Goal: Information Seeking & Learning: Understand process/instructions

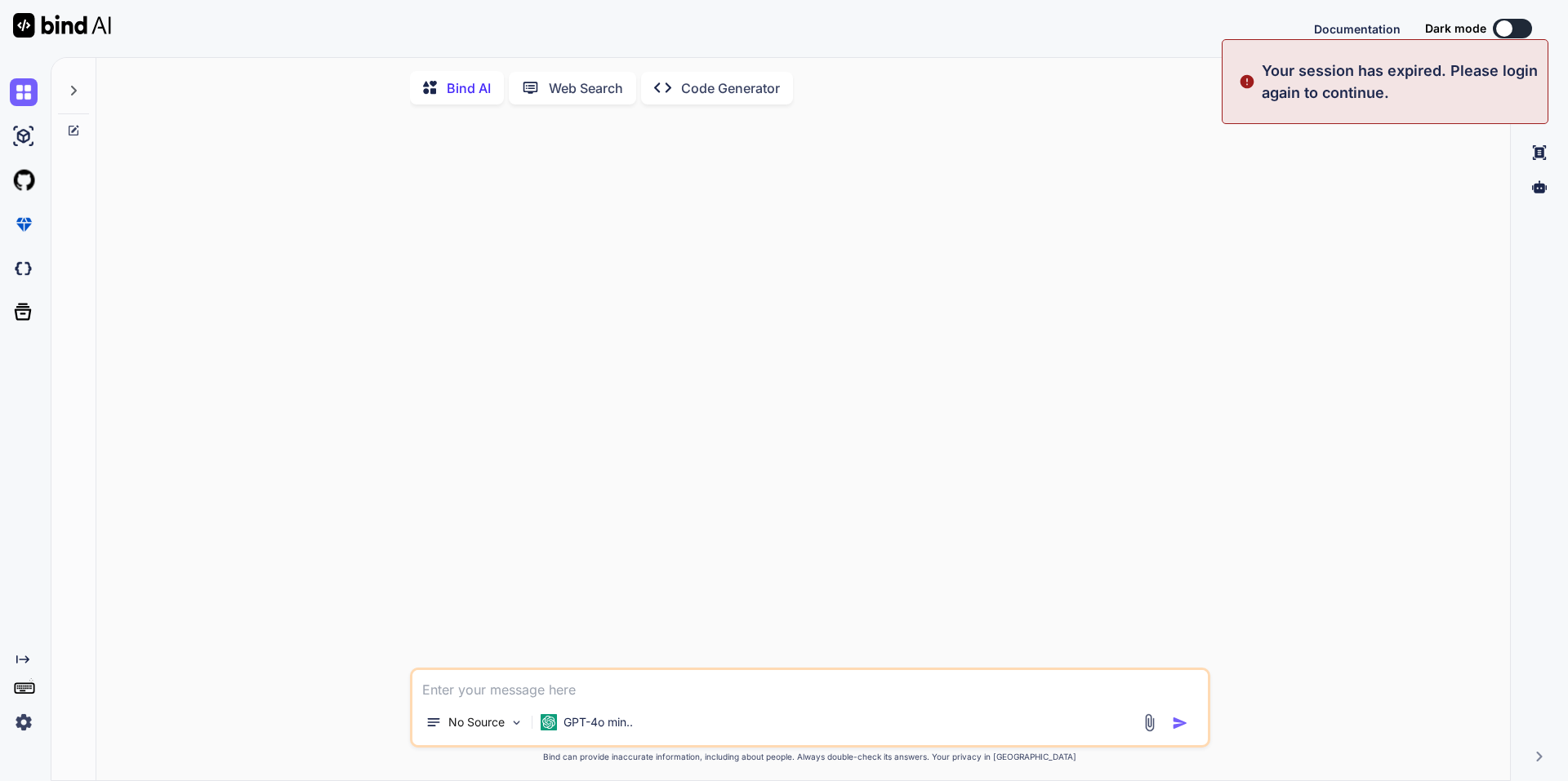
type textarea "x"
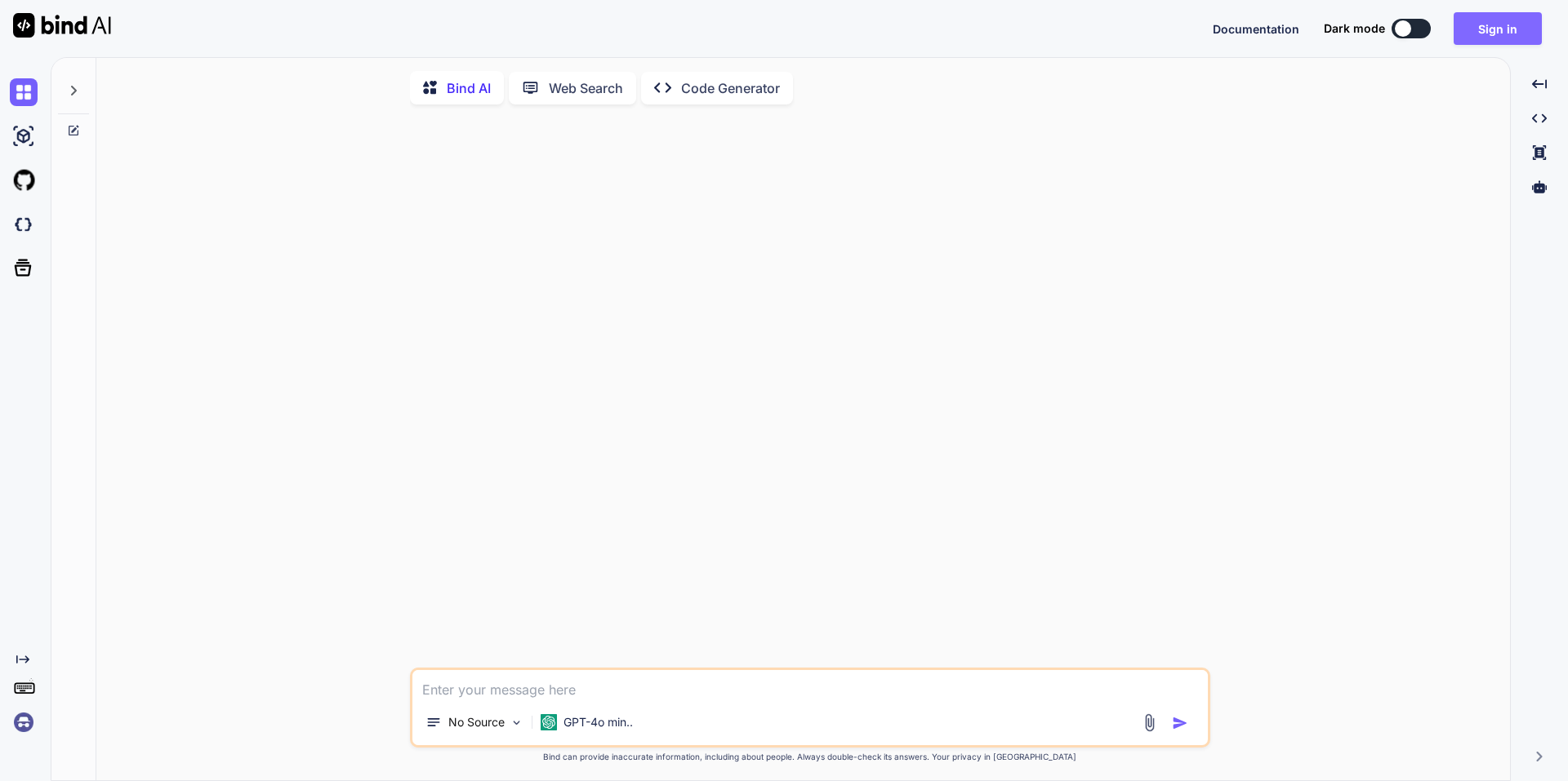
click at [1489, 16] on button "Sign in" at bounding box center [1498, 28] width 88 height 32
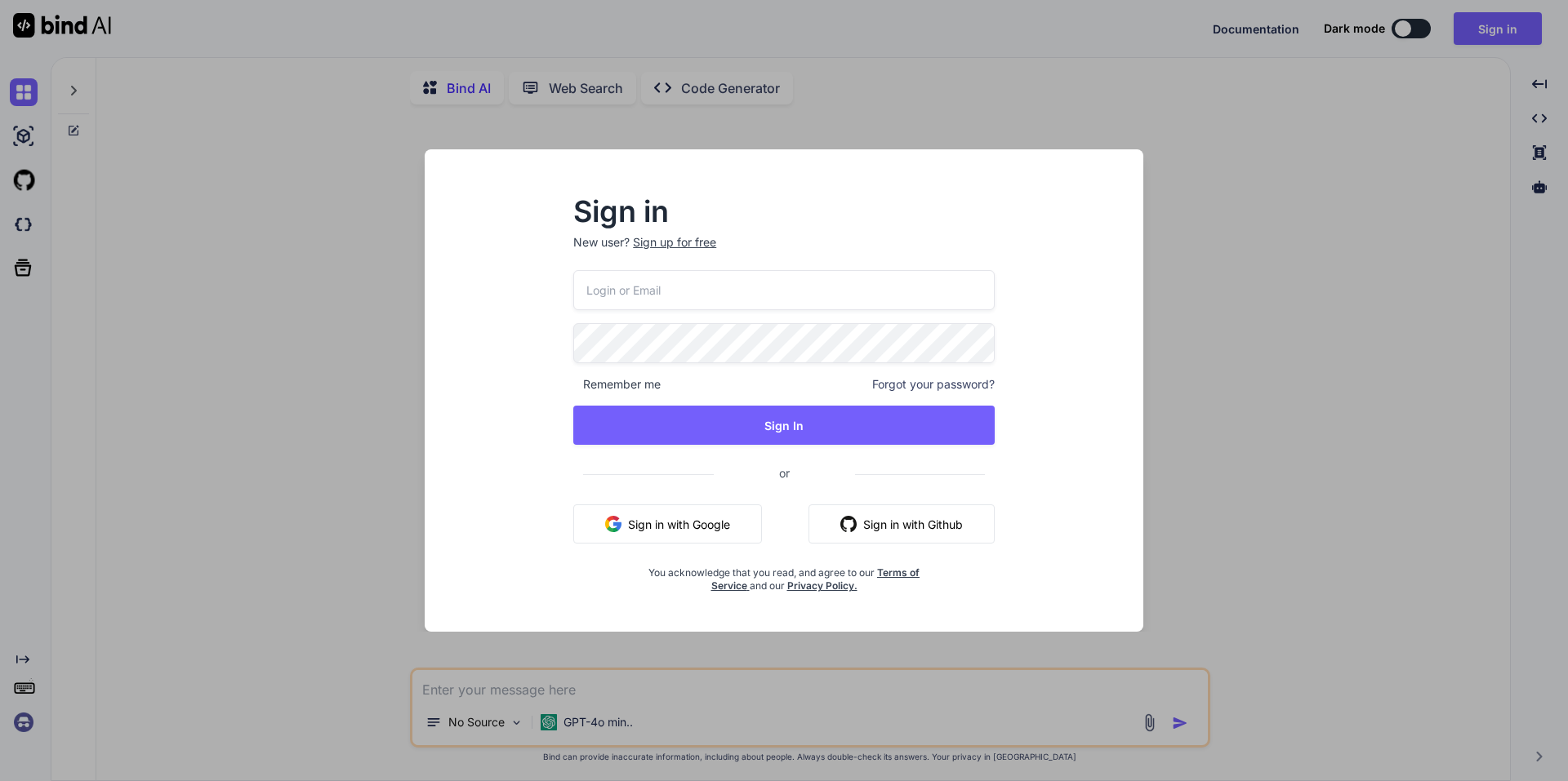
type input "norbert@monobunt.at"
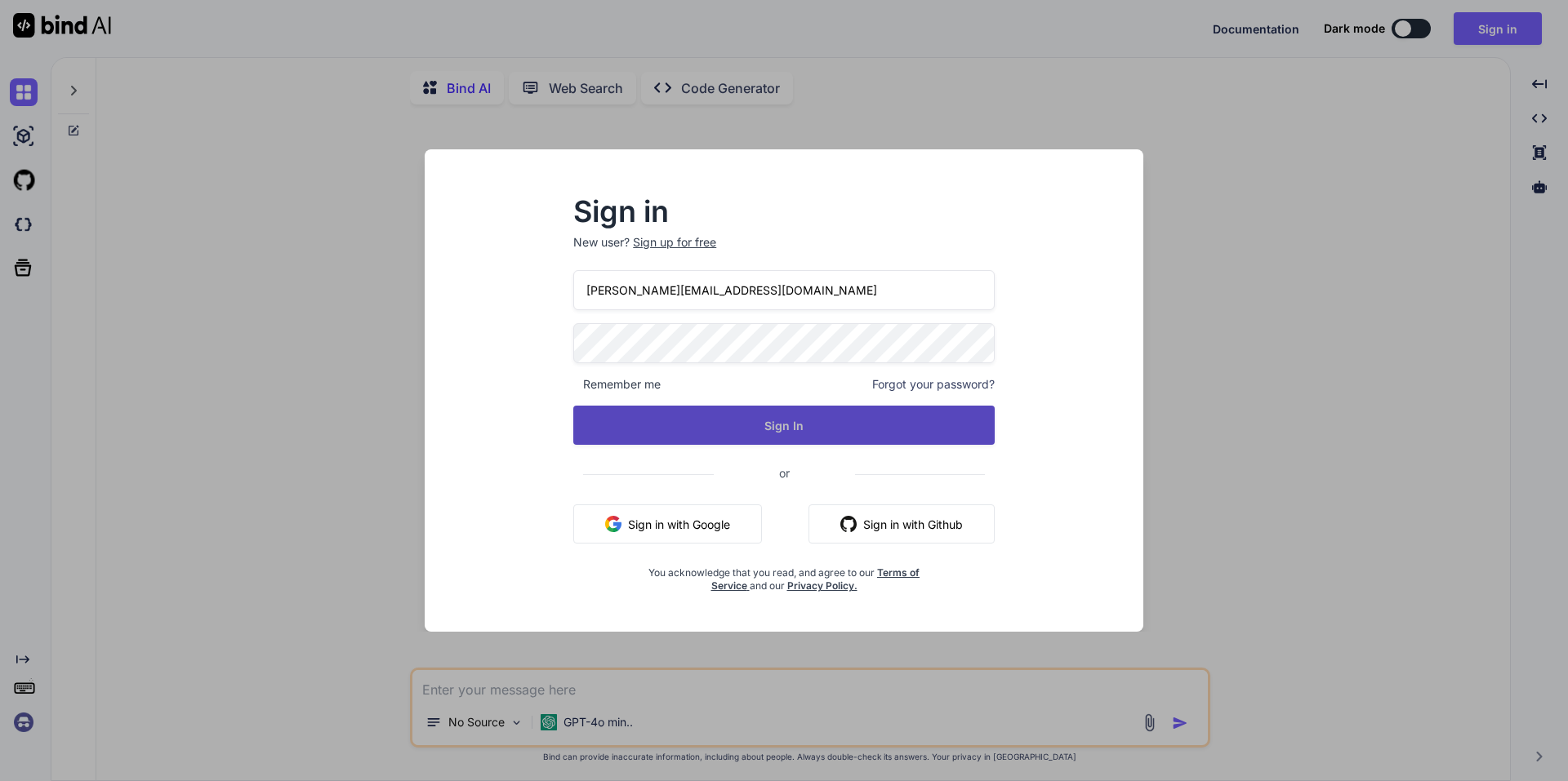
click at [747, 413] on button "Sign In" at bounding box center [783, 425] width 421 height 39
click at [842, 411] on button "Sign In" at bounding box center [783, 425] width 421 height 39
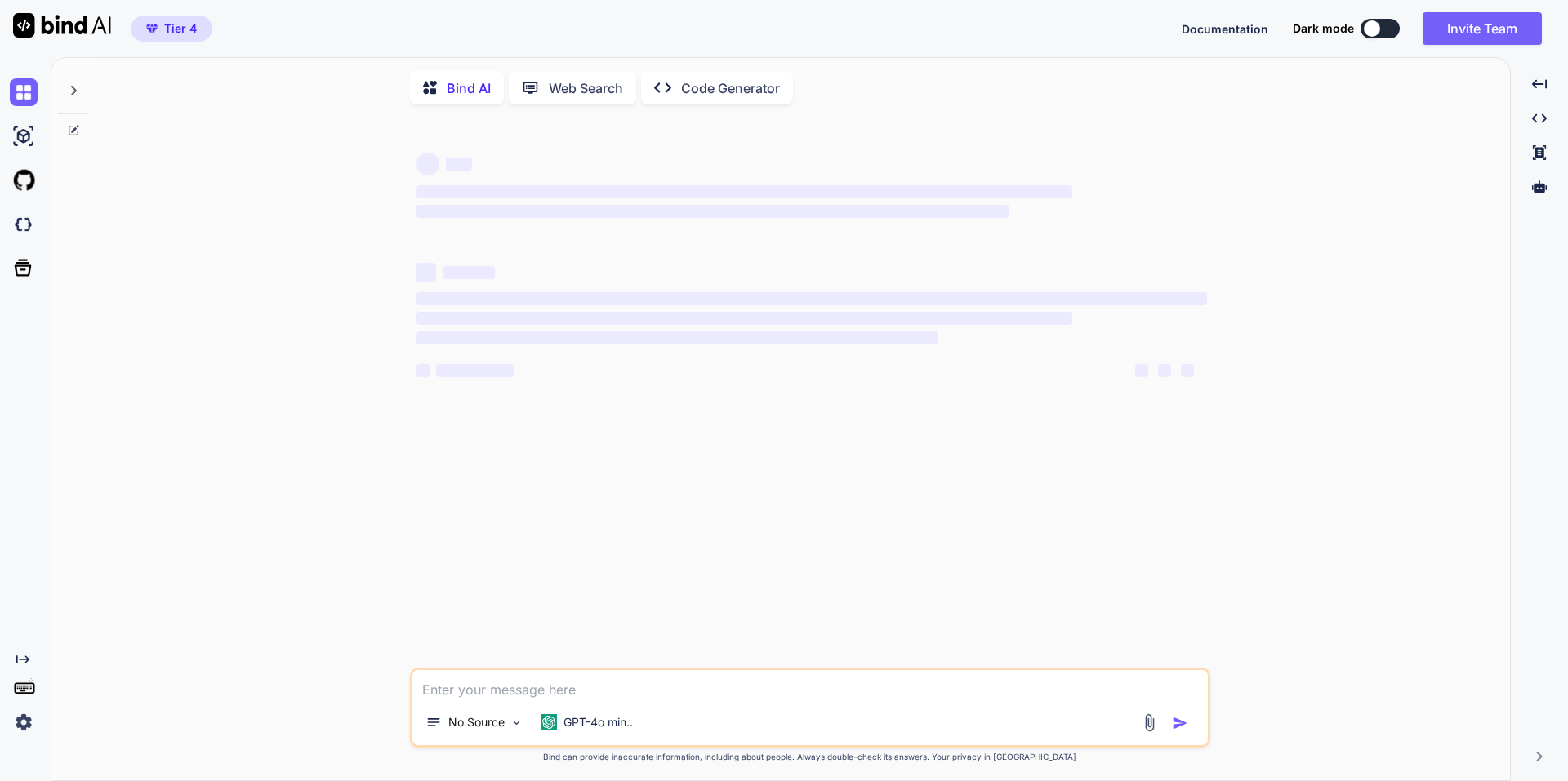
click at [82, 97] on div at bounding box center [73, 86] width 31 height 57
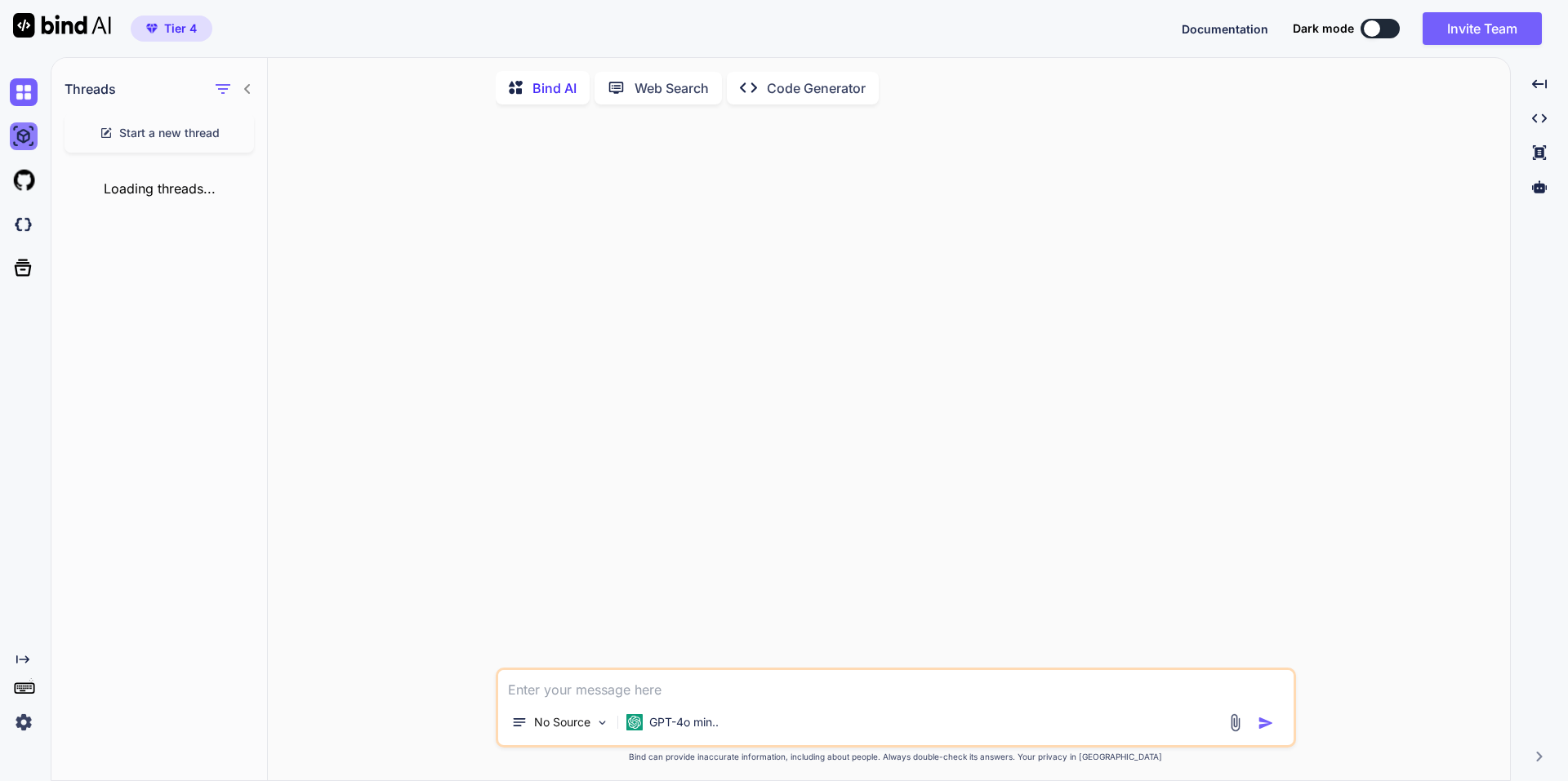
type textarea "x"
click at [22, 136] on img at bounding box center [23, 136] width 27 height 27
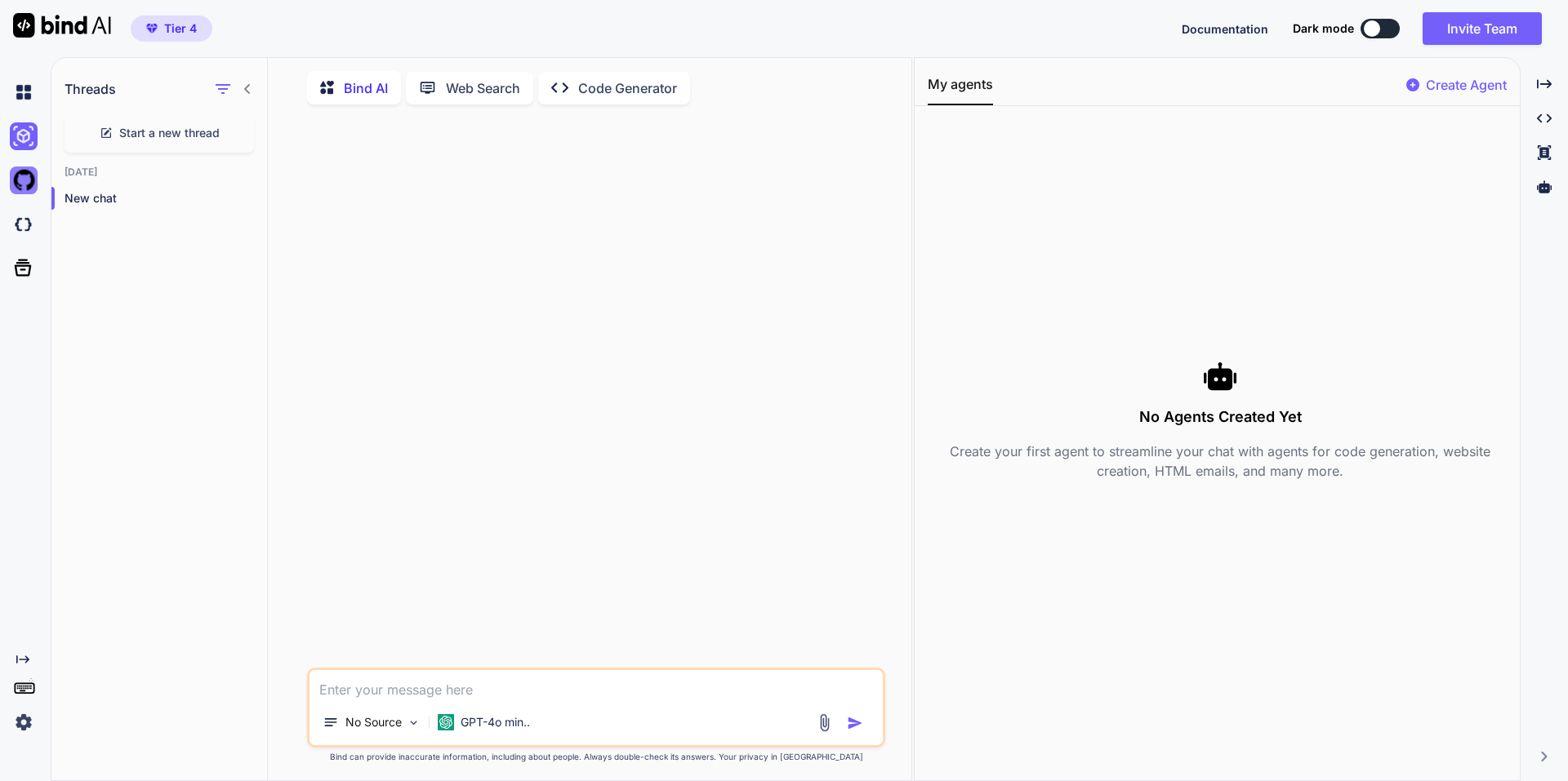
click at [24, 169] on img at bounding box center [23, 180] width 27 height 27
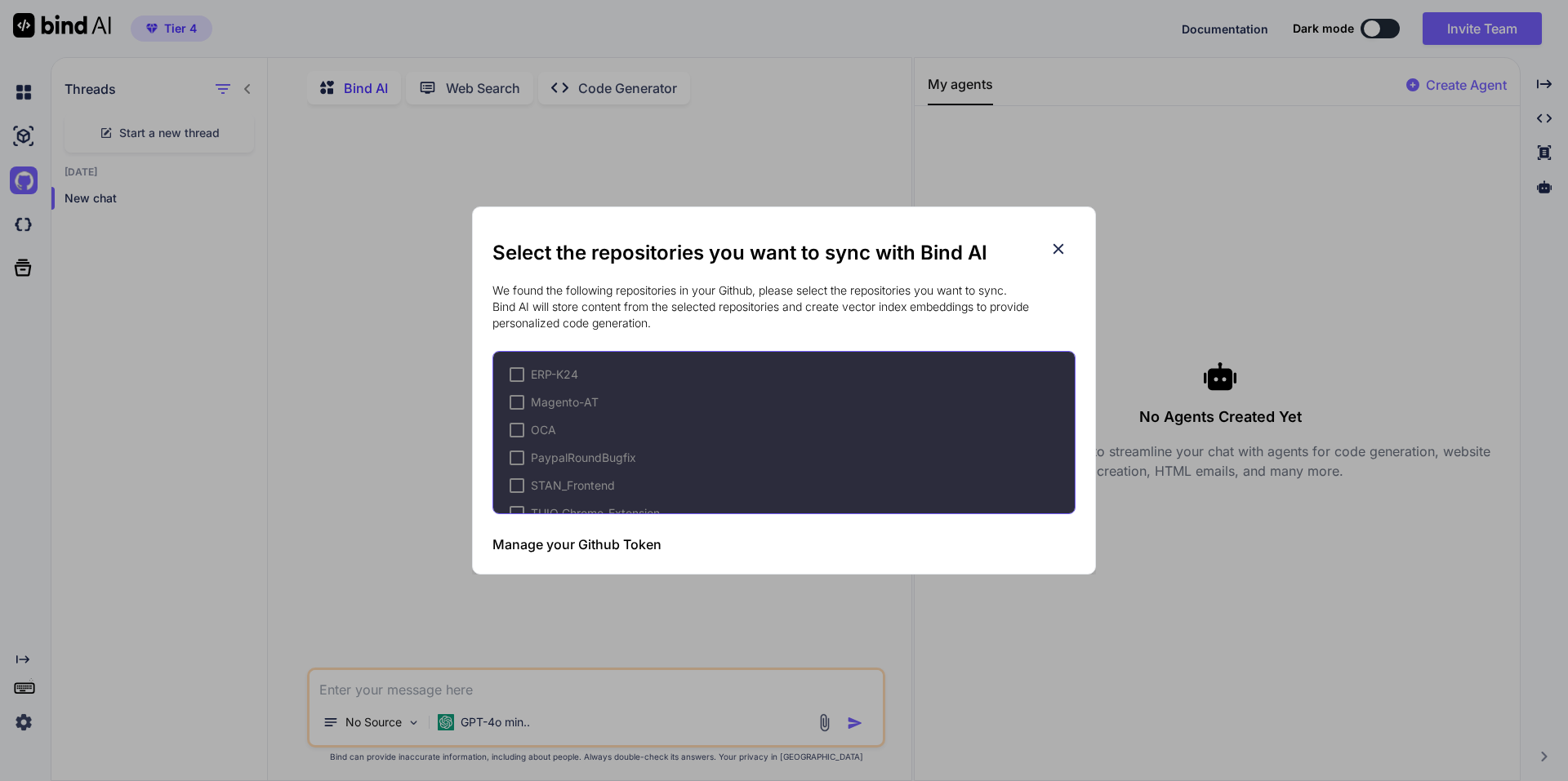
click at [27, 221] on div "Select the repositories you want to sync with Bind AI We found the following re…" at bounding box center [784, 390] width 1568 height 781
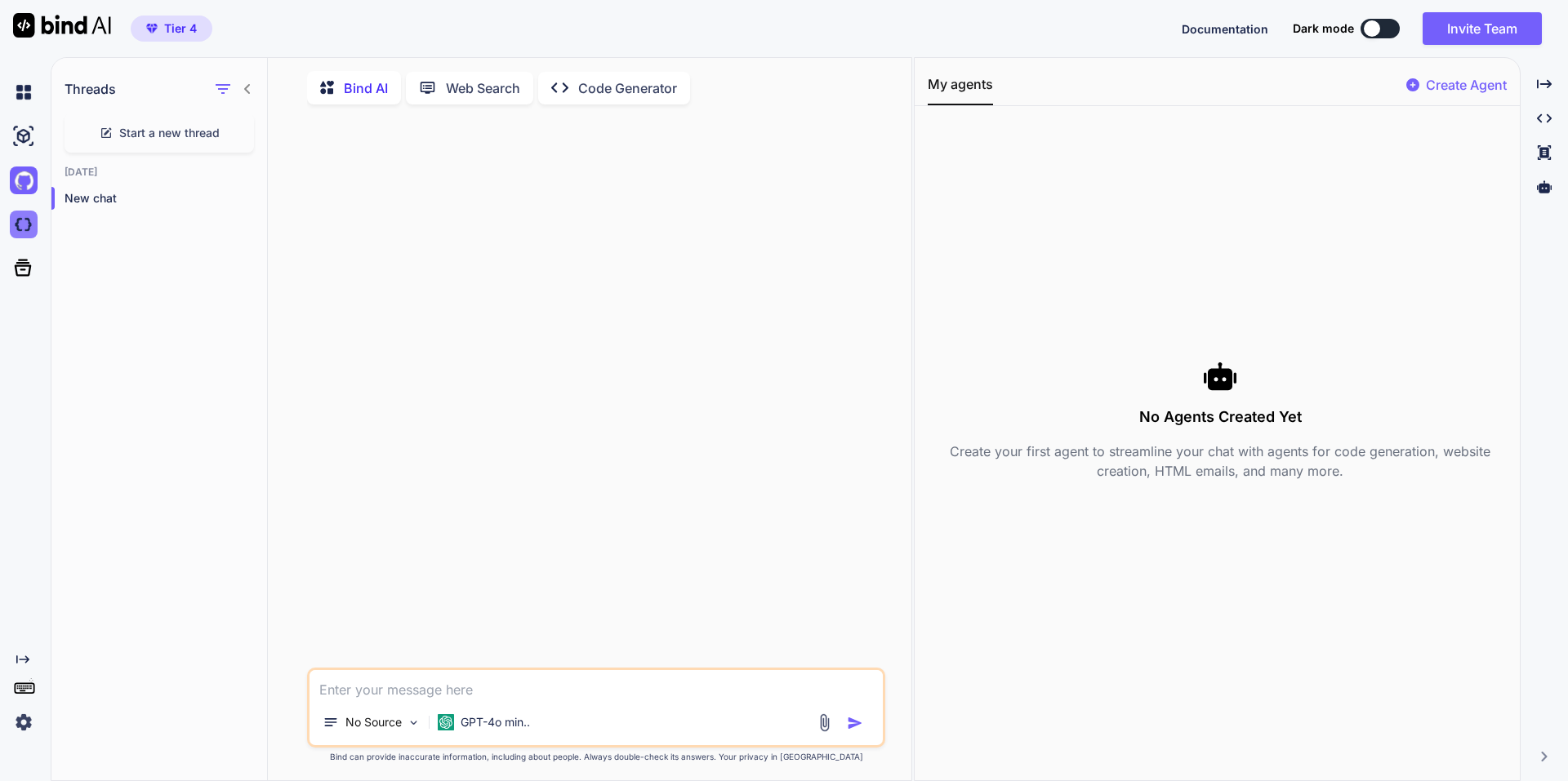
click at [30, 231] on img at bounding box center [23, 224] width 27 height 27
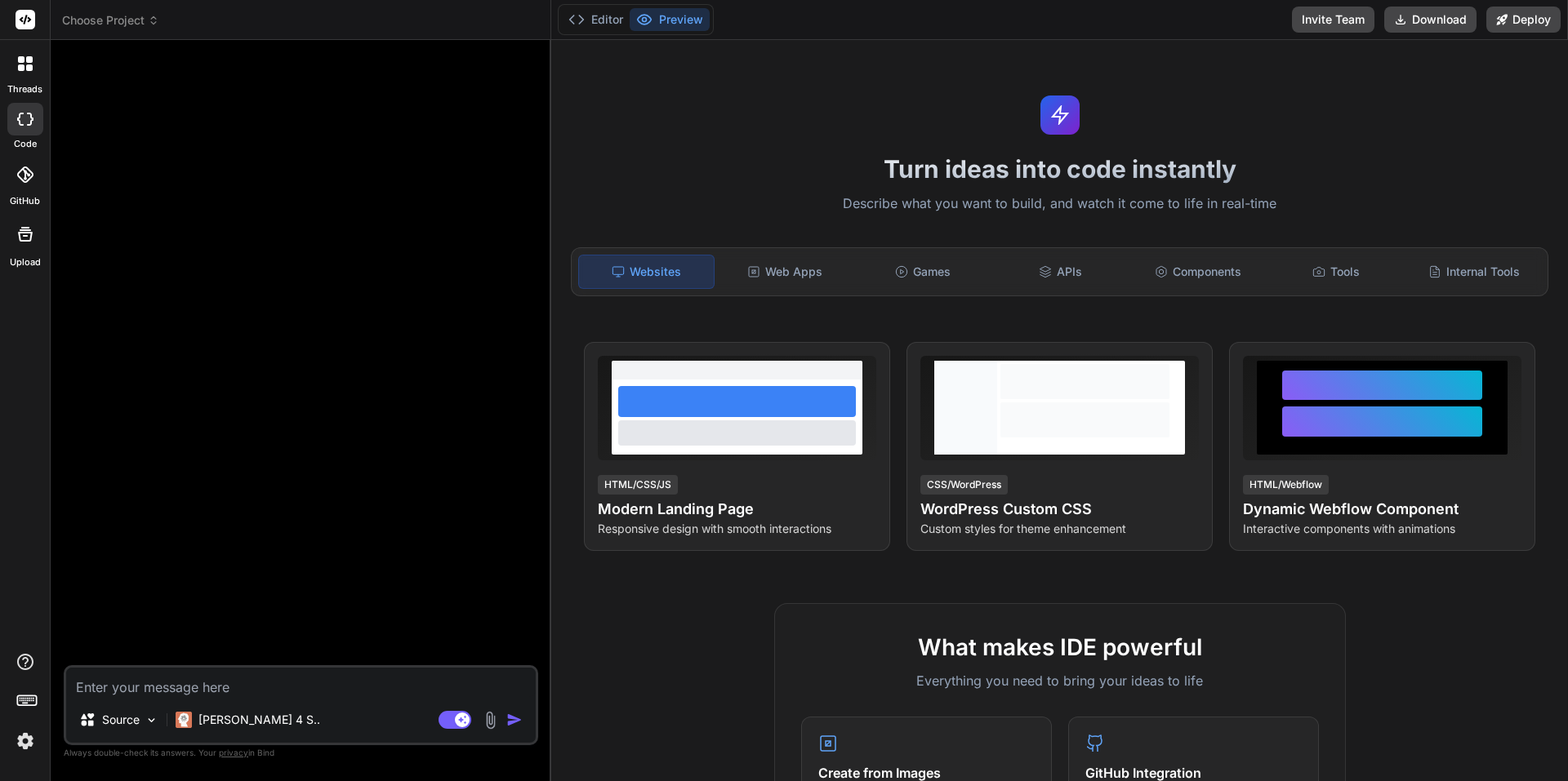
drag, startPoint x: 197, startPoint y: 686, endPoint x: 218, endPoint y: 689, distance: 21.2
click at [211, 691] on textarea at bounding box center [301, 682] width 469 height 29
type textarea "x"
type textarea "Loremipsum-Dolorsit: Ametconsectetur adi Elitsed Doeiusmodtemporinci Ut labore …"
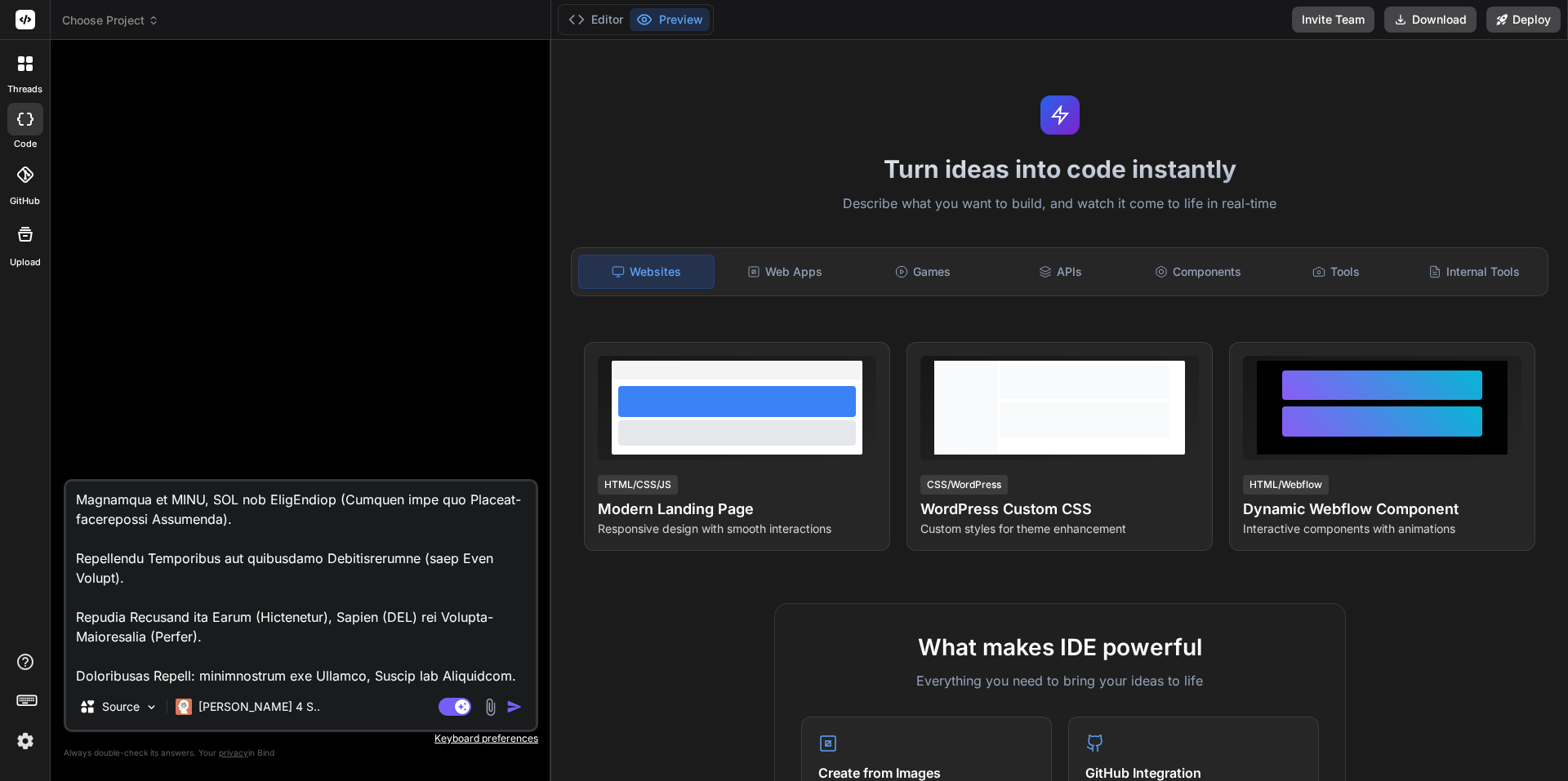
type textarea "x"
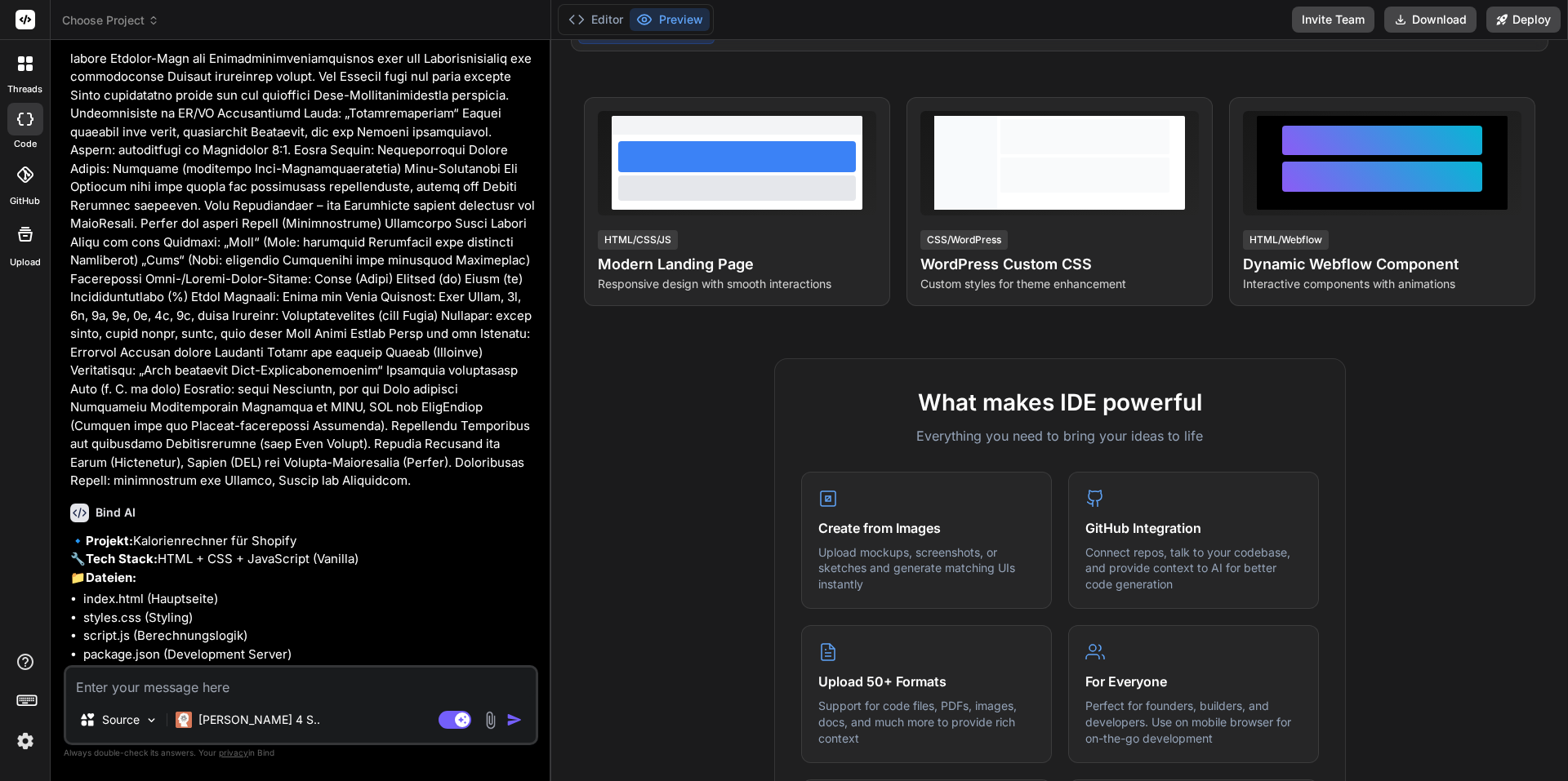
scroll to position [241, 0]
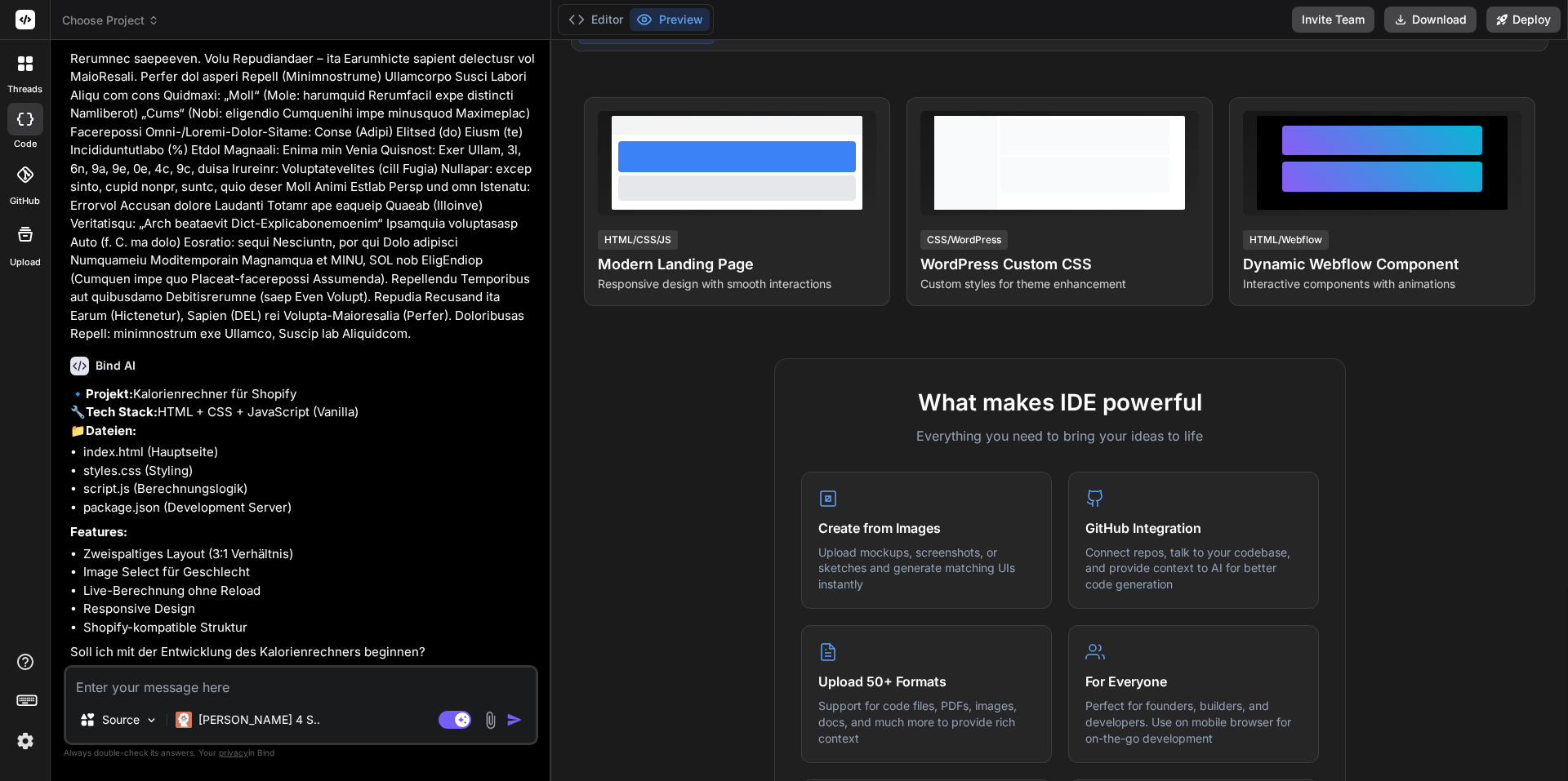
click at [71, 23] on span "Choose Project" at bounding box center [109, 21] width 97 height 17
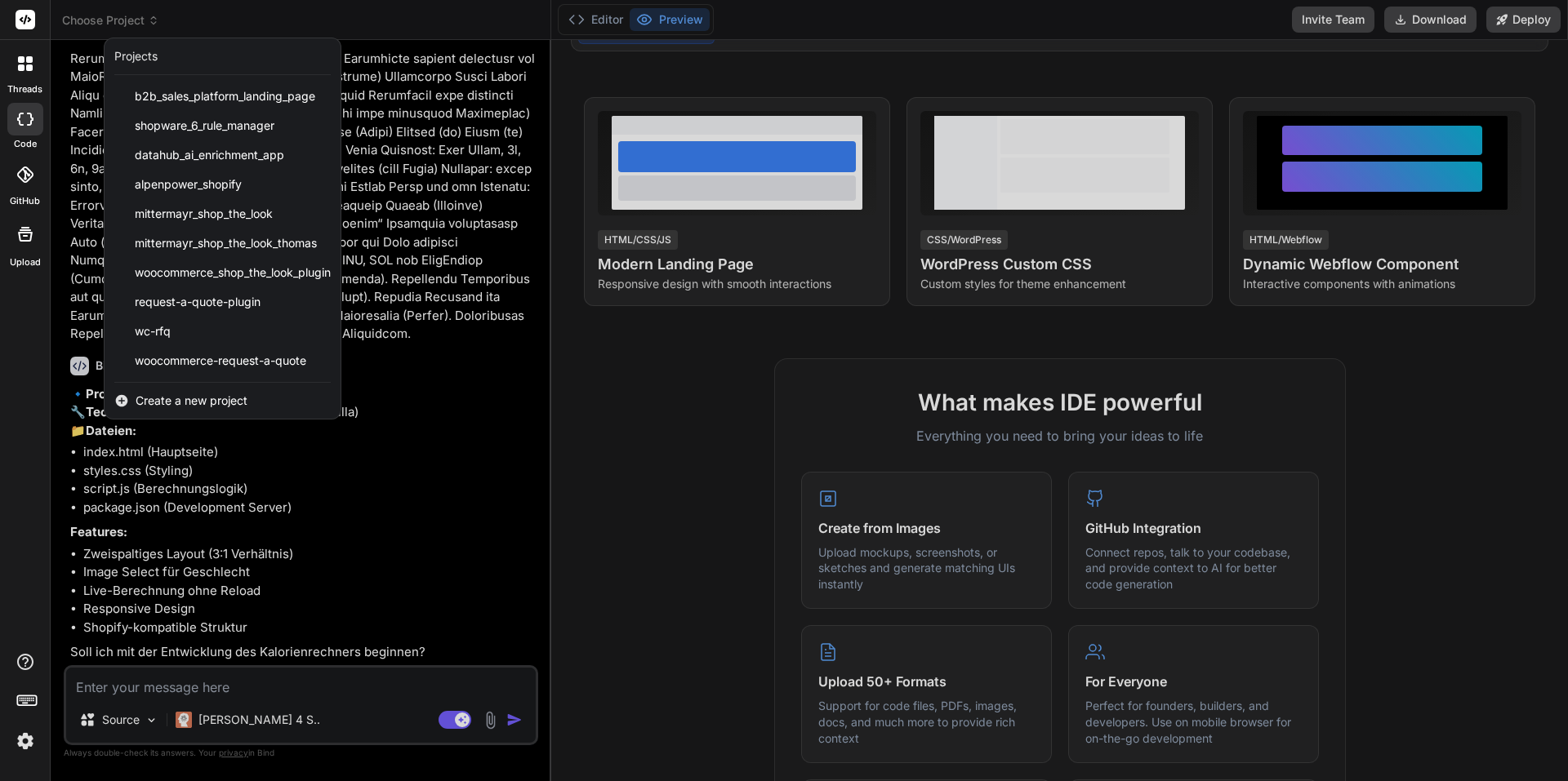
click at [66, 24] on div at bounding box center [784, 390] width 1568 height 781
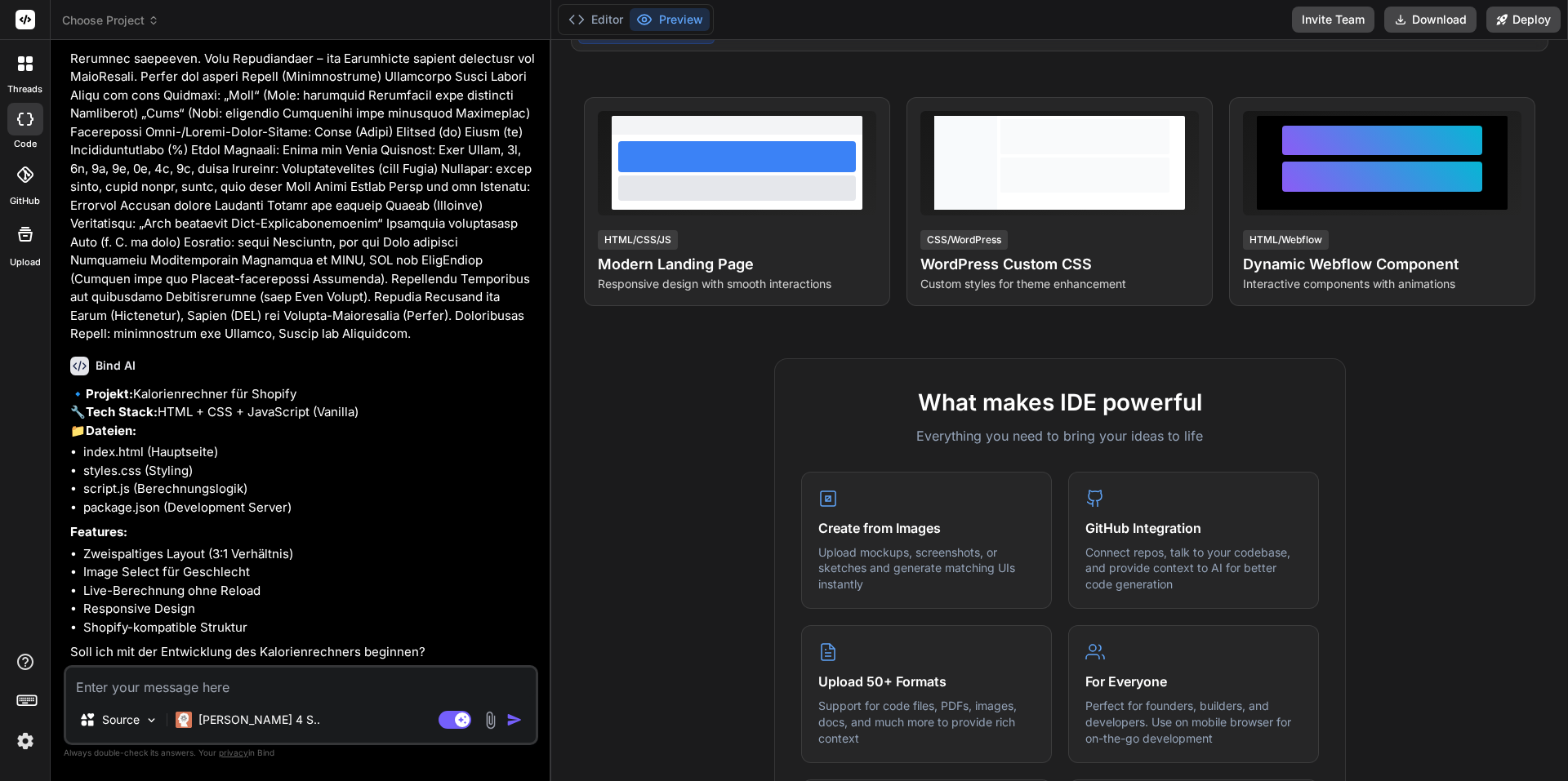
click at [90, 17] on span "Choose Project" at bounding box center [109, 21] width 97 height 17
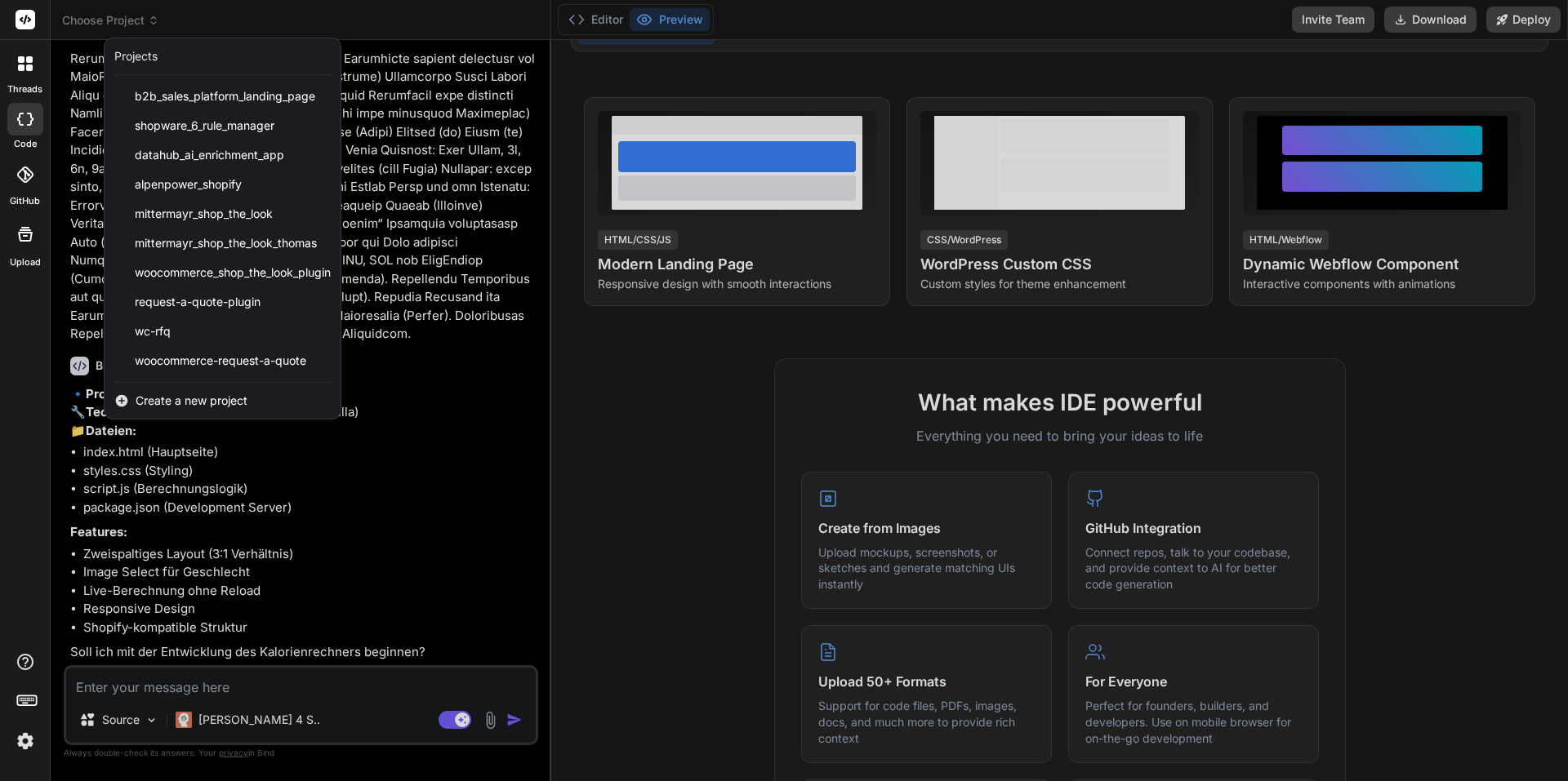
click at [196, 19] on div at bounding box center [784, 390] width 1568 height 781
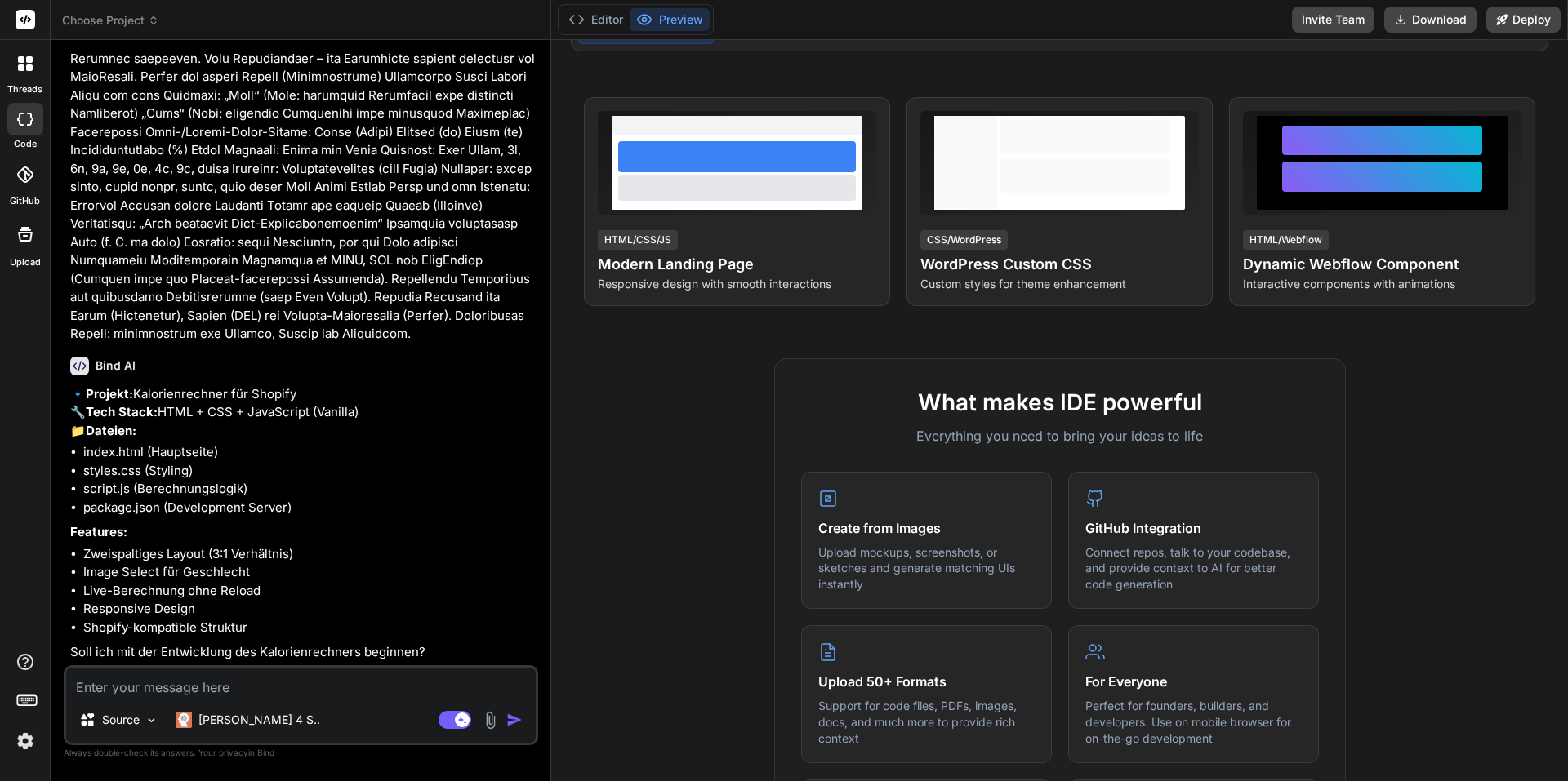
click at [121, 13] on span "Choose Project" at bounding box center [109, 21] width 97 height 17
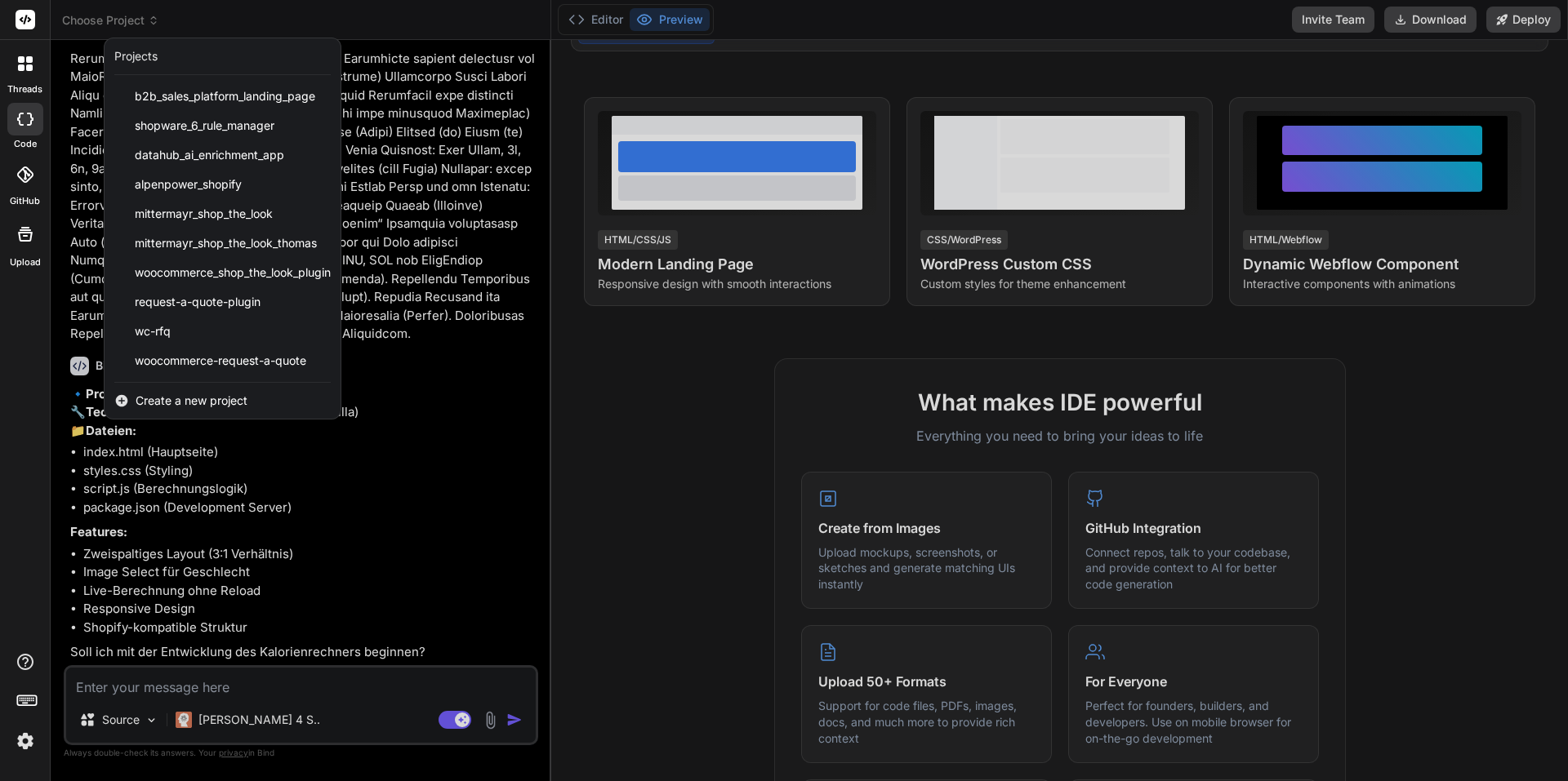
click at [421, 191] on div at bounding box center [784, 390] width 1568 height 781
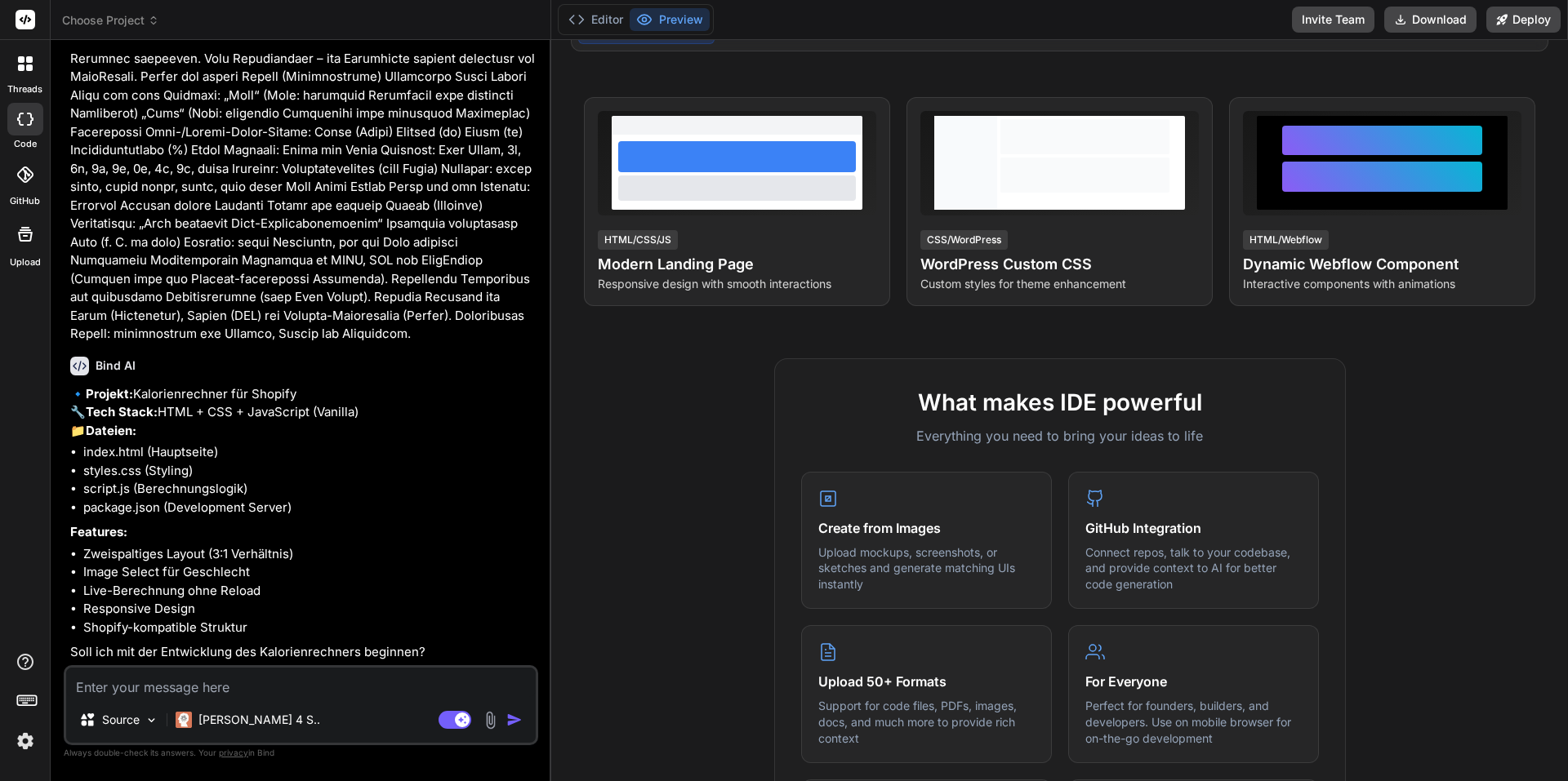
click at [231, 675] on textarea at bounding box center [301, 682] width 469 height 29
click at [126, 734] on div "Source" at bounding box center [118, 719] width 92 height 32
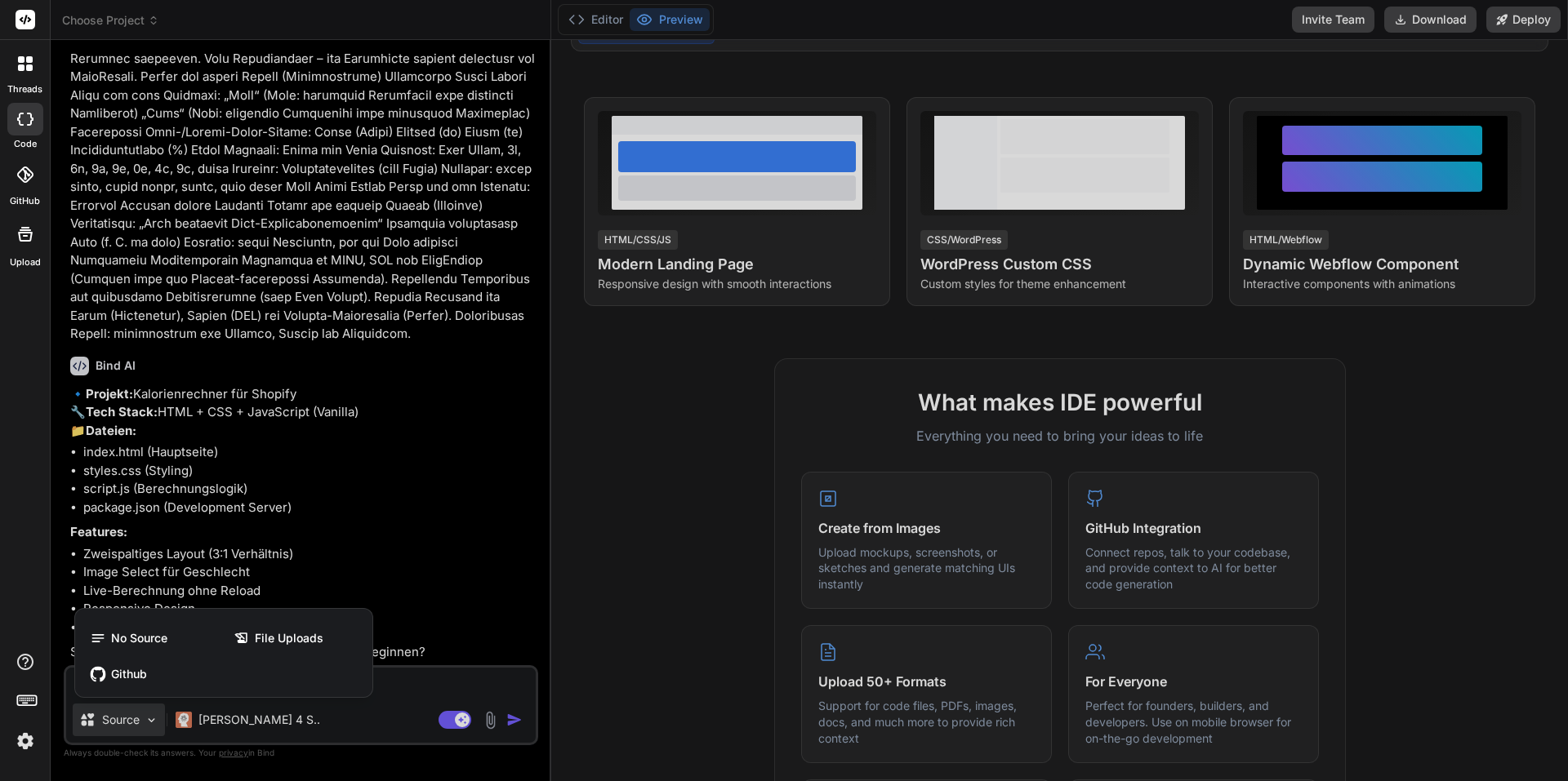
click at [131, 731] on div at bounding box center [784, 390] width 1568 height 781
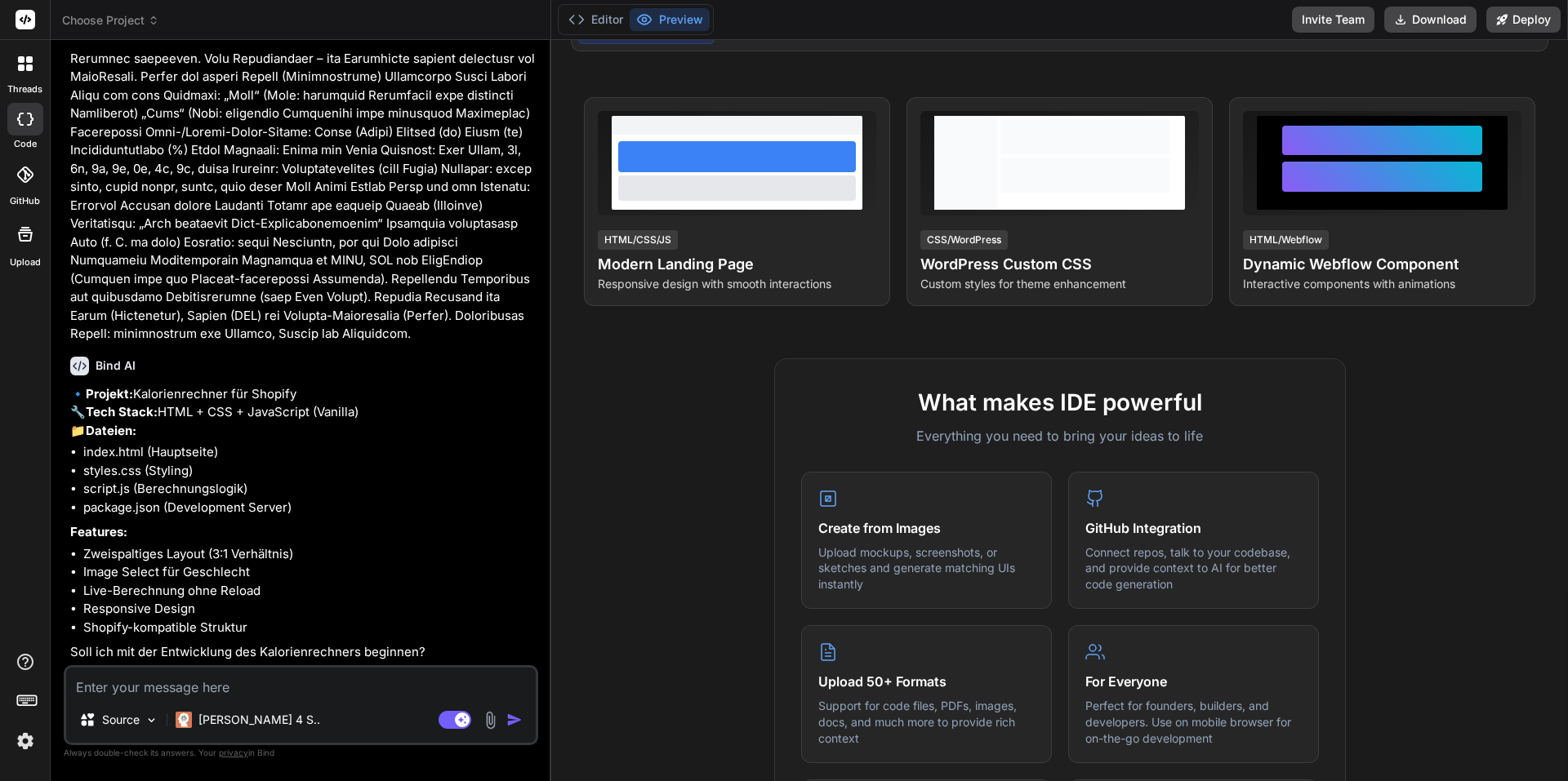
click at [205, 659] on p "Soll ich mit der Entwicklung des Kalorienrechners beginnen?" at bounding box center [302, 652] width 464 height 19
click at [200, 685] on textarea at bounding box center [301, 682] width 469 height 29
type textarea "x"
type textarea "J"
type textarea "x"
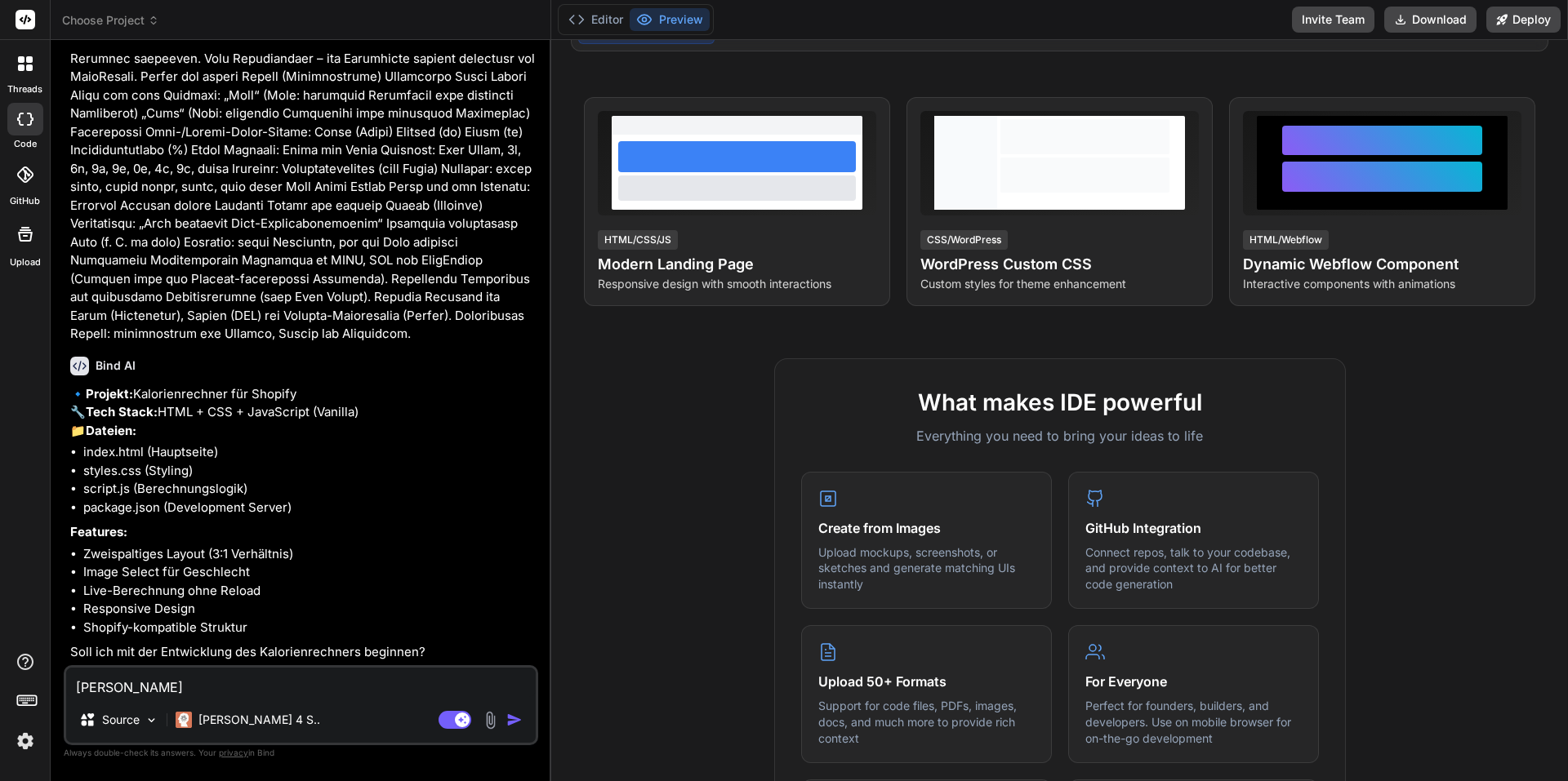
type textarea "[PERSON_NAME]"
click at [511, 719] on img "button" at bounding box center [514, 719] width 17 height 17
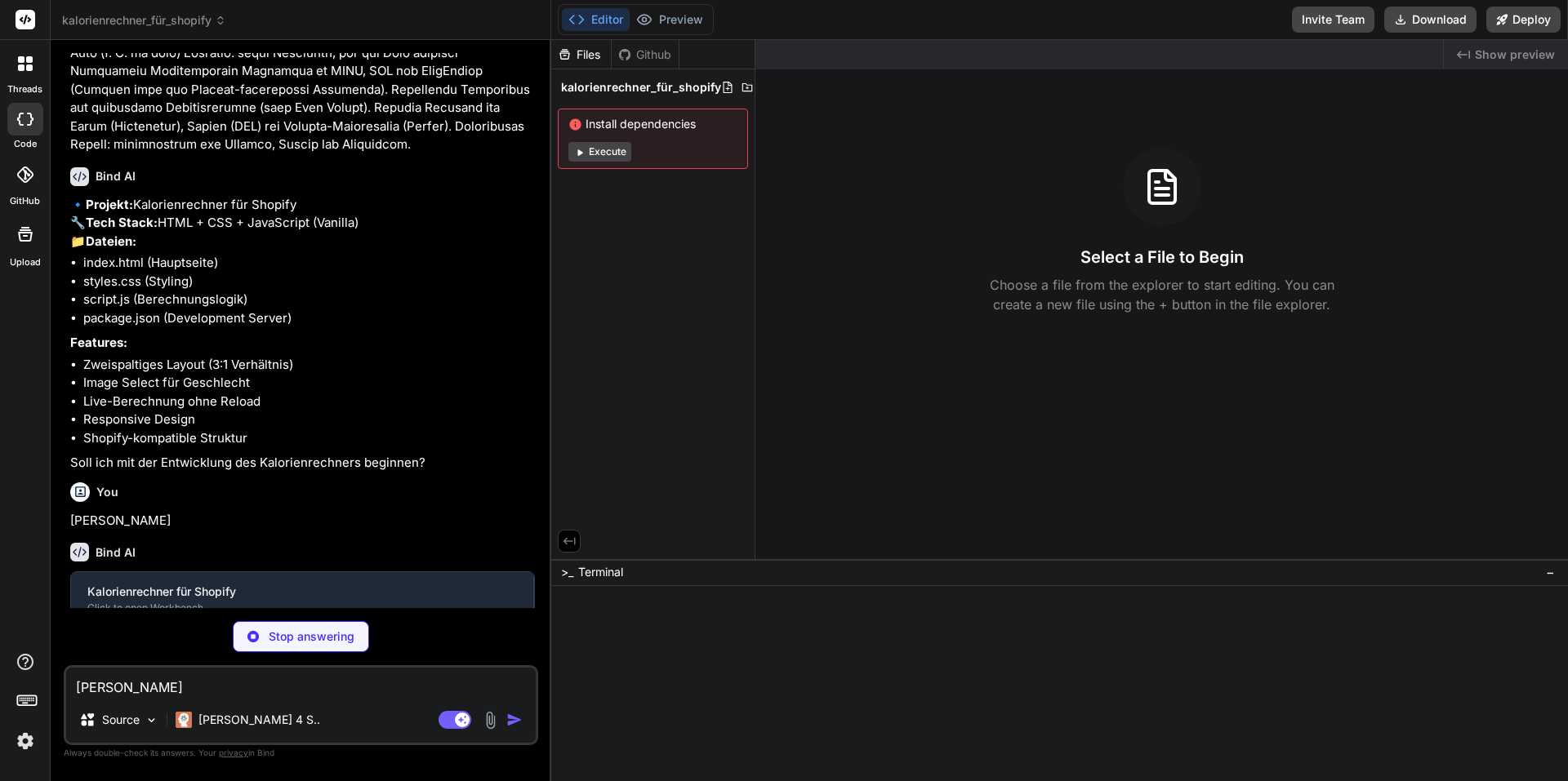
scroll to position [411, 0]
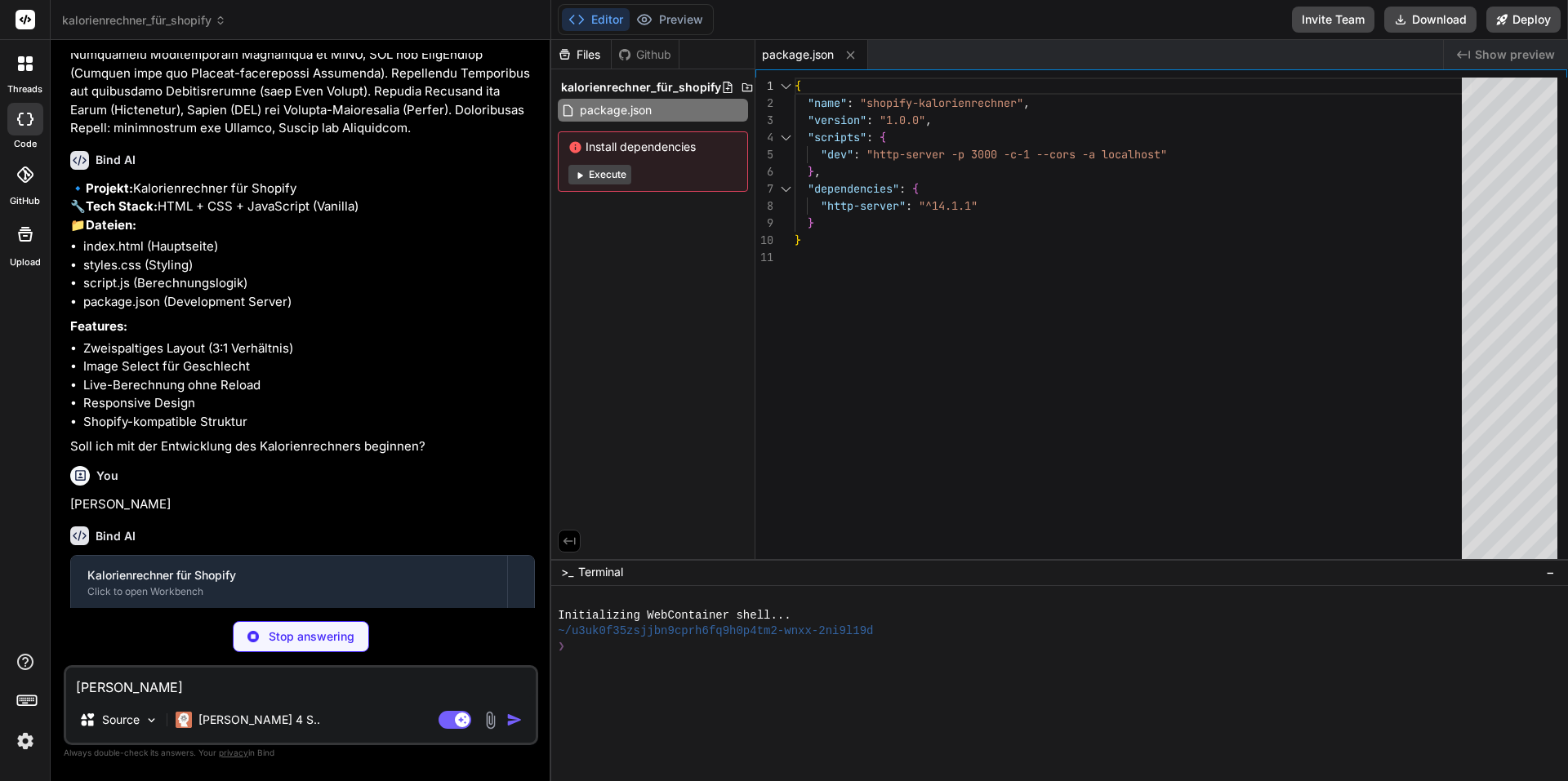
click at [588, 177] on button "Execute" at bounding box center [599, 175] width 63 height 20
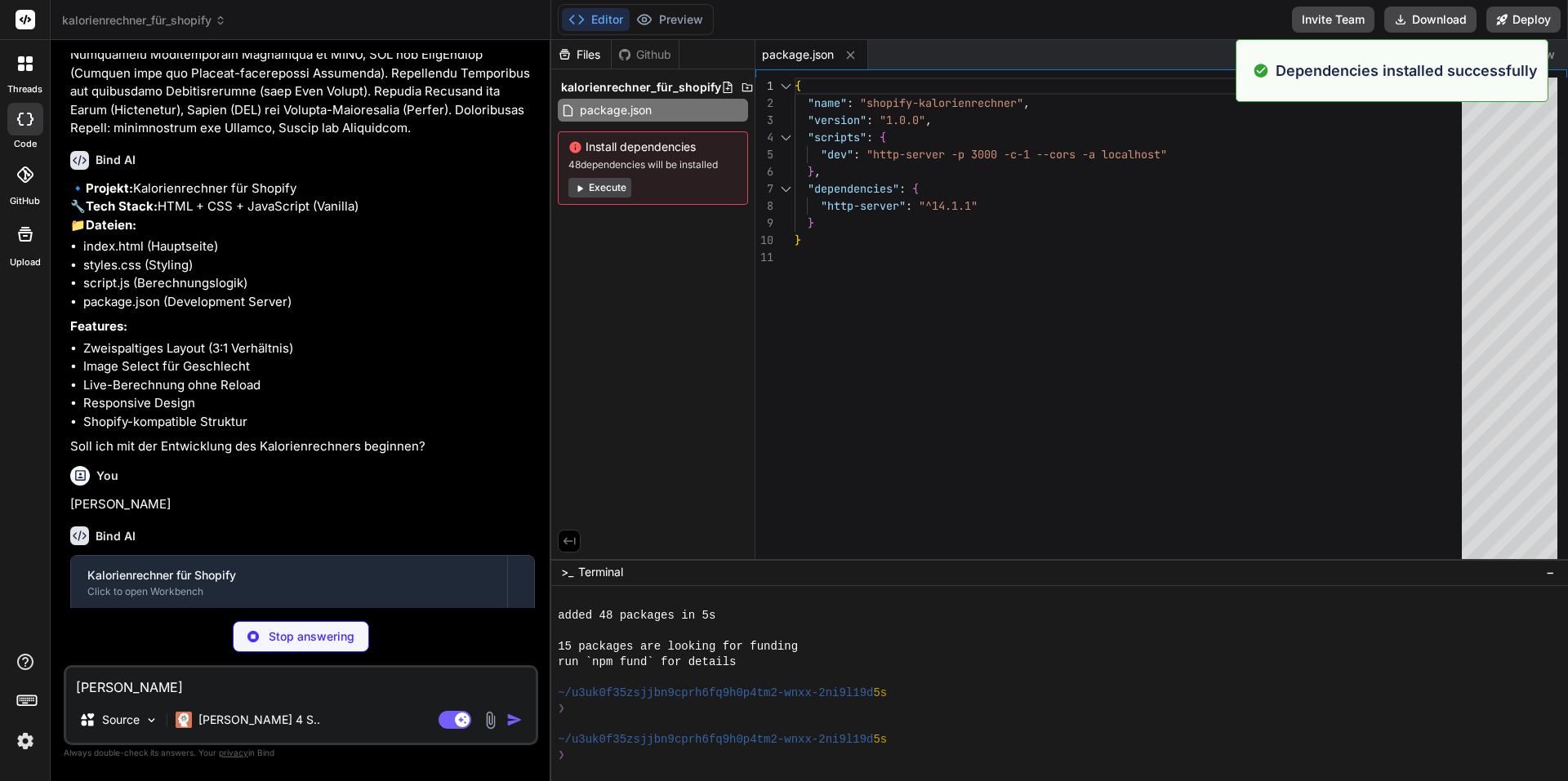
scroll to position [124, 0]
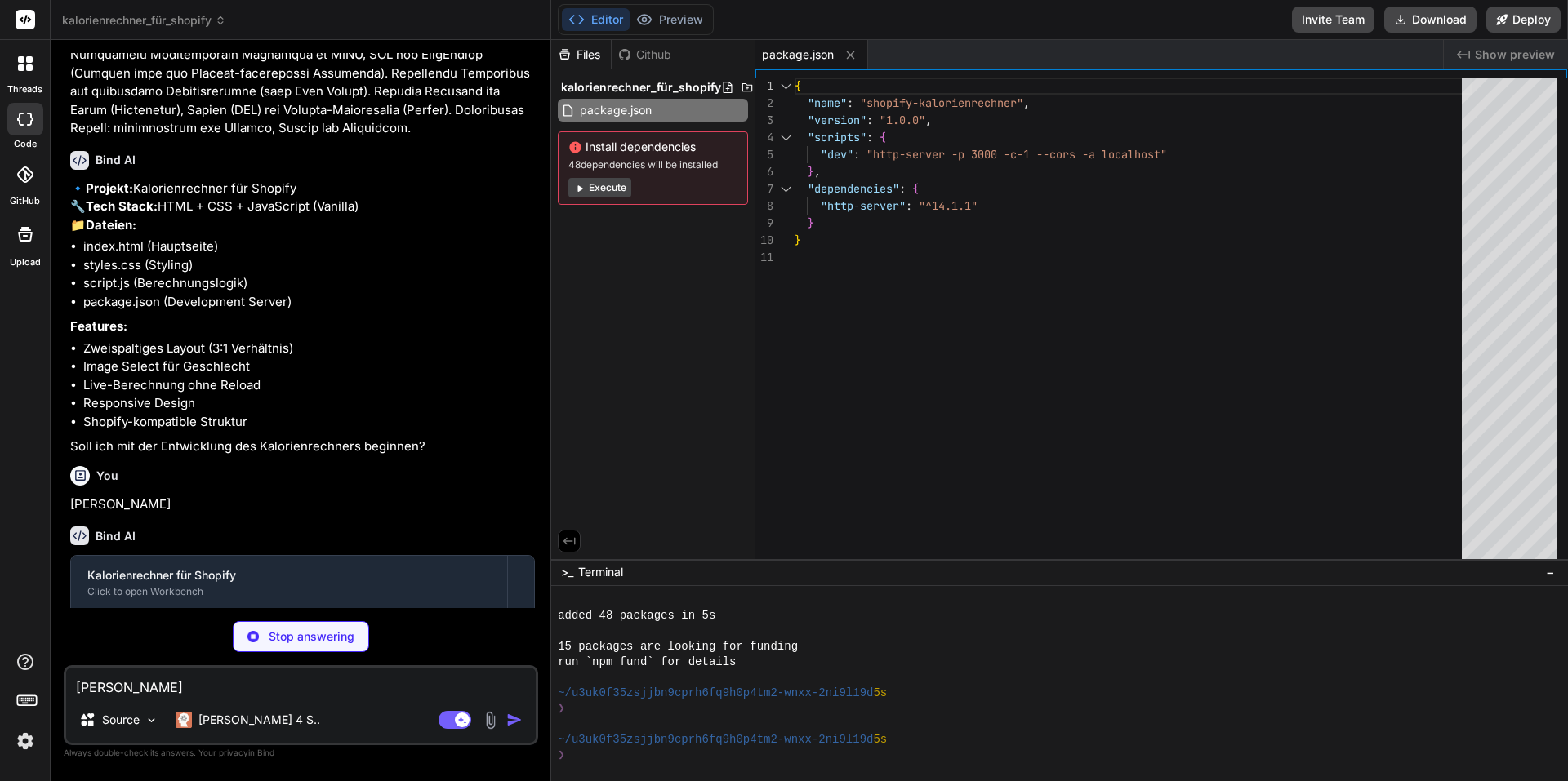
click at [572, 187] on button "Execute" at bounding box center [599, 188] width 63 height 20
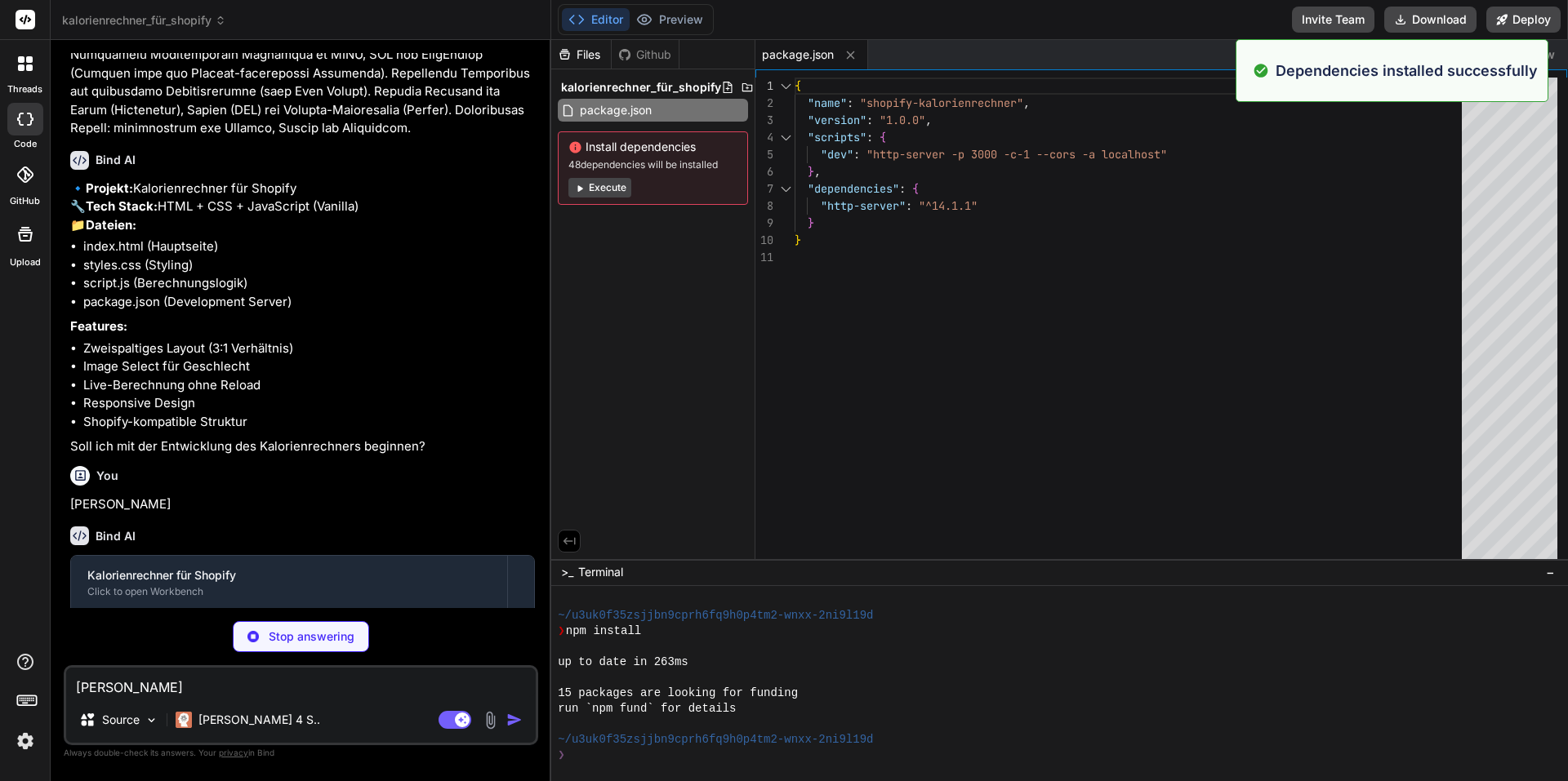
scroll to position [357, 0]
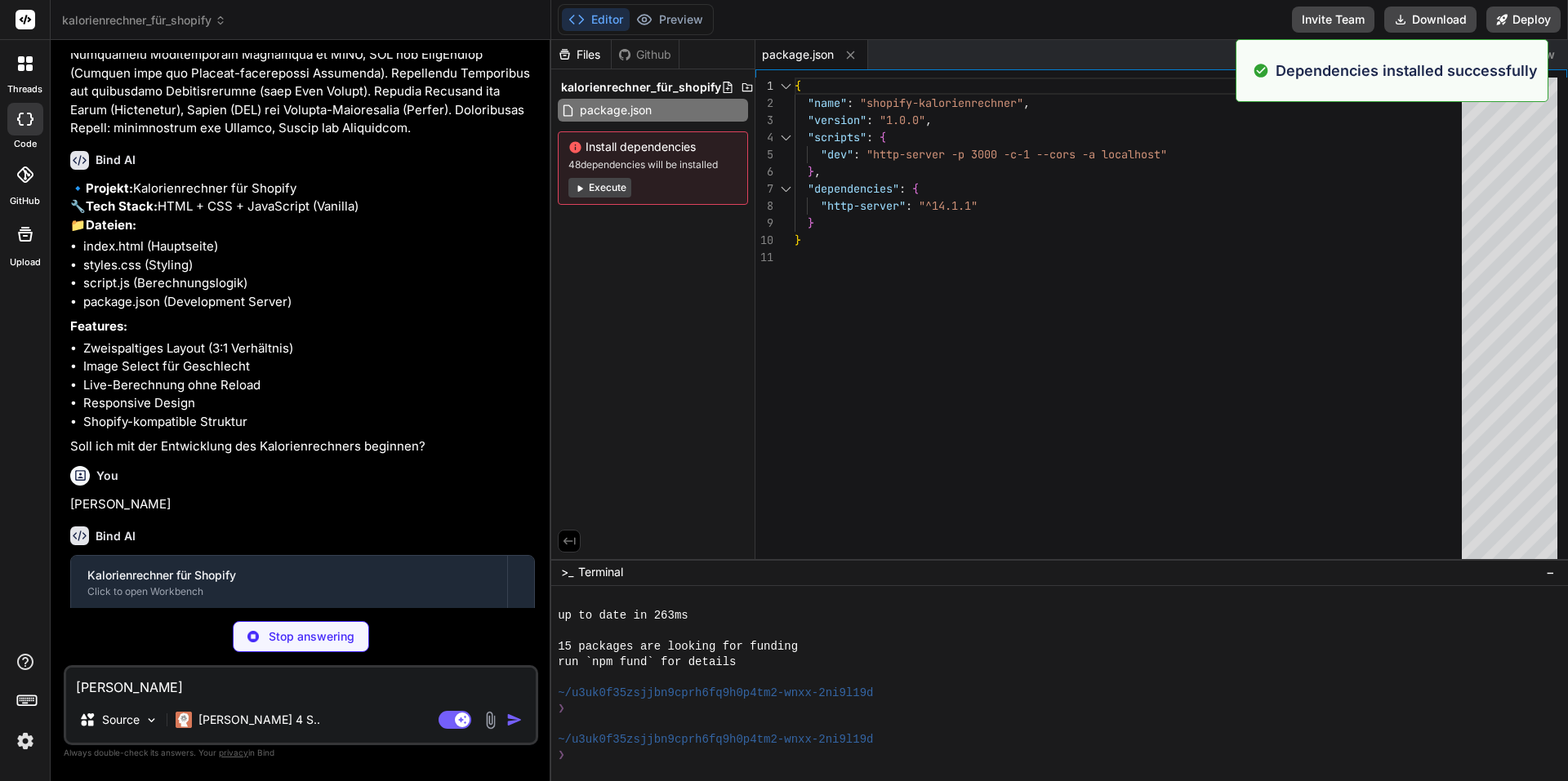
click at [609, 187] on button "Execute" at bounding box center [599, 188] width 63 height 20
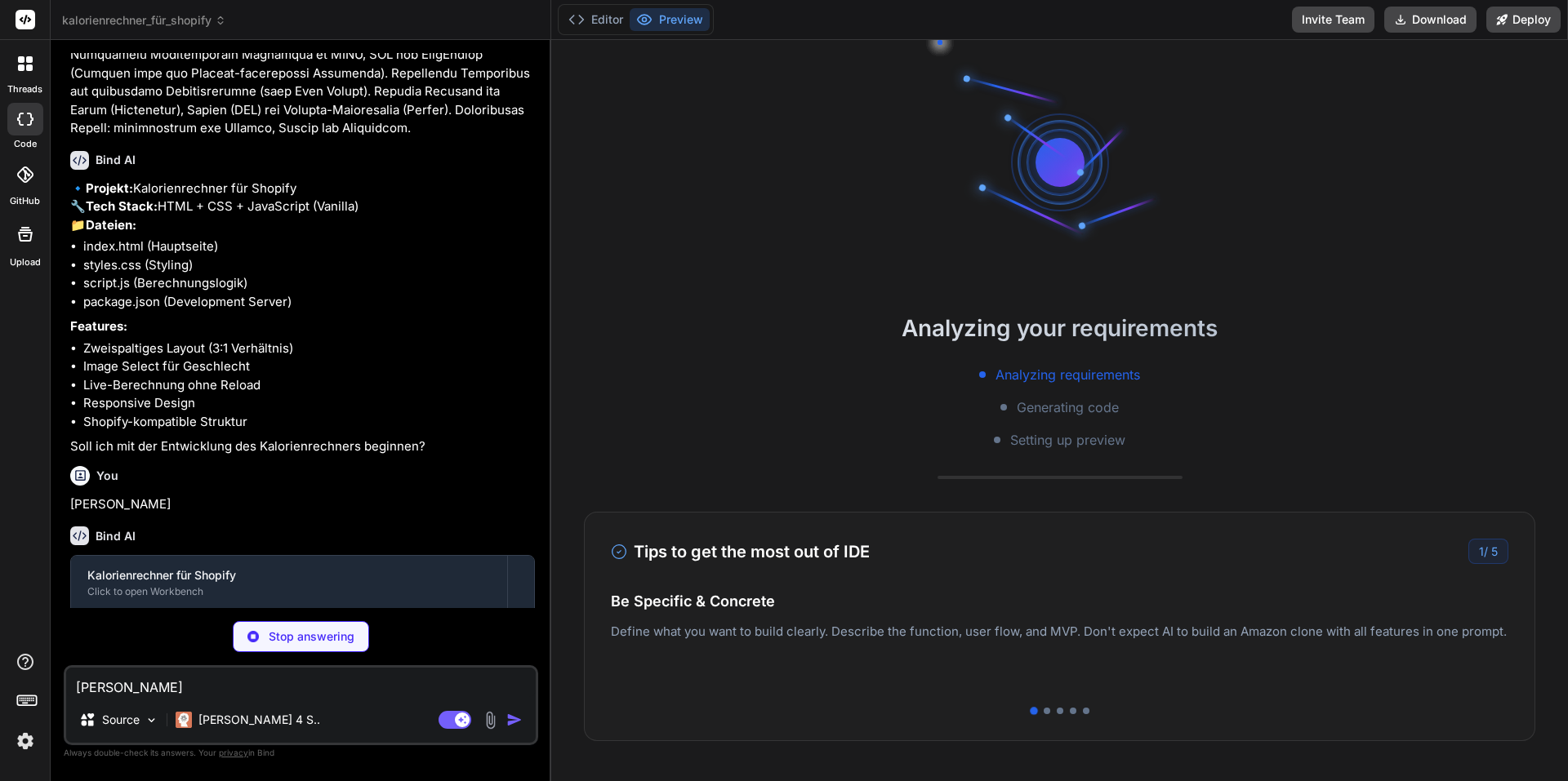
scroll to position [589, 0]
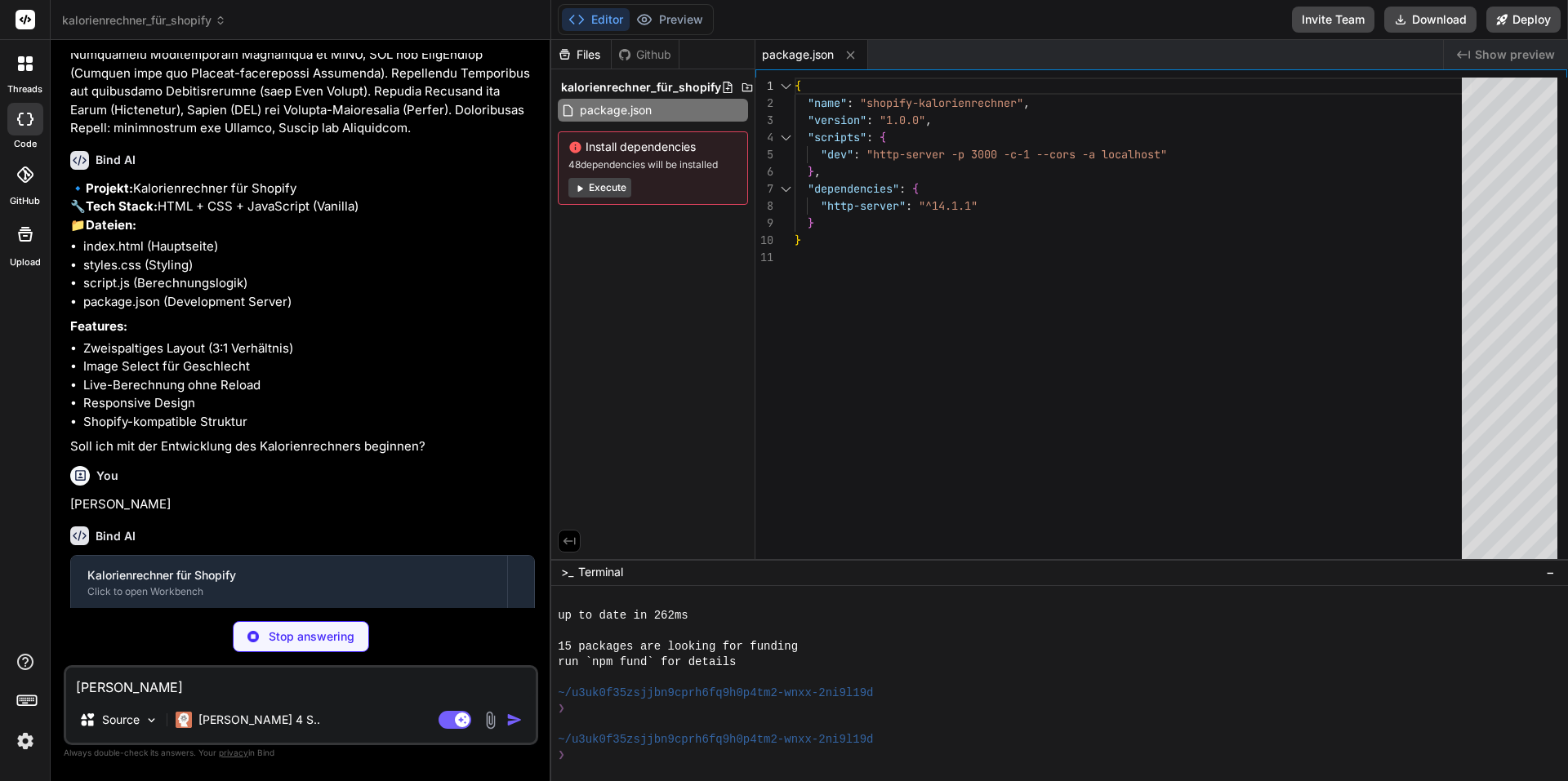
type textarea "x"
type textarea "</div> </div> </div> </div> <script src="script.js"></script> </body> </html>"
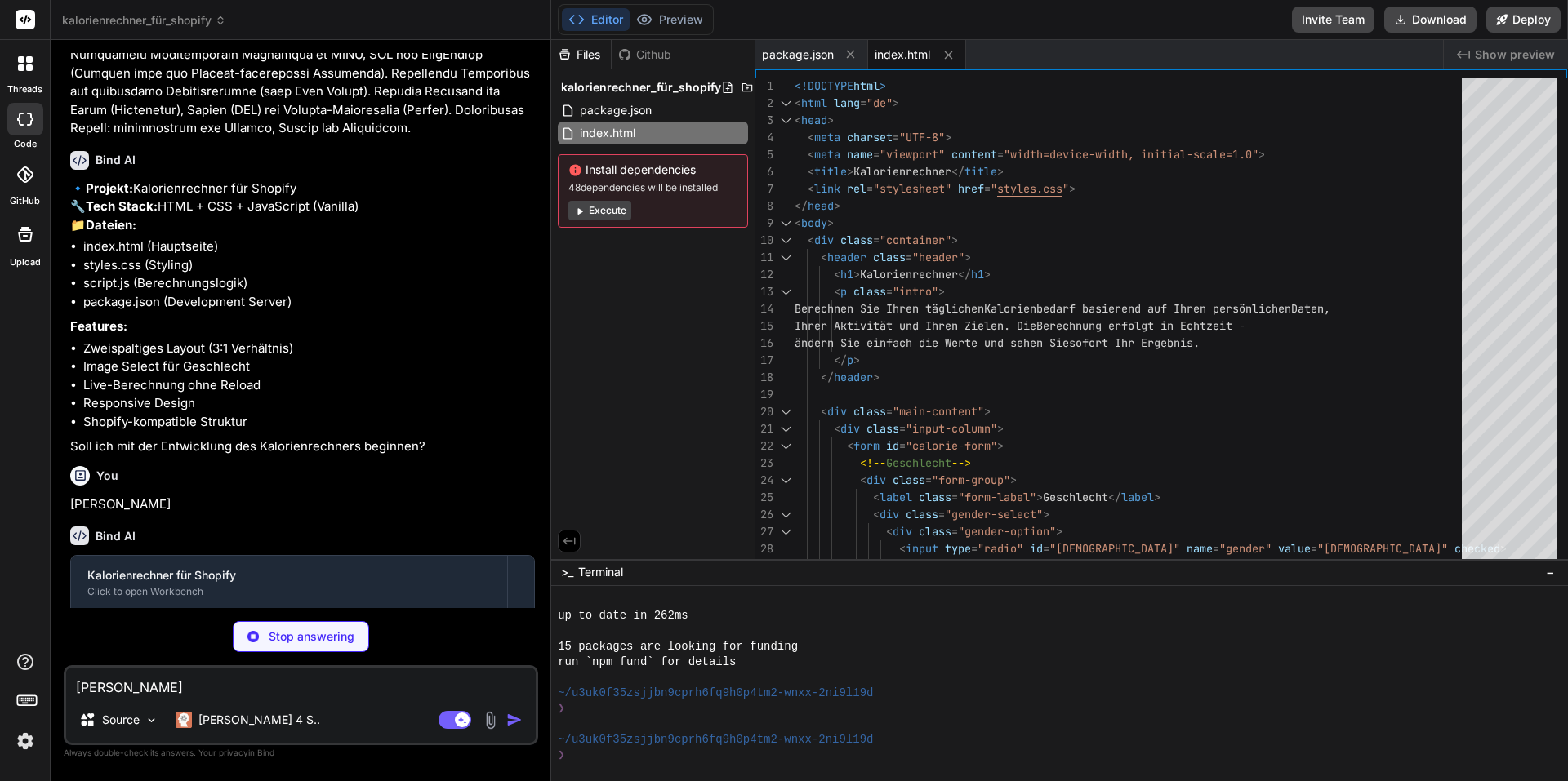
type textarea "x"
click at [811, 53] on span "package.json" at bounding box center [797, 55] width 71 height 17
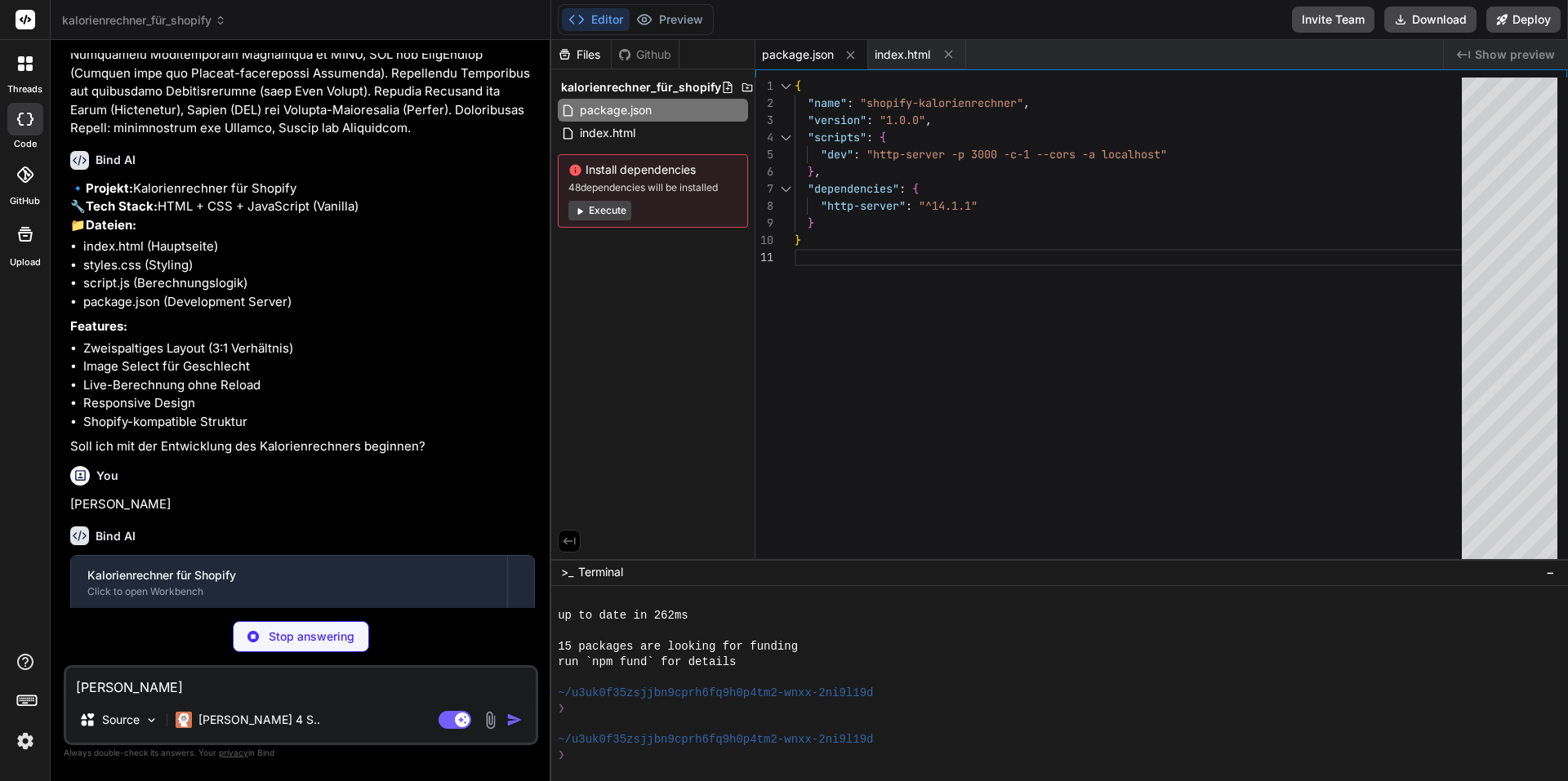
click at [615, 211] on button "Execute" at bounding box center [599, 210] width 63 height 20
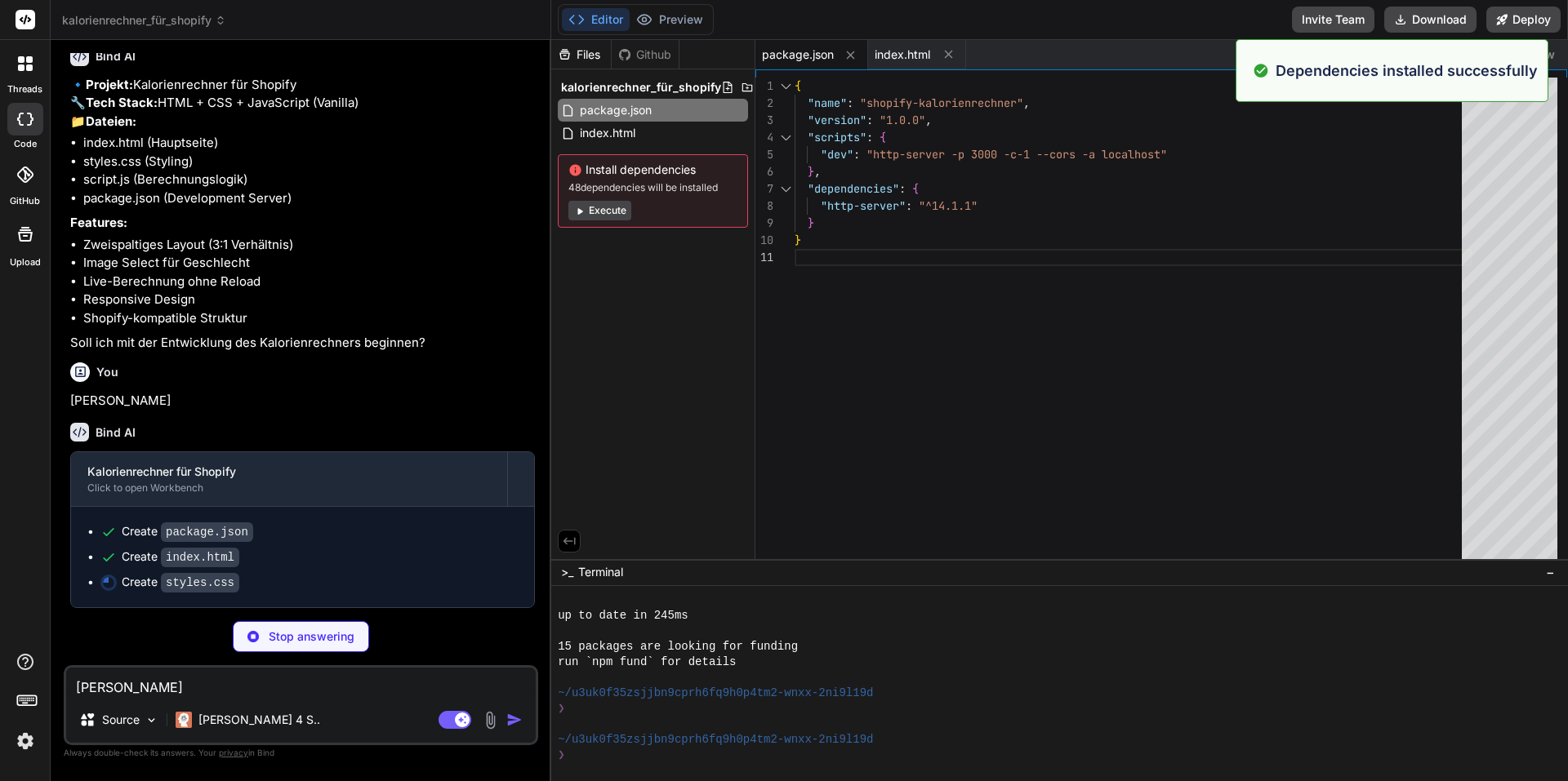
scroll to position [551, 0]
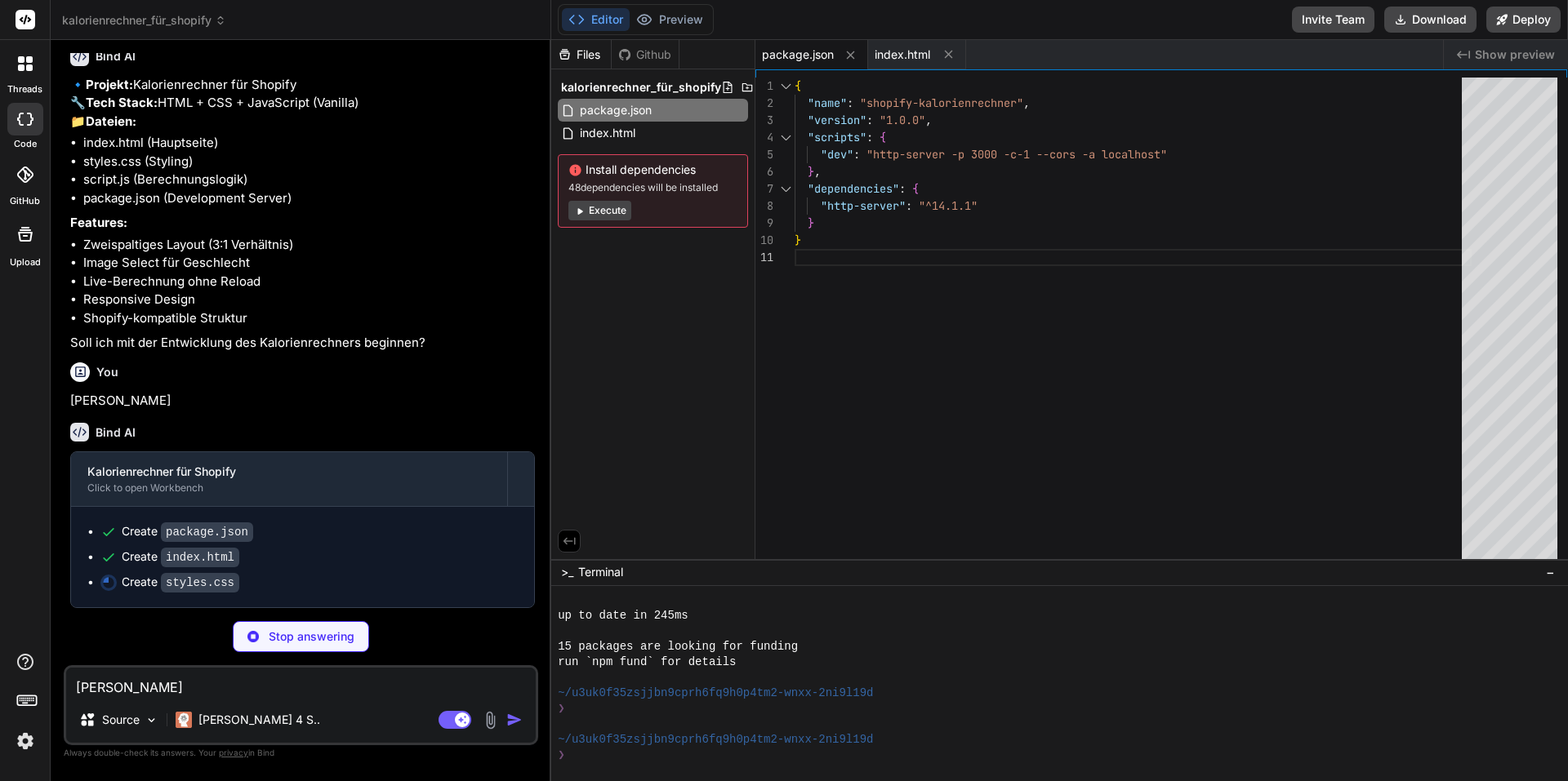
type textarea "x"
type textarea "font-size: 2.5rem; } }"
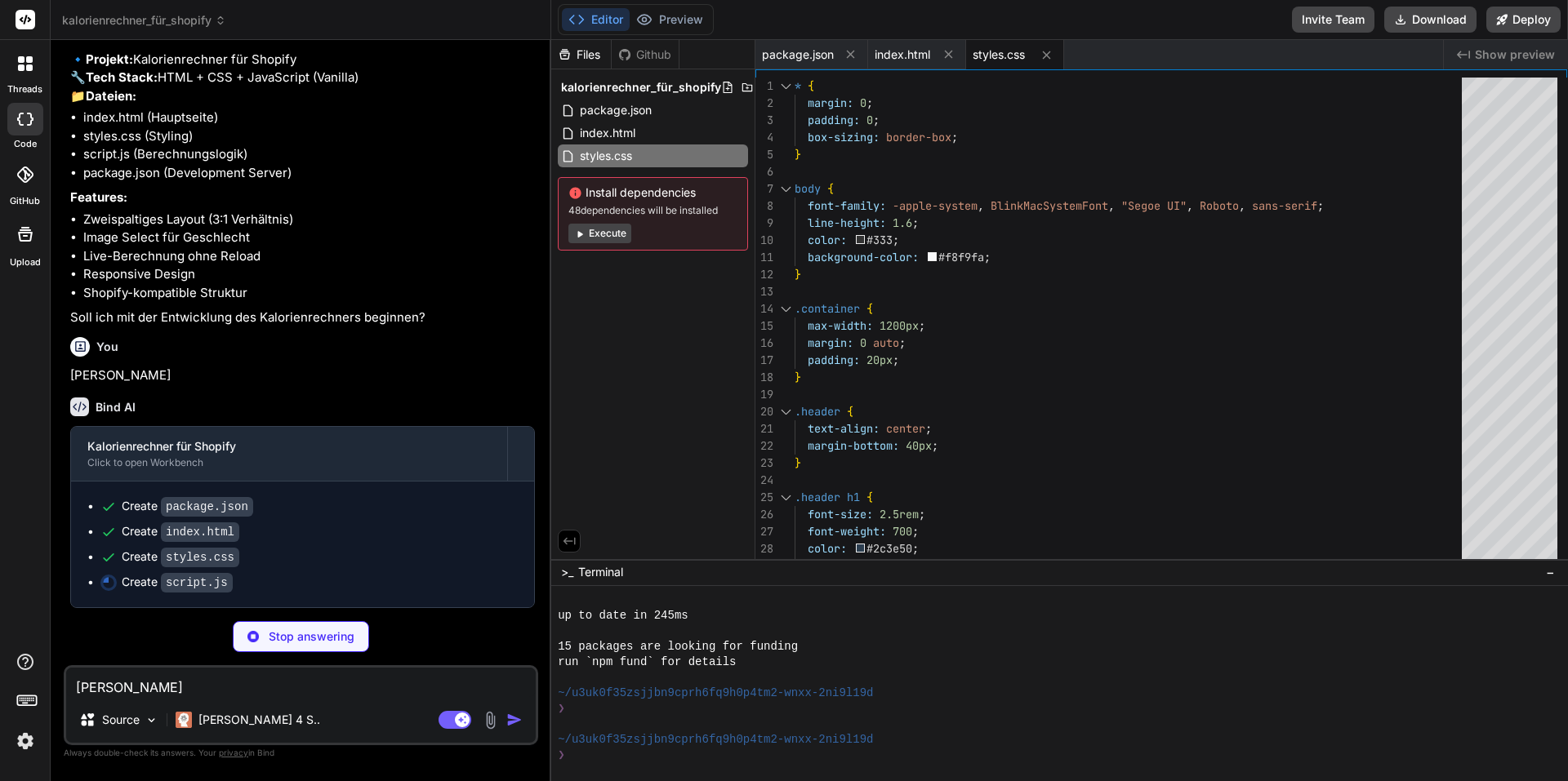
scroll to position [577, 0]
type textarea "x"
type textarea "// Shopify-Integration: Export für Liquid Templates if (typeof window !== 'unde…"
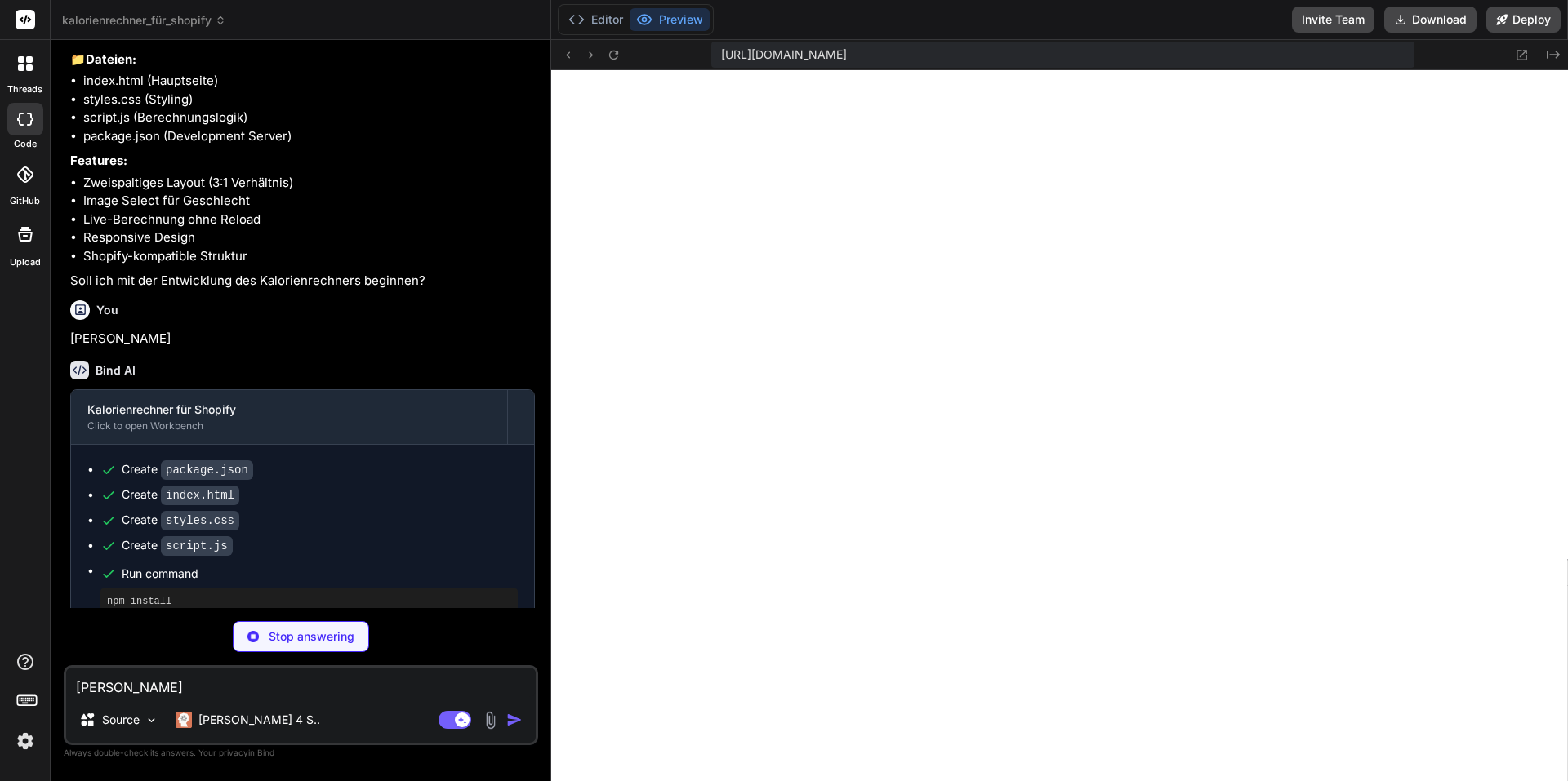
scroll to position [1644, 0]
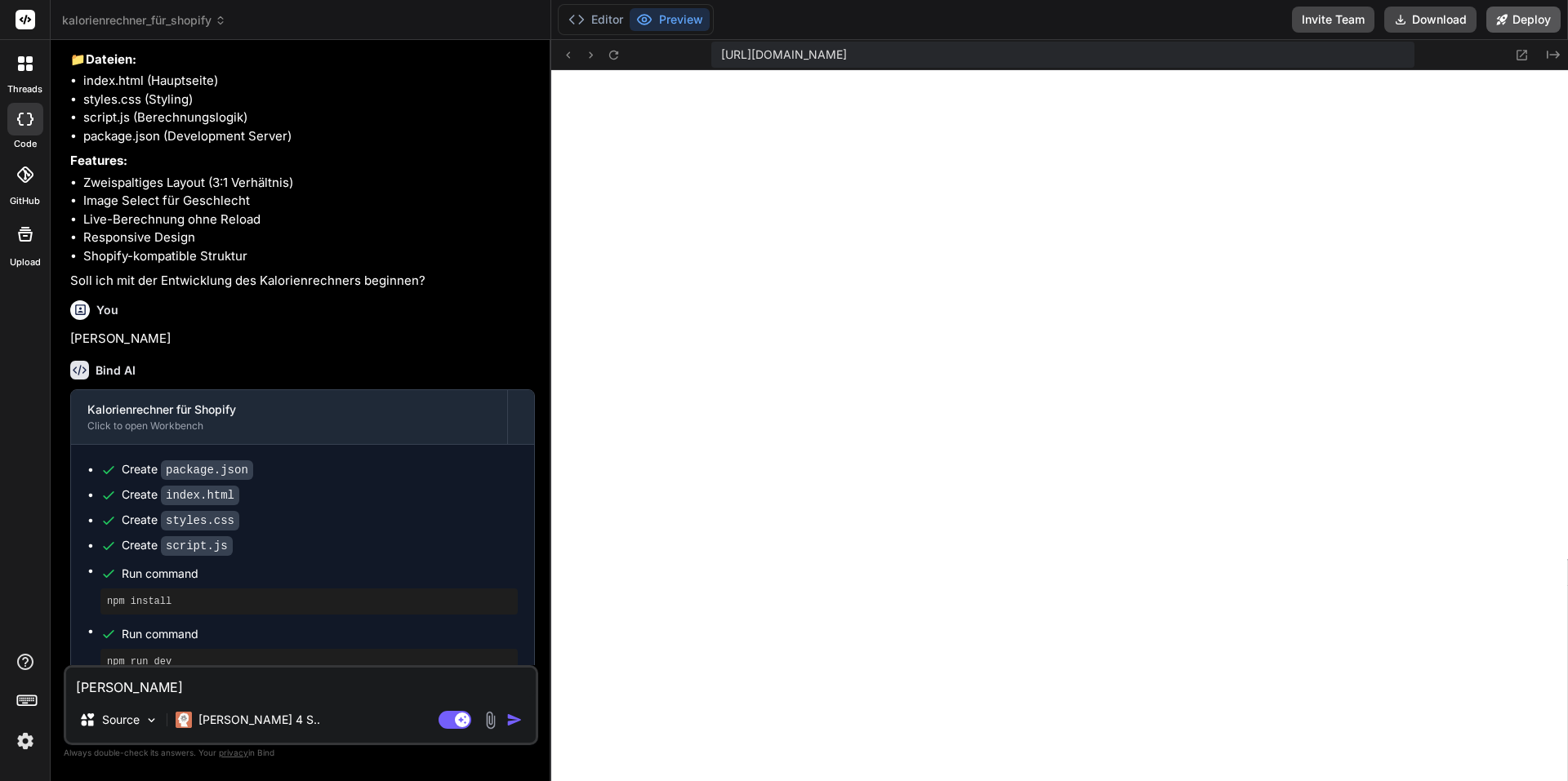
click at [1525, 21] on button "Deploy" at bounding box center [1523, 20] width 74 height 26
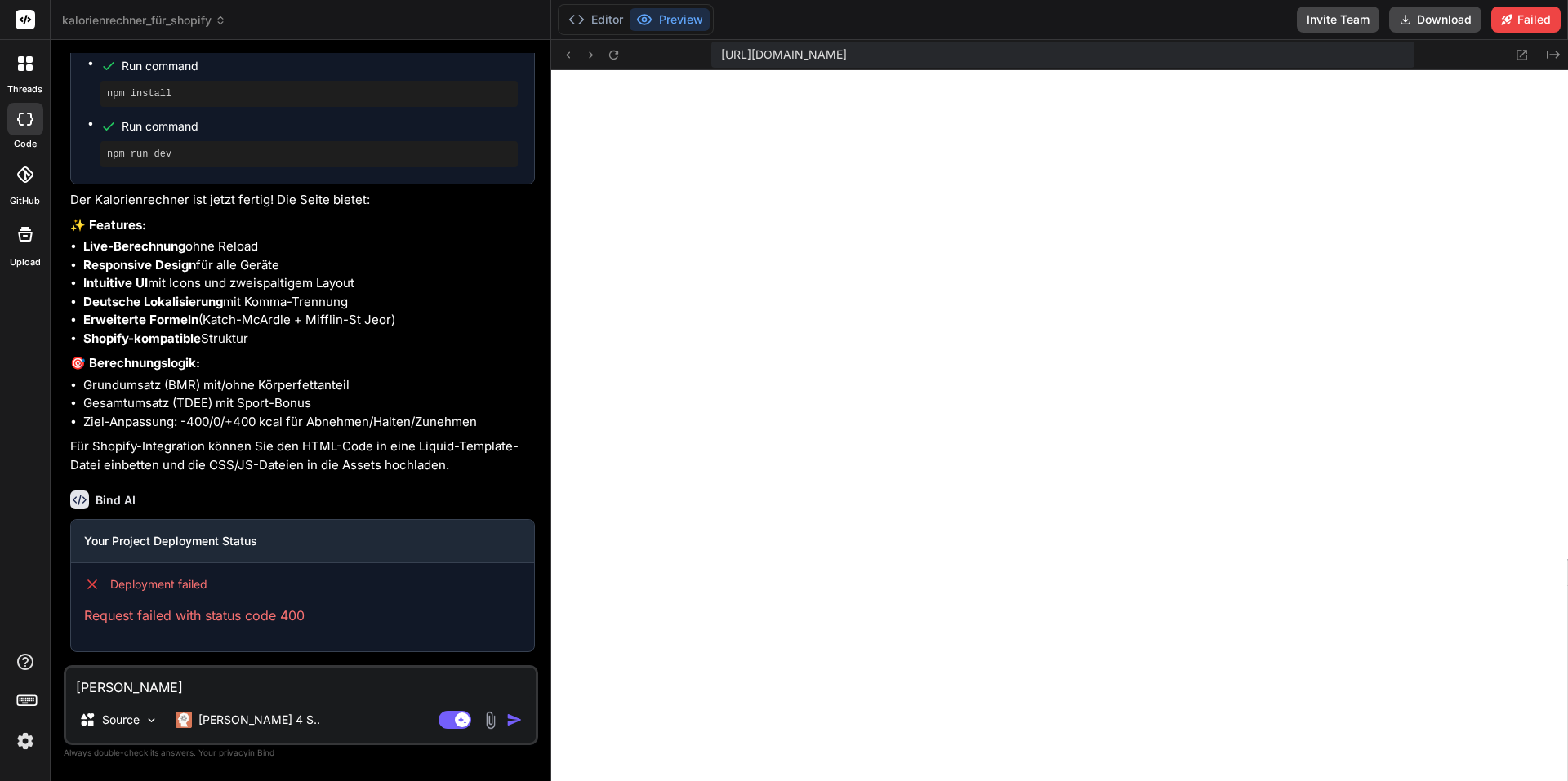
scroll to position [1121, 0]
click at [1434, 27] on button "Download" at bounding box center [1435, 20] width 92 height 26
click at [212, 708] on div "[PERSON_NAME] 4 S.." at bounding box center [247, 719] width 157 height 32
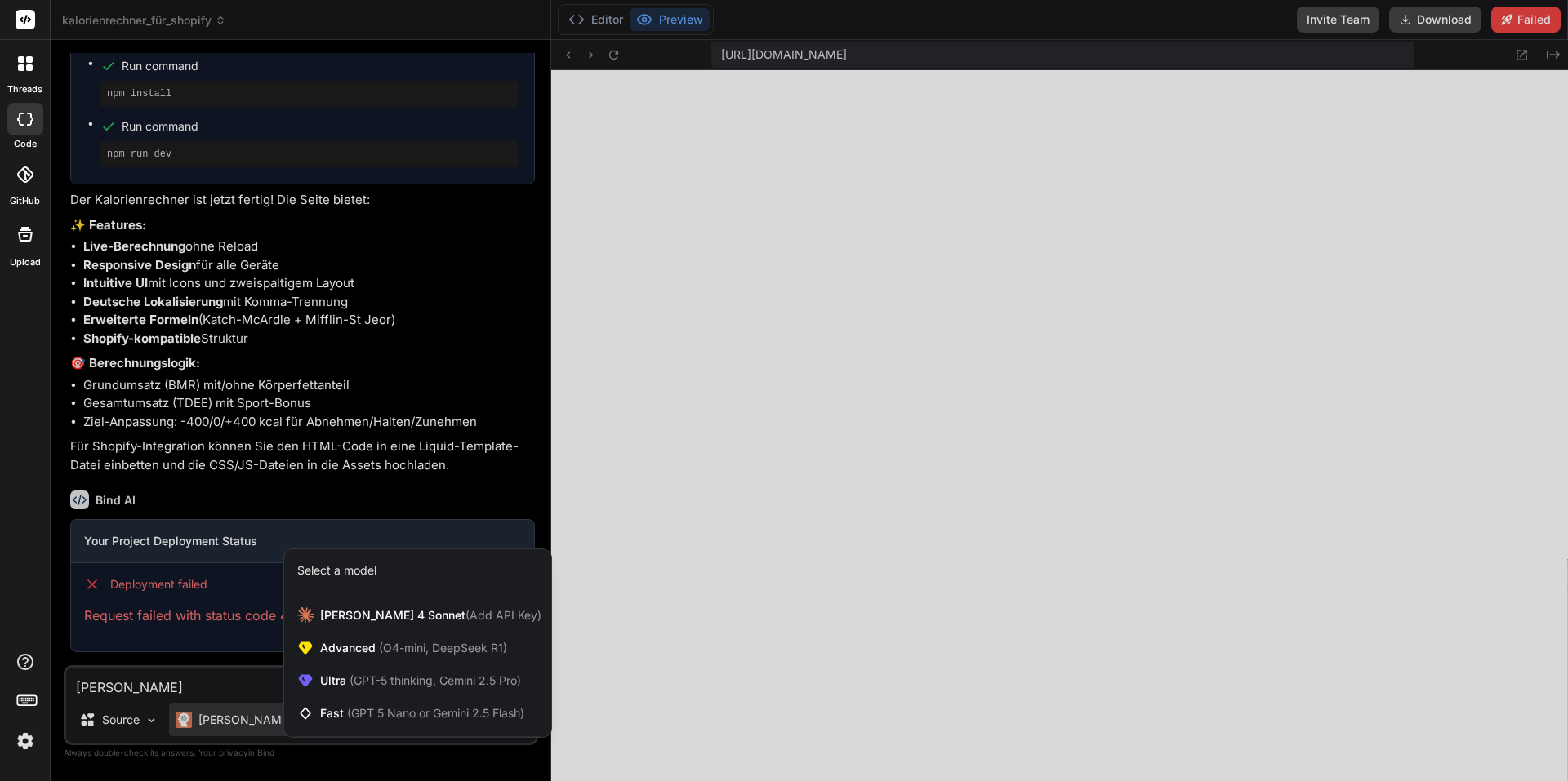
click at [196, 681] on div at bounding box center [784, 390] width 1568 height 781
type textarea "x"
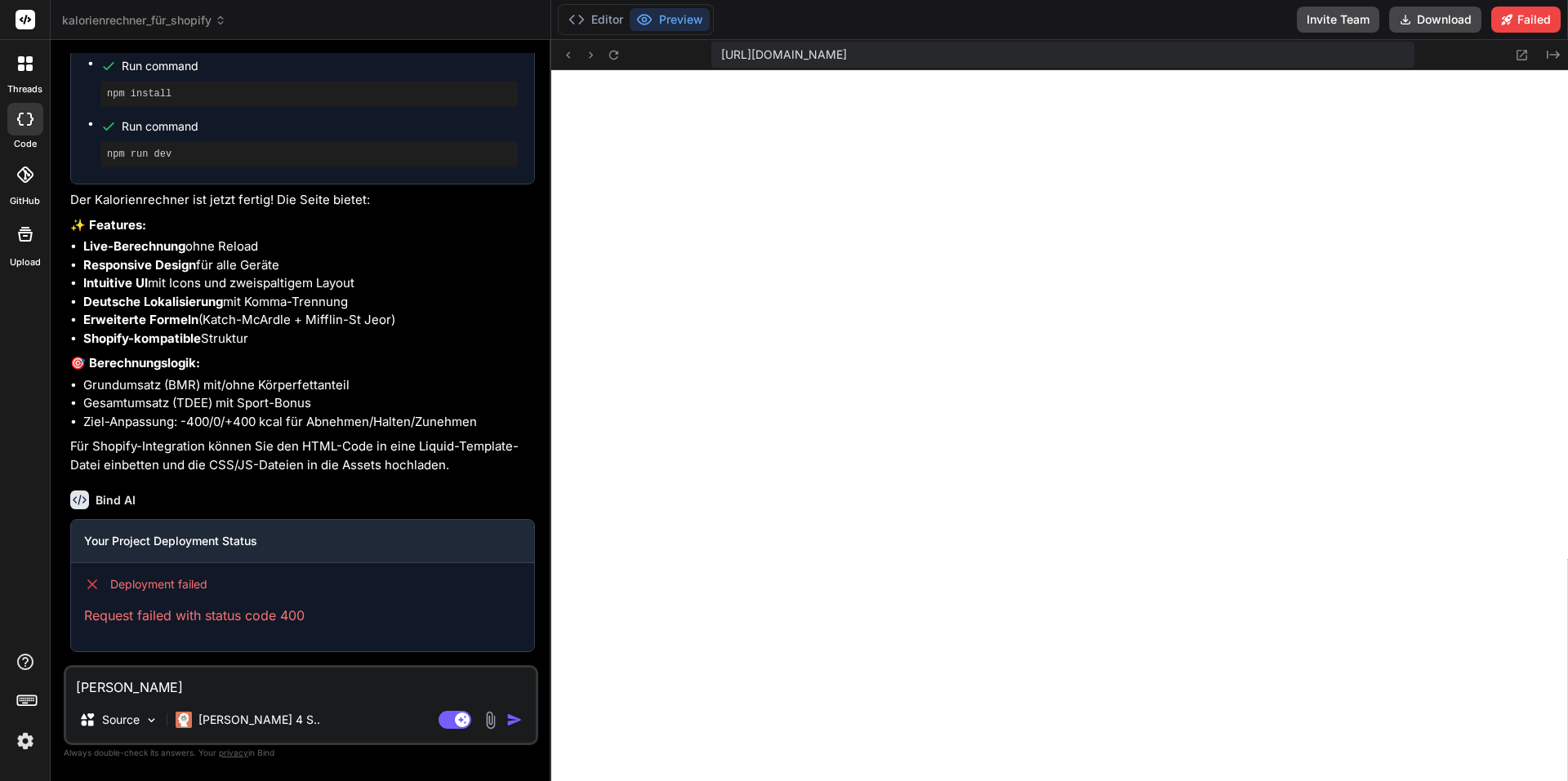
click at [151, 680] on textarea "[PERSON_NAME]" at bounding box center [301, 682] width 469 height 29
type textarea "x"
type textarea "Wo"
type textarea "x"
type textarea "Woi"
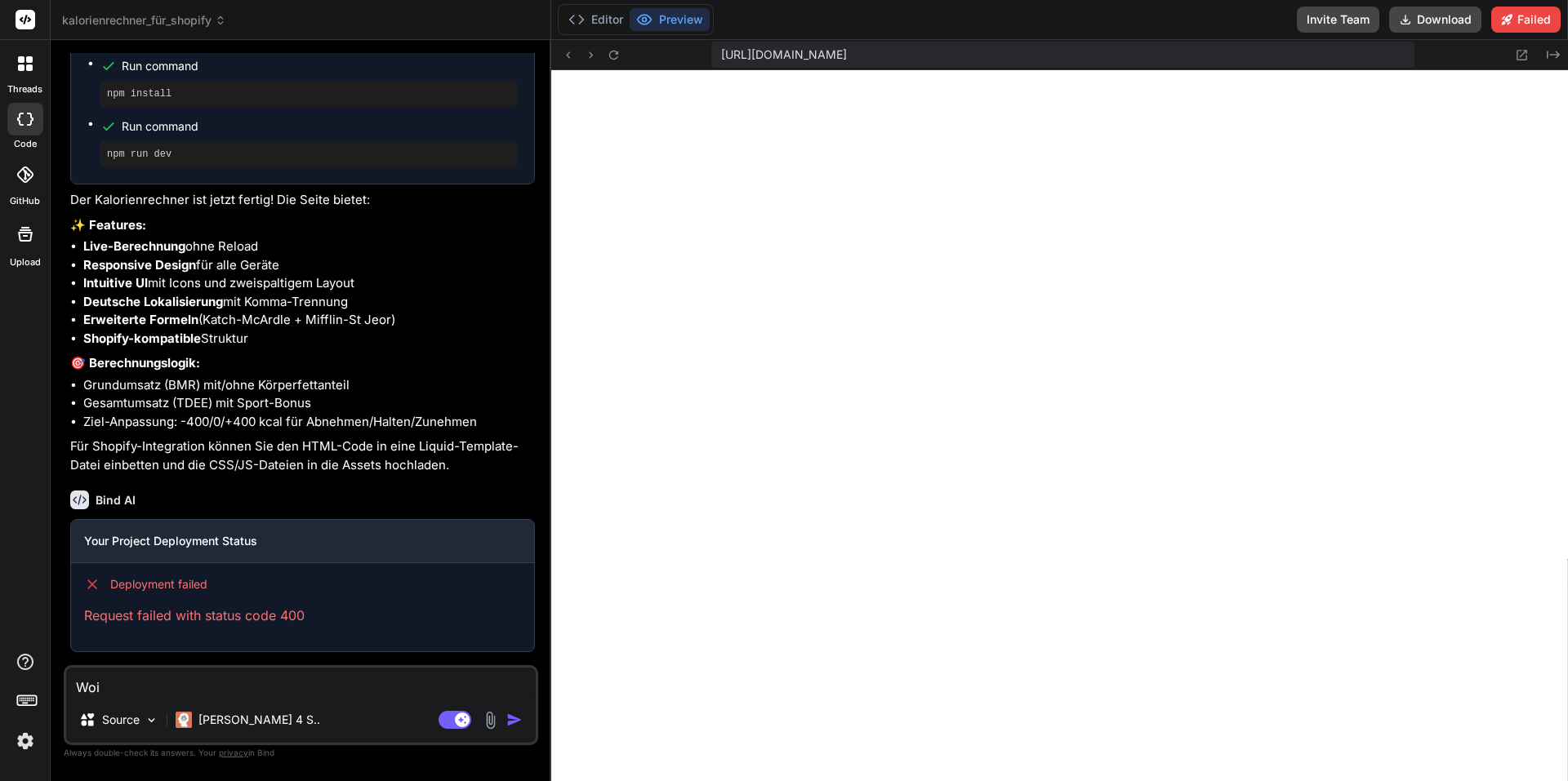
type textarea "x"
type textarea "Woie"
type textarea "x"
type textarea "Woie"
type textarea "x"
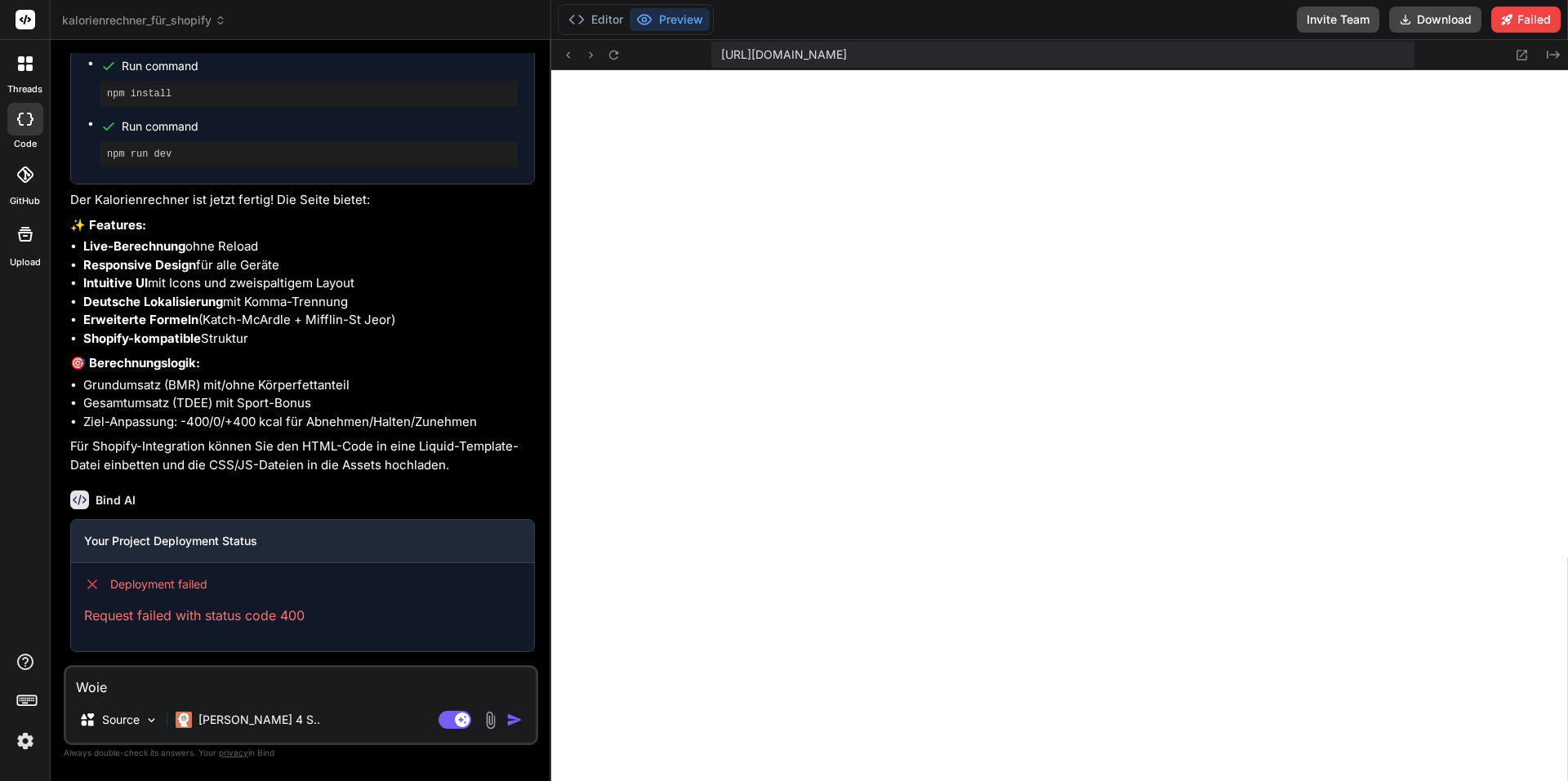
type textarea "Woie k"
type textarea "x"
type textarea "Woie ka"
type textarea "x"
type textarea "Woie k"
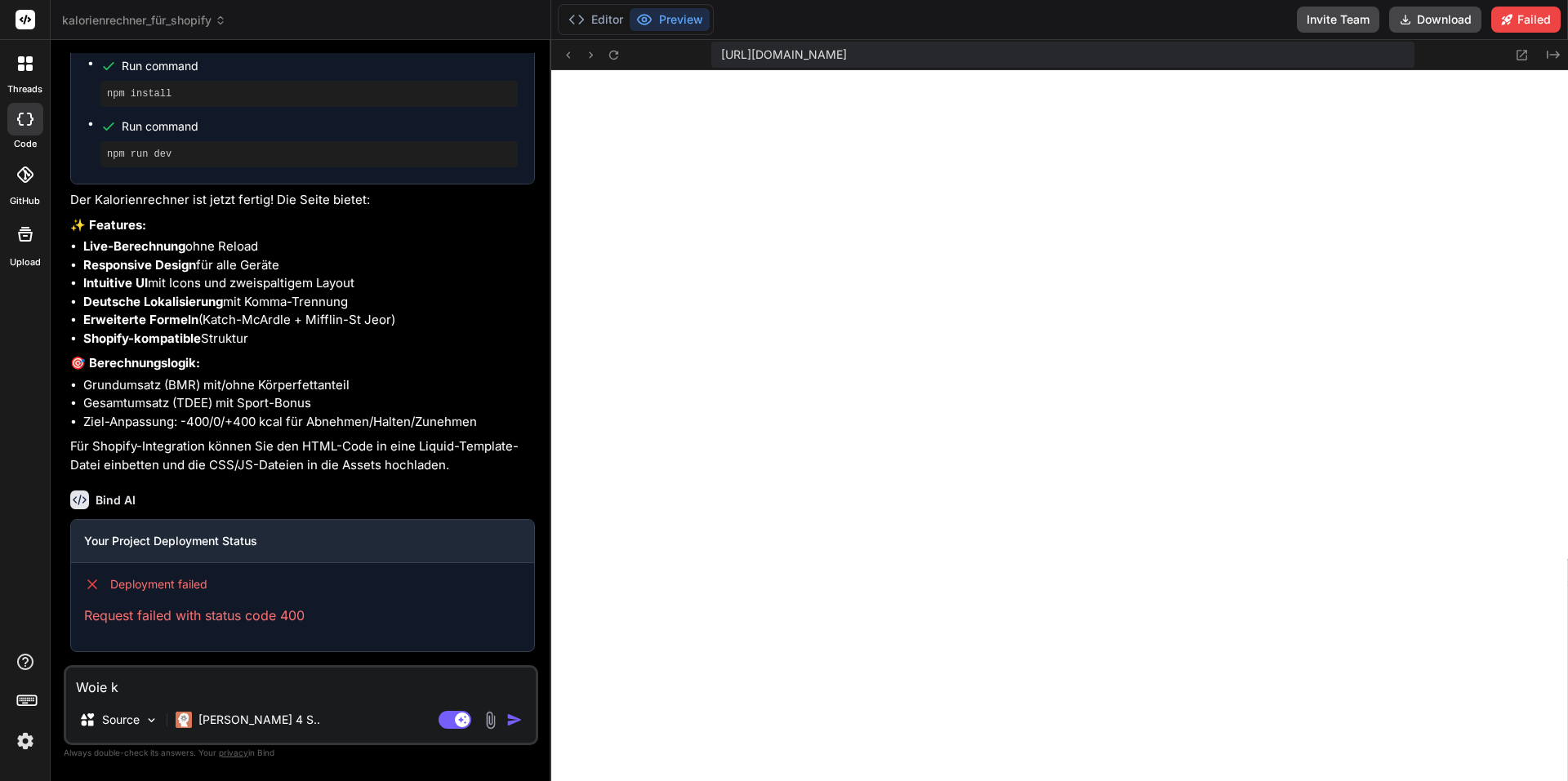
type textarea "x"
type textarea "Woie"
type textarea "x"
type textarea "Woie"
type textarea "x"
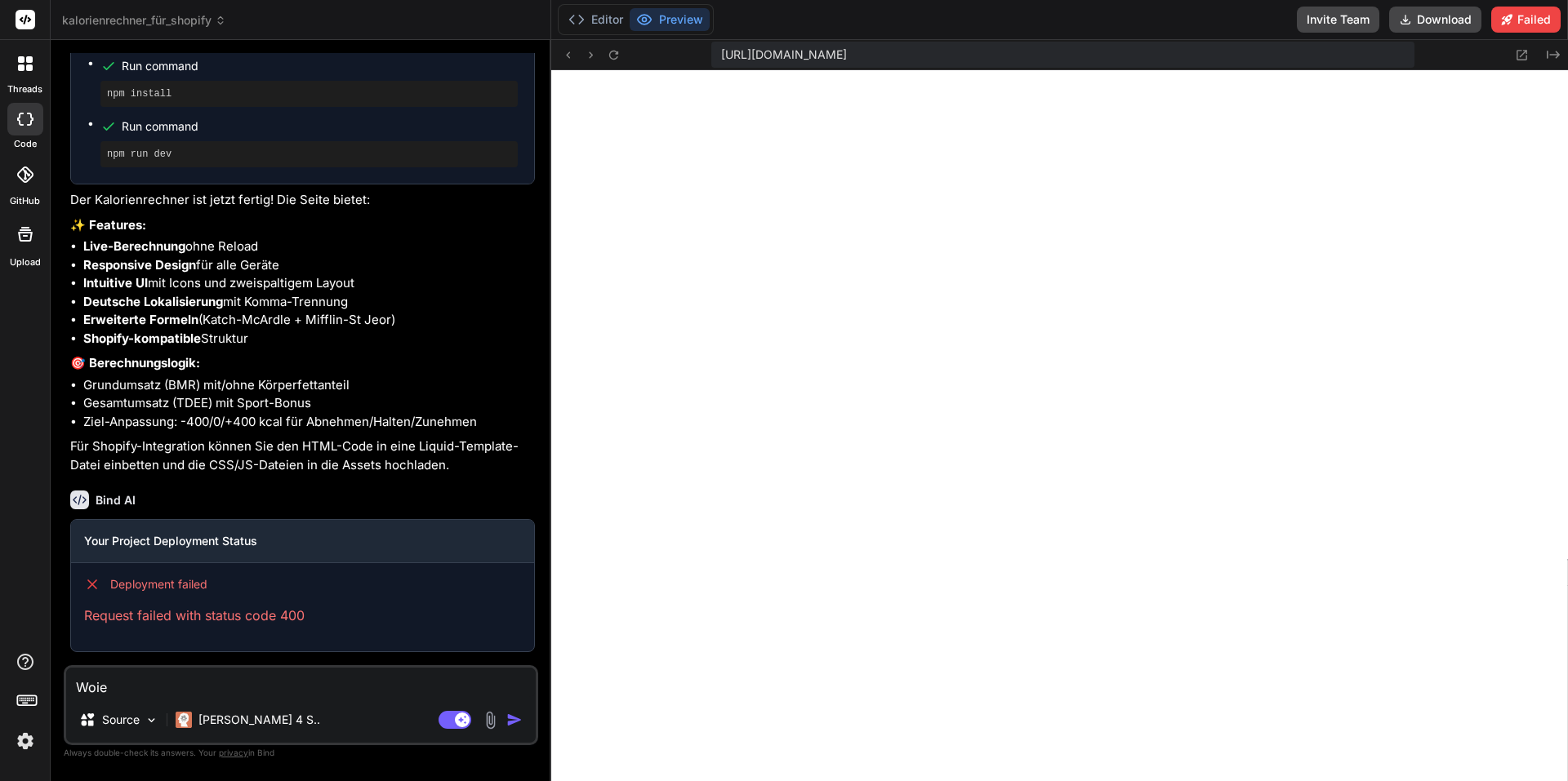
type textarea "Woi"
type textarea "x"
type textarea "Wo"
type textarea "x"
type textarea "W"
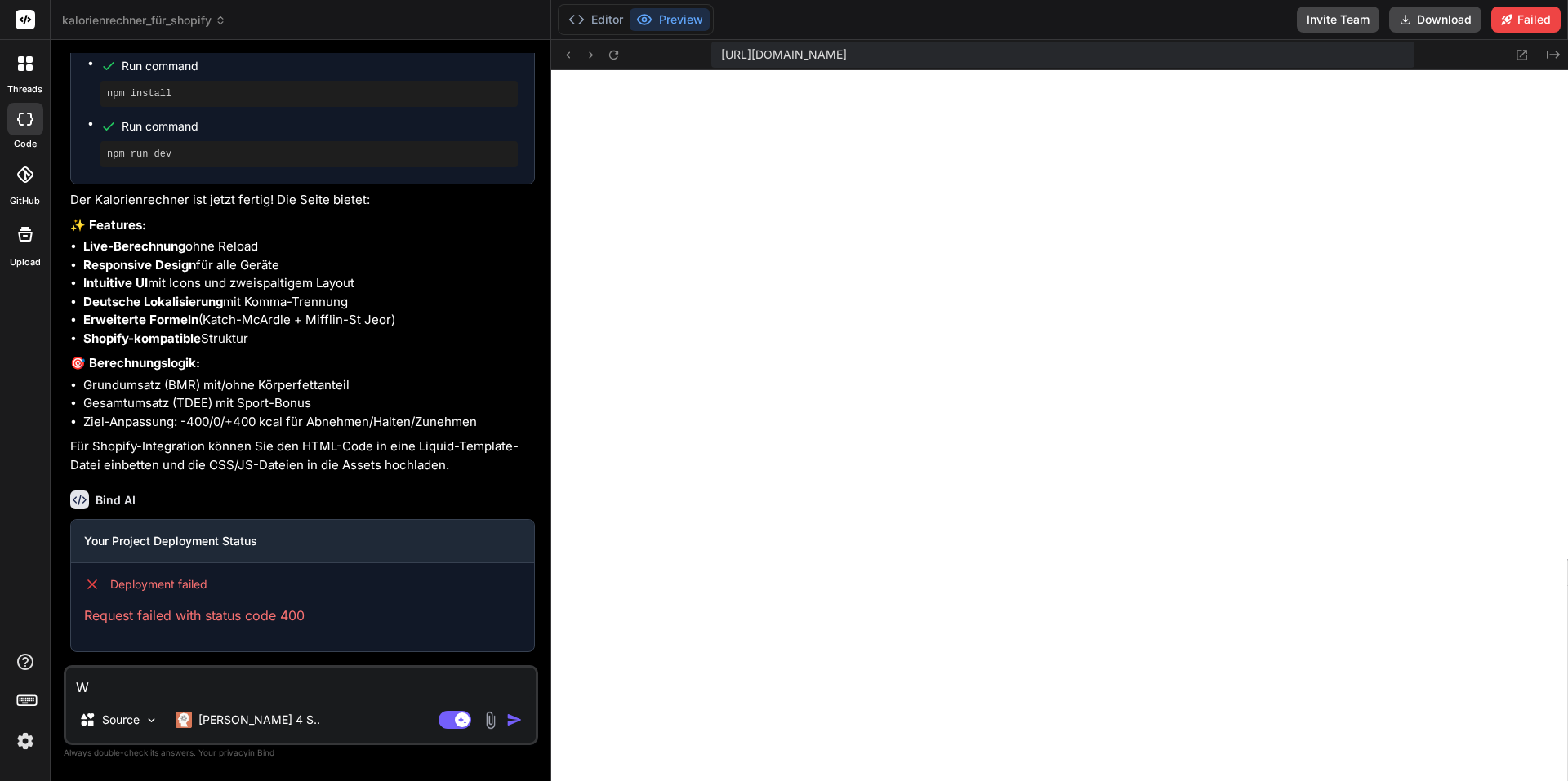
type textarea "x"
type textarea "Wi"
type textarea "x"
type textarea "Wie"
type textarea "x"
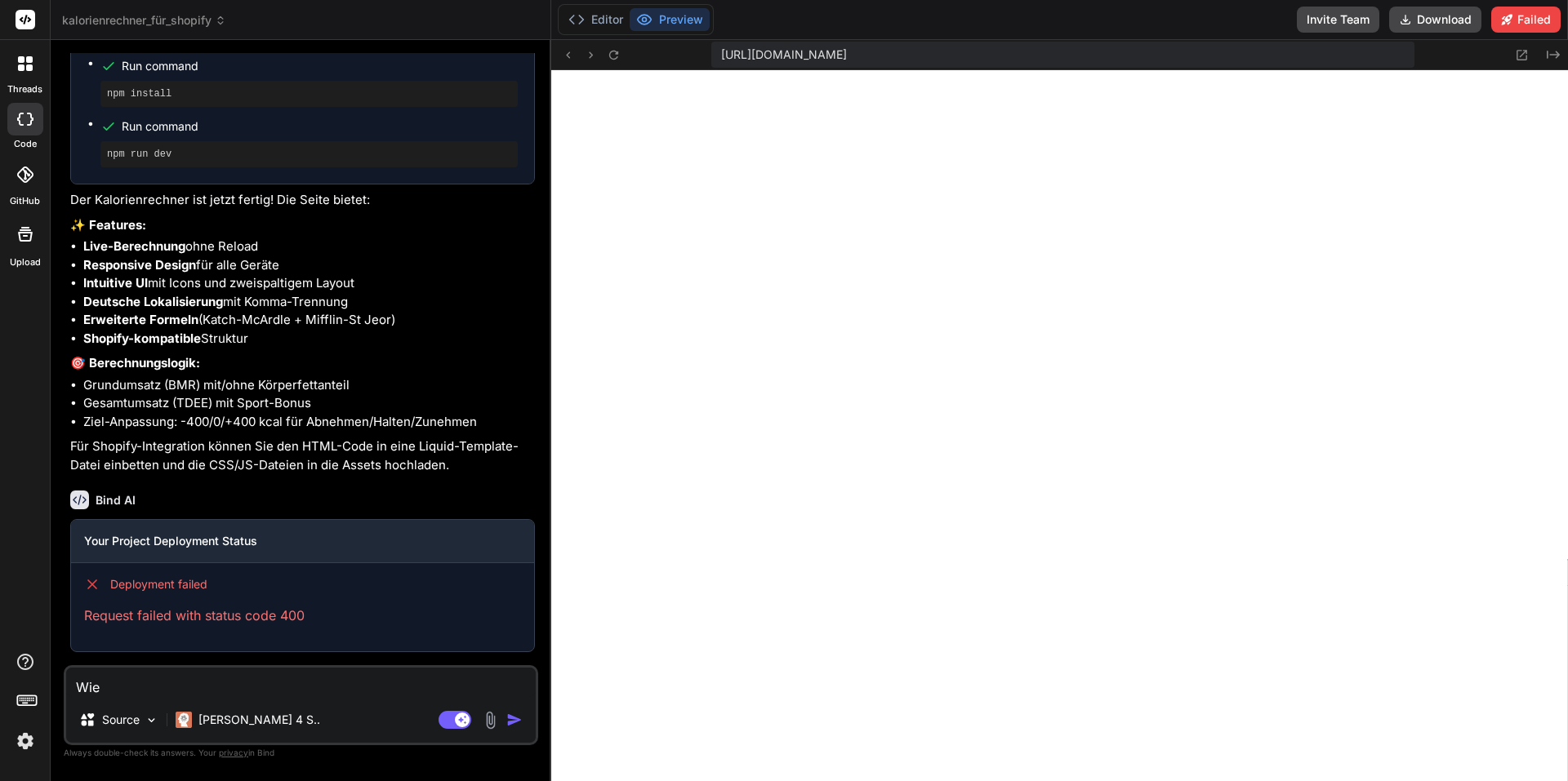
type textarea "Wie"
type textarea "x"
type textarea "Wie k"
type textarea "x"
type textarea "Wie ka"
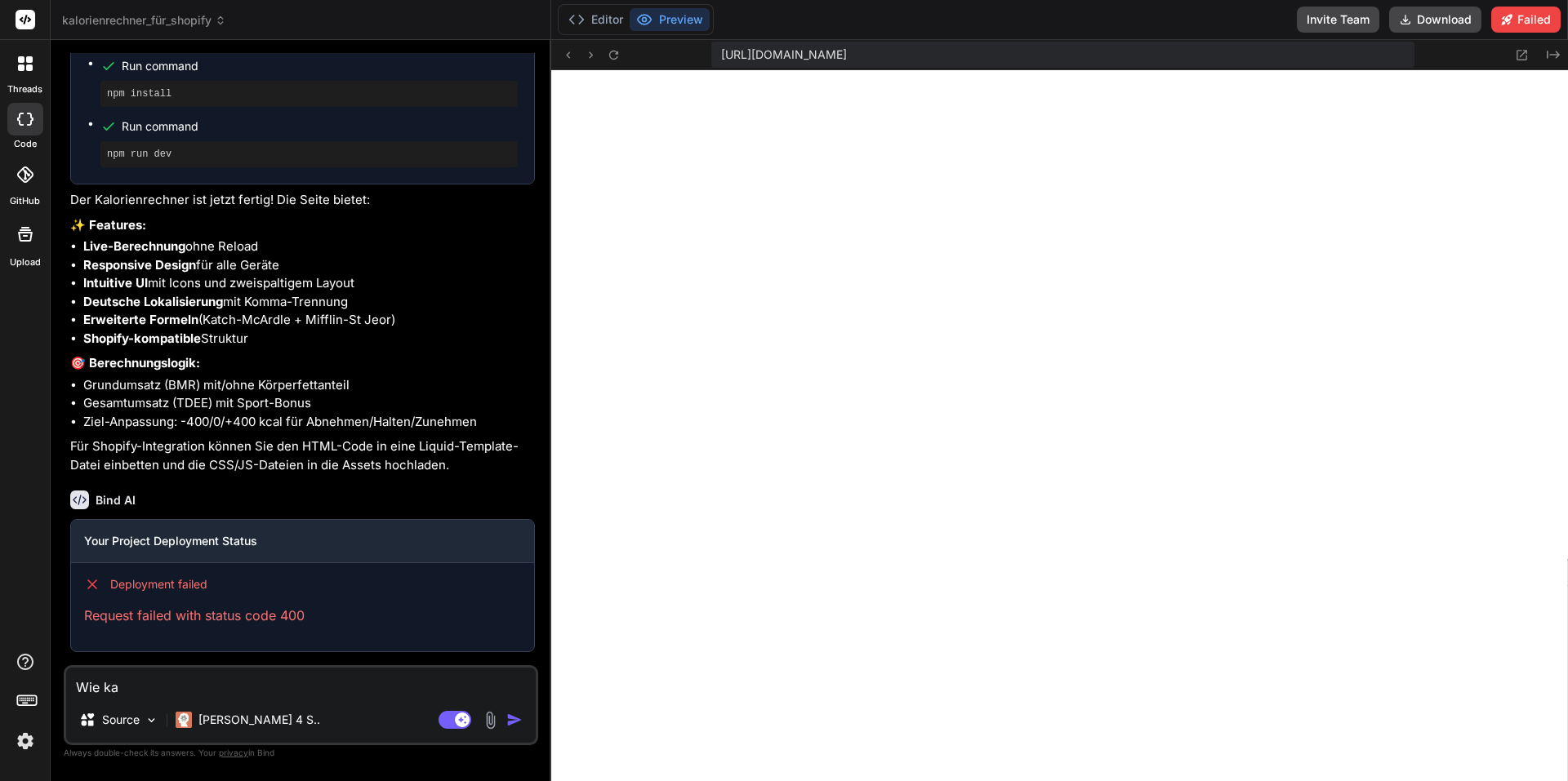
type textarea "x"
type textarea "Wie kan"
type textarea "x"
type textarea "Wie kann"
type textarea "x"
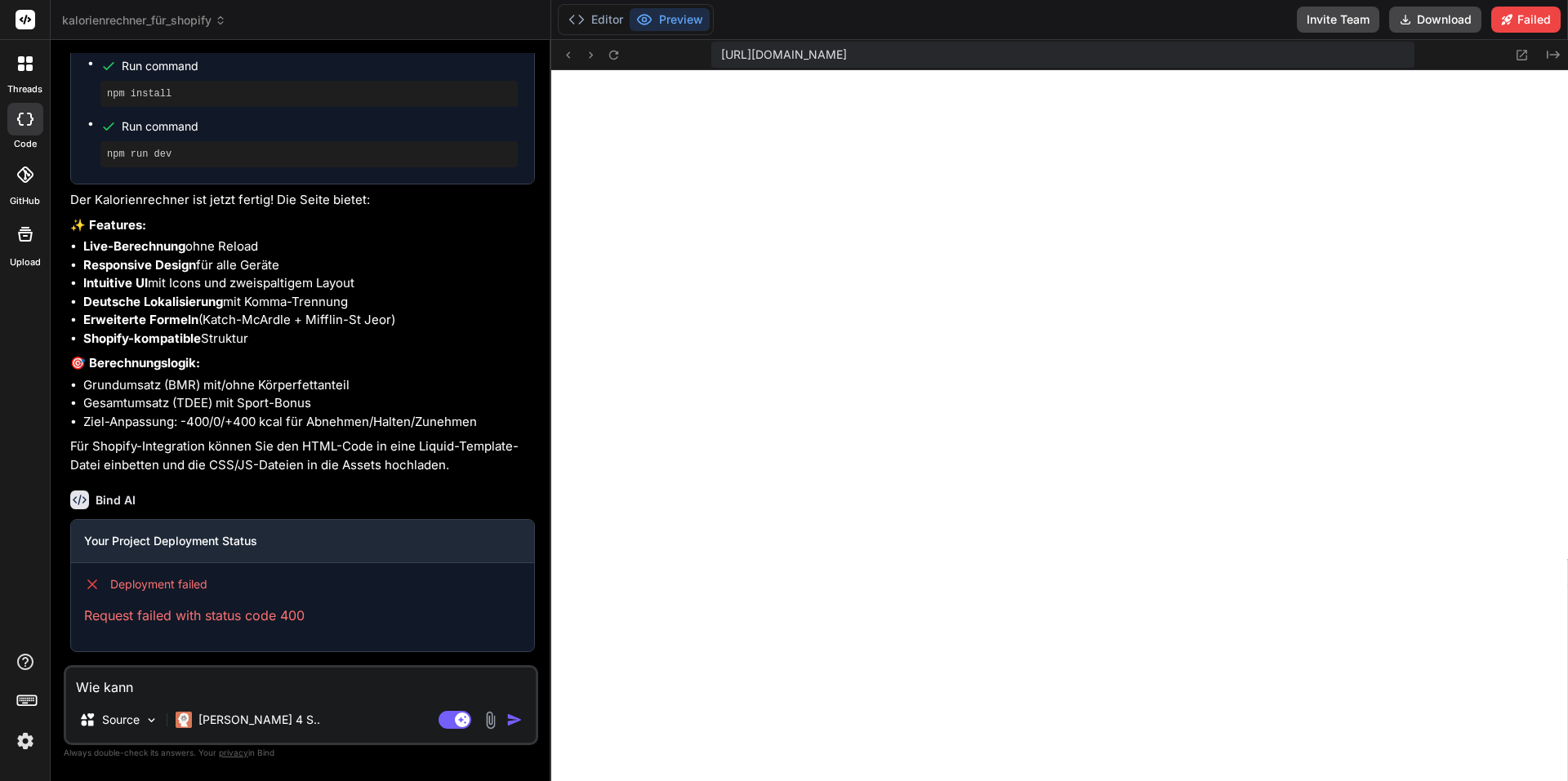
type textarea "Wie kann"
type textarea "x"
type textarea "Wie kann i"
type textarea "x"
type textarea "Wie kann ic"
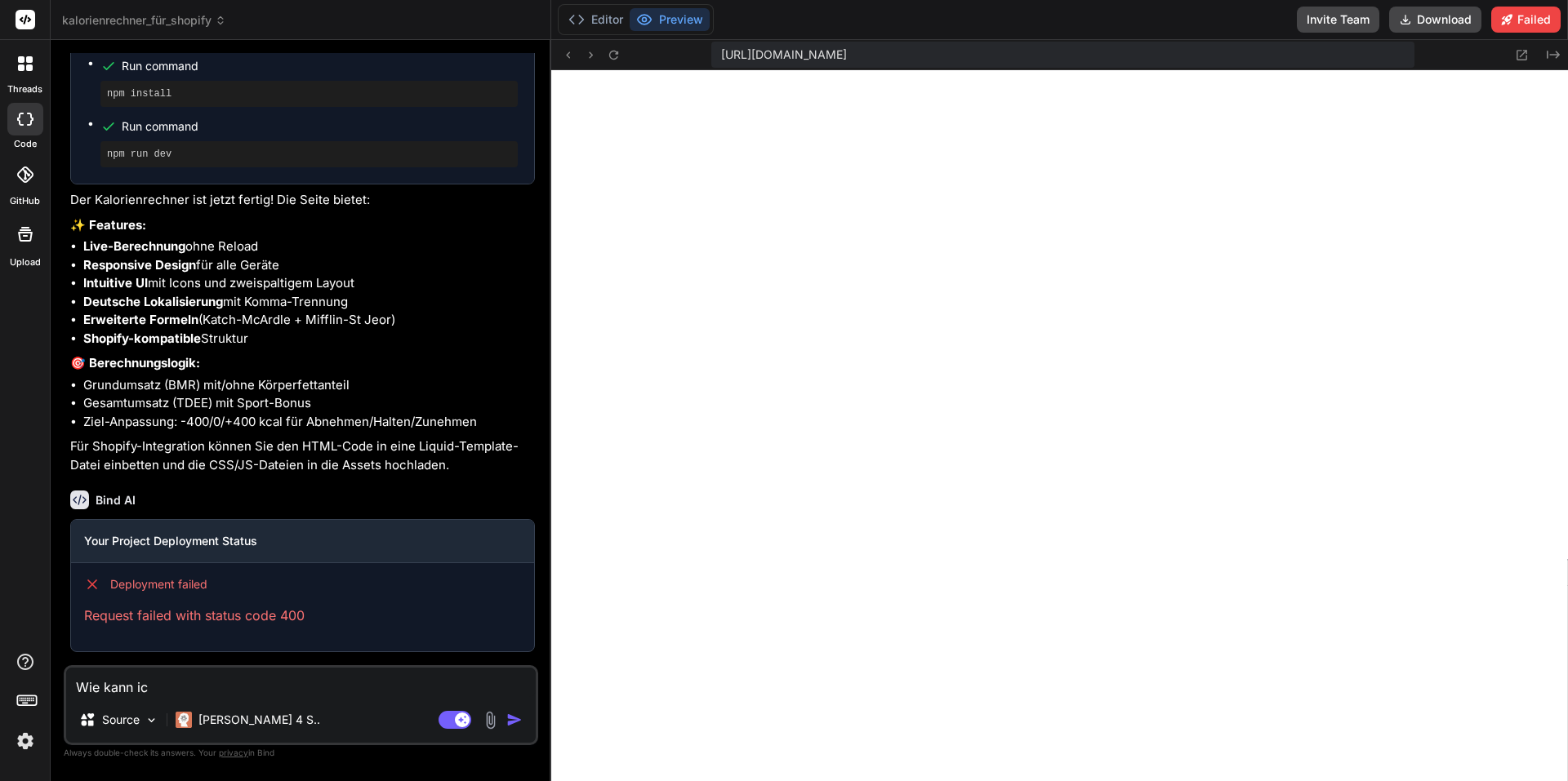
type textarea "x"
type textarea "Wie kann ich"
type textarea "x"
type textarea "Wie kann ich"
type textarea "x"
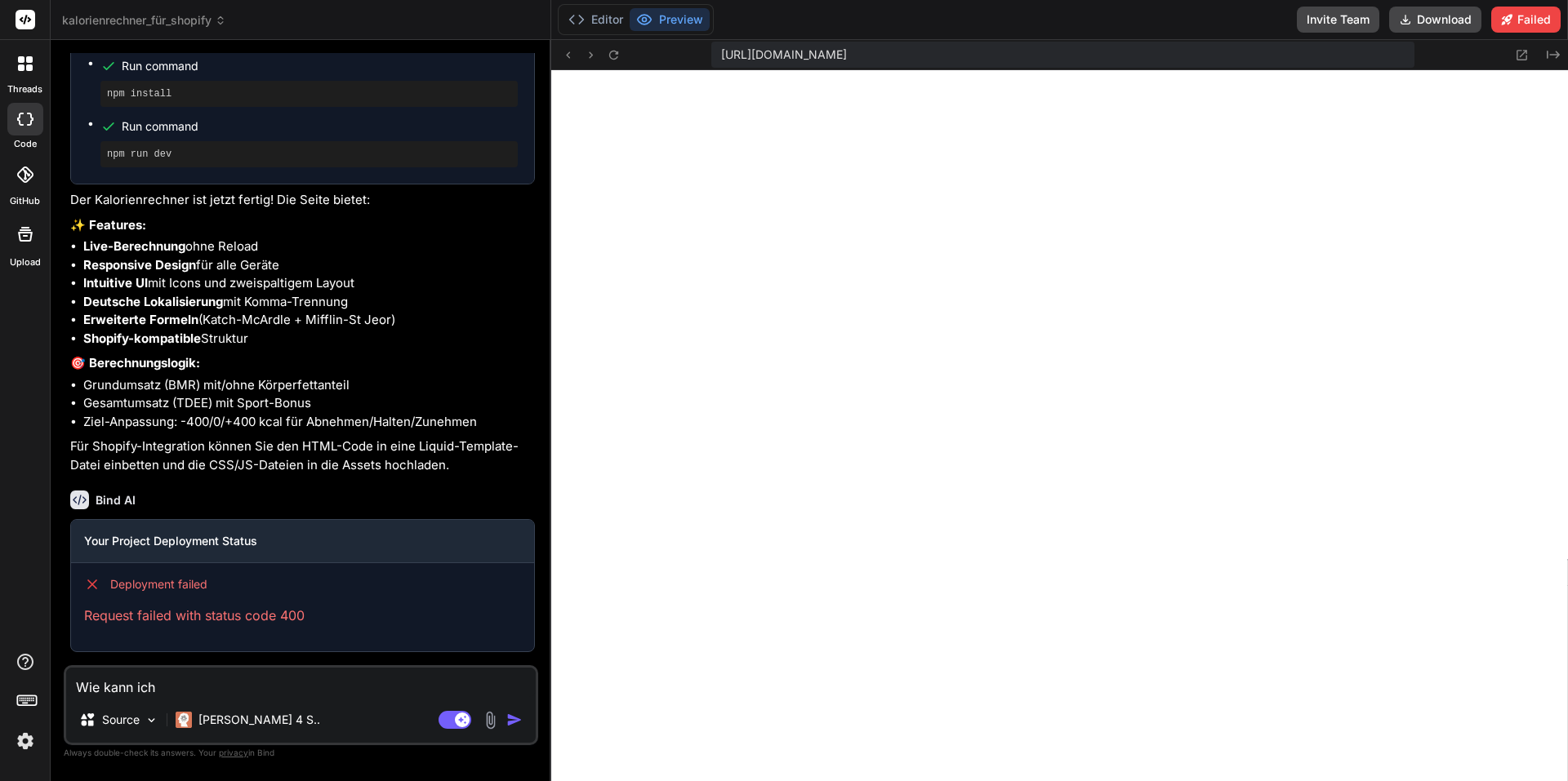
type textarea "Wie kann ich d"
type textarea "x"
type textarea "Wie kann ich di"
type textarea "x"
type textarea "Wie kann ich die"
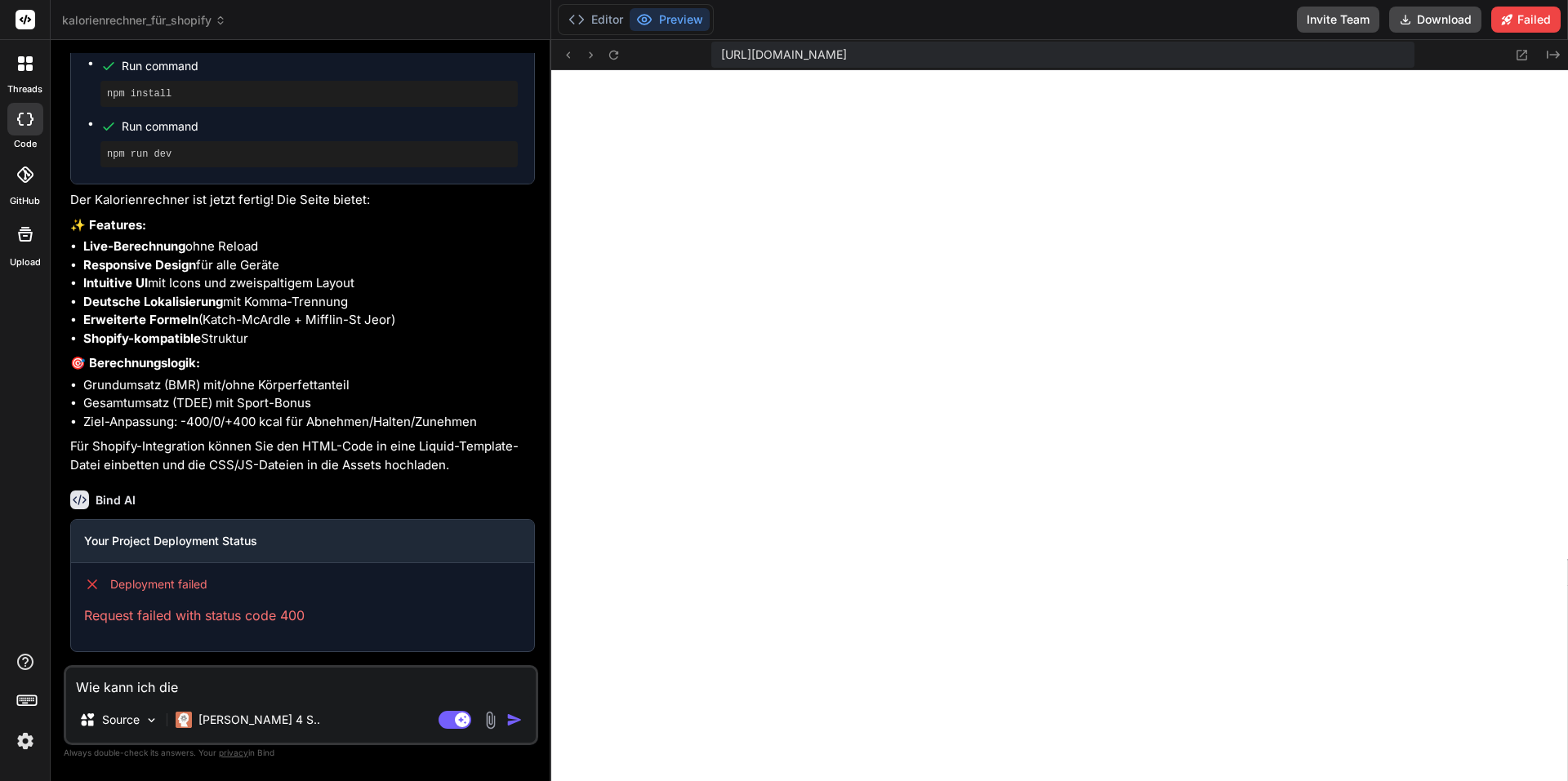
type textarea "x"
type textarea "Wie kann ich die"
type textarea "x"
type textarea "Wie kann ich die A"
type textarea "x"
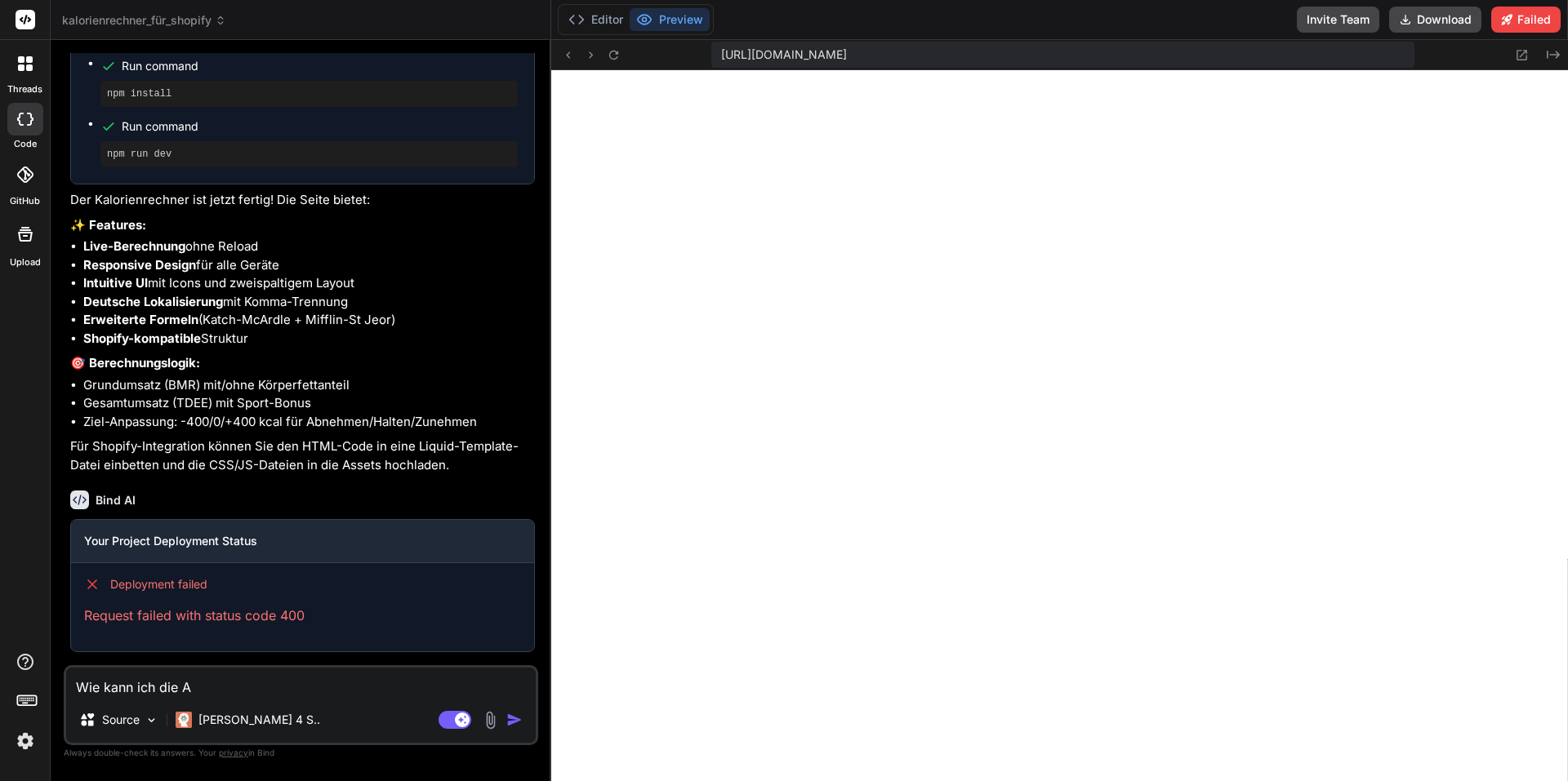
type textarea "Wie kann ich die Ap"
type textarea "x"
type textarea "Wie kann ich die App"
type textarea "x"
type textarea "Wie kann ich die App"
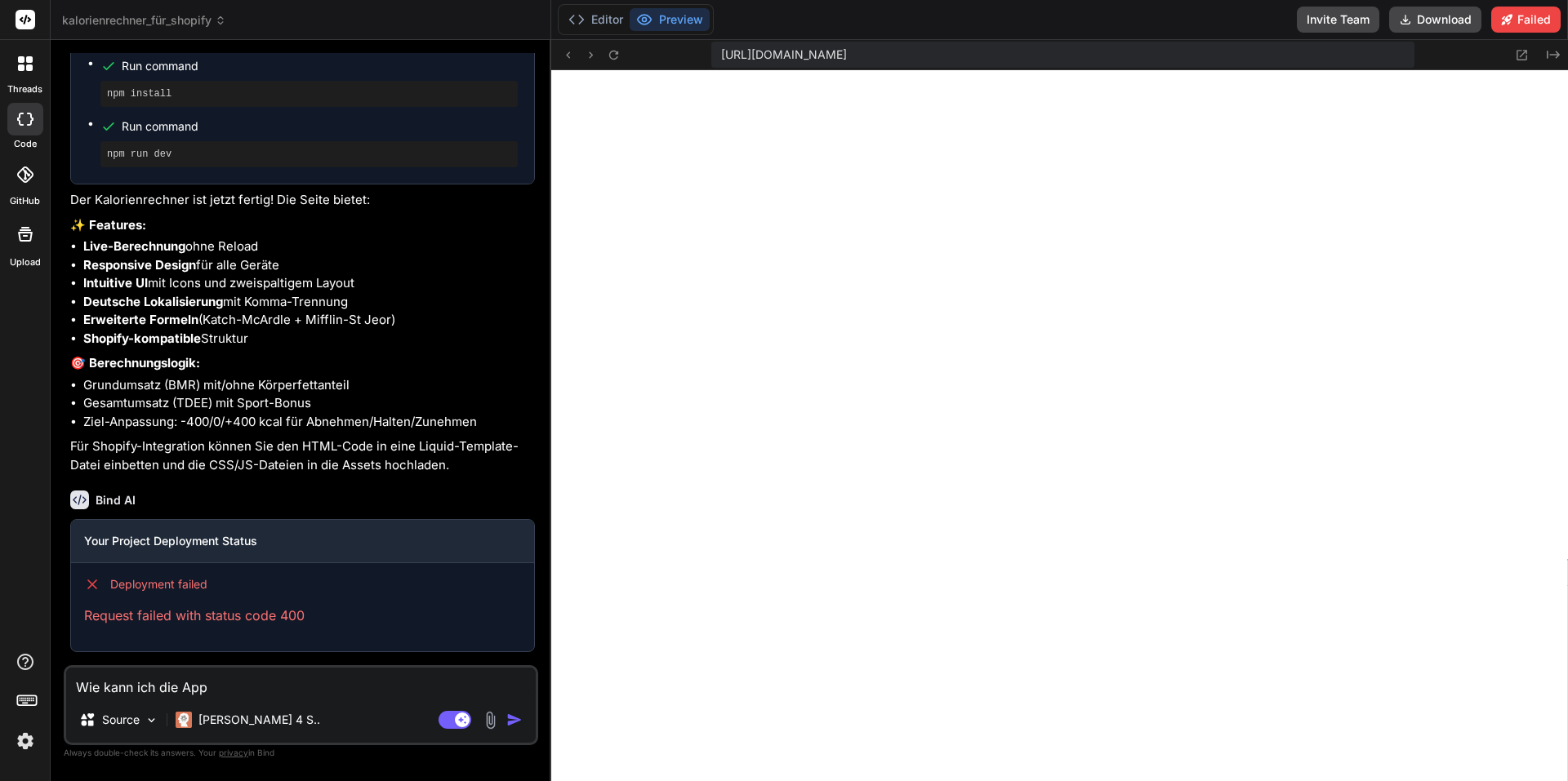
type textarea "x"
type textarea "Wie kann ich die App i"
type textarea "x"
type textarea "Wie kann ich die App in"
type textarea "x"
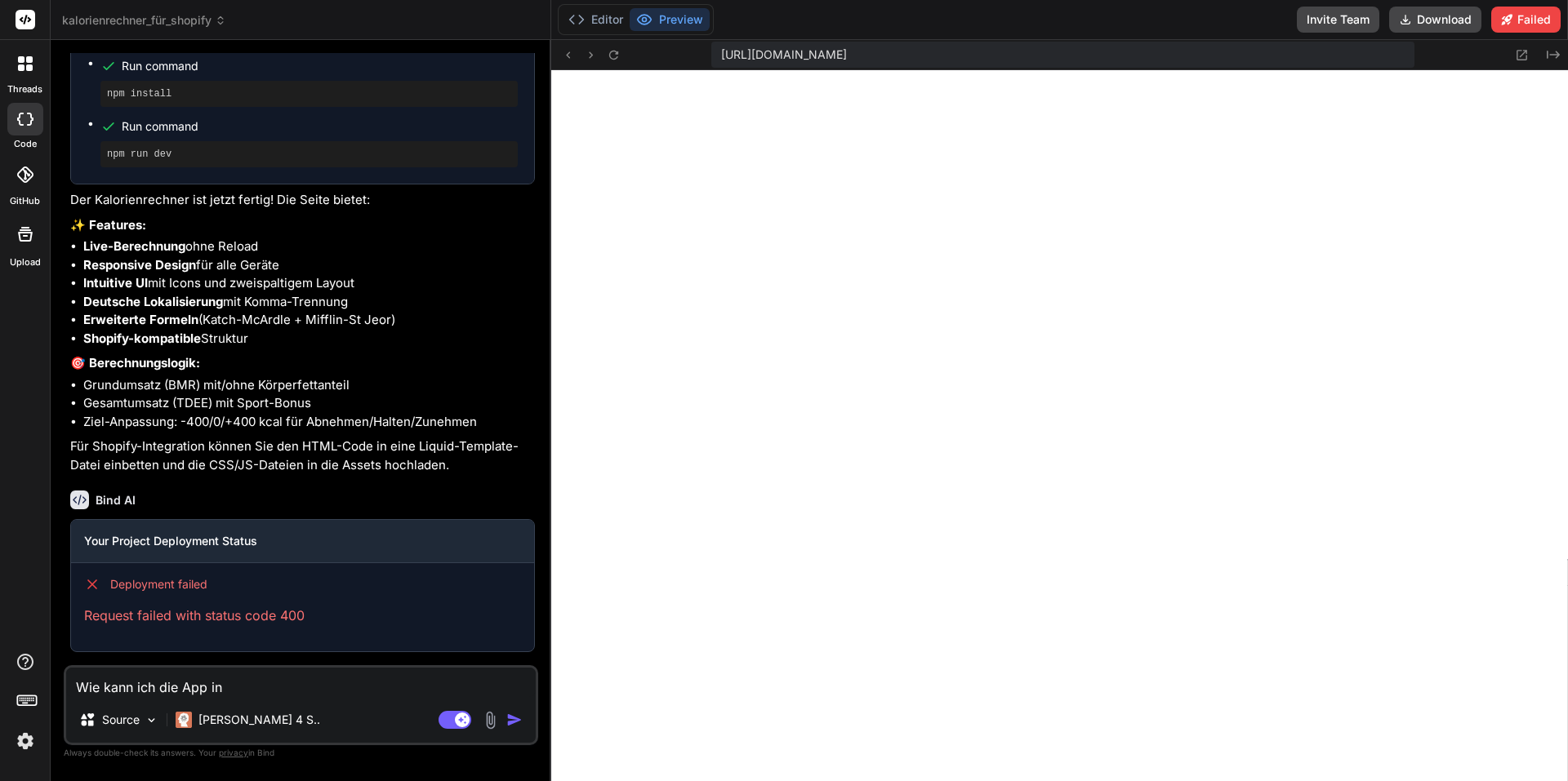
type textarea "Wie kann ich die App in"
type textarea "x"
type textarea "Wie kann ich die App in m"
type textarea "x"
type textarea "Wie kann ich die App in me"
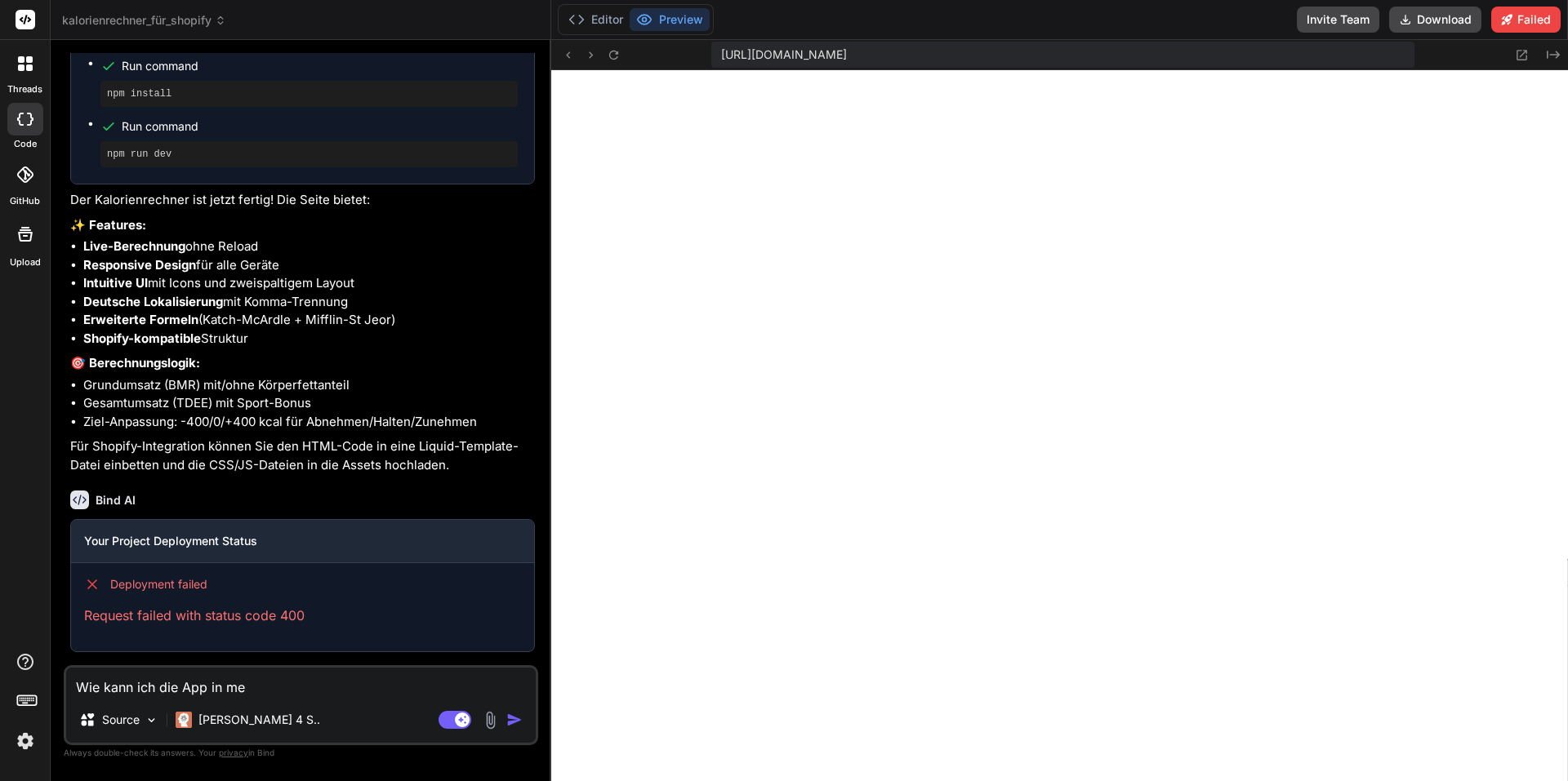
type textarea "x"
type textarea "Wie kann ich die App in mei"
type textarea "x"
type textarea "Wie kann ich die App in mein"
type textarea "x"
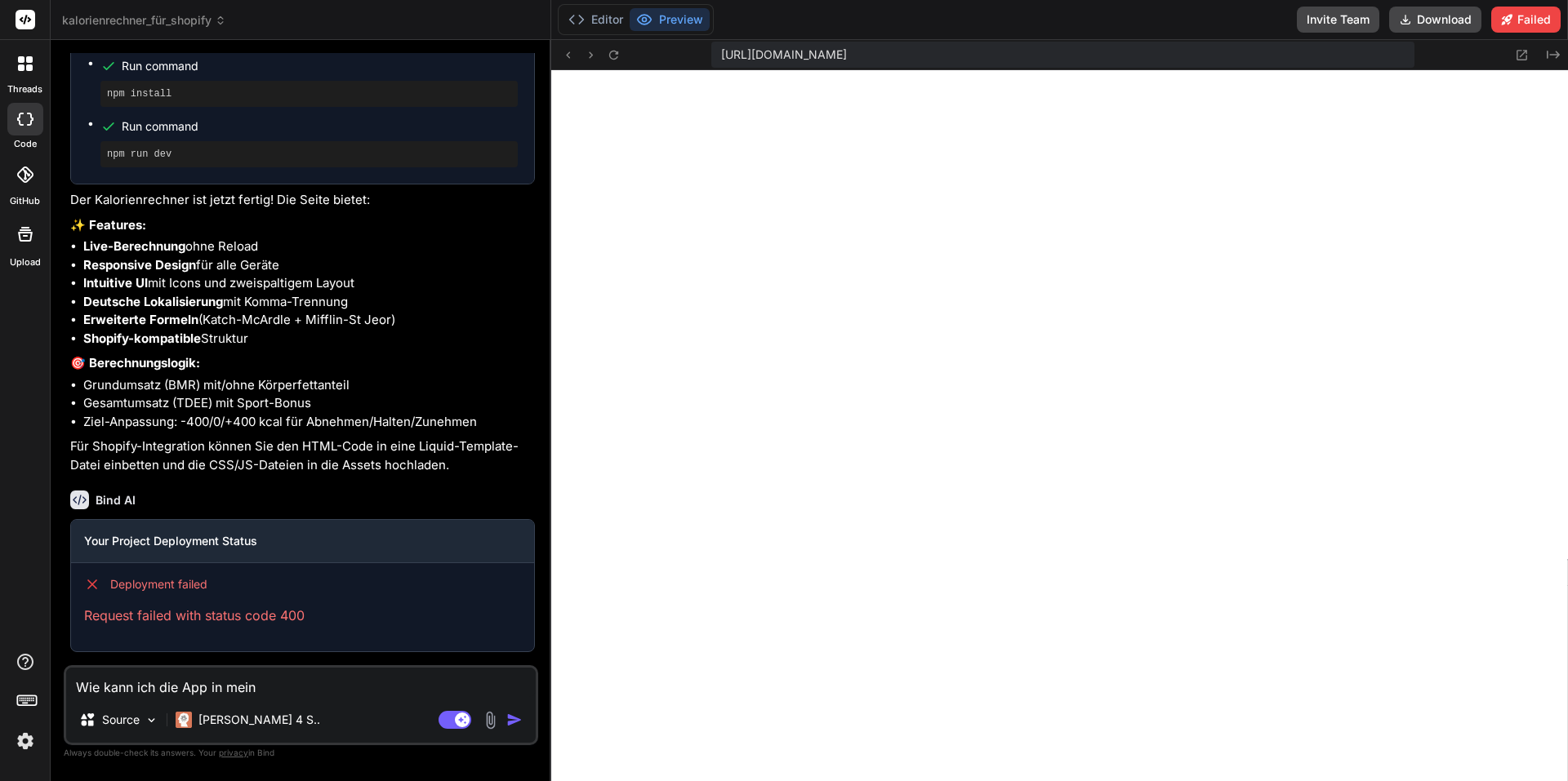
type textarea "Wie kann ich die App in meine"
type textarea "x"
type textarea "Wie kann ich die App in meinem"
type textarea "x"
type textarea "Wie kann ich die App in meinem"
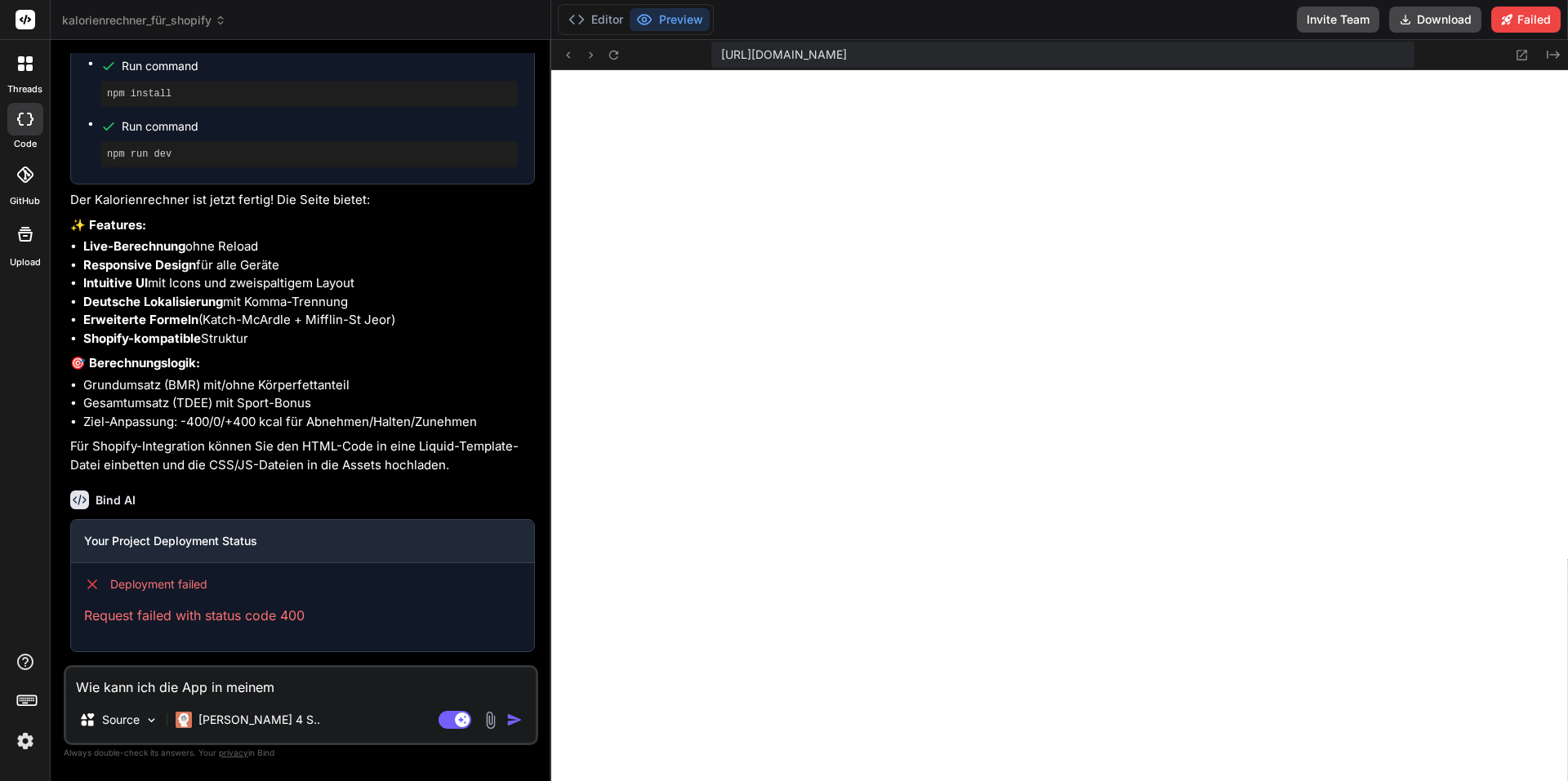
type textarea "x"
type textarea "Wie kann ich die App in meinem S"
type textarea "x"
type textarea "Wie kann ich die App in meinem Sh"
type textarea "x"
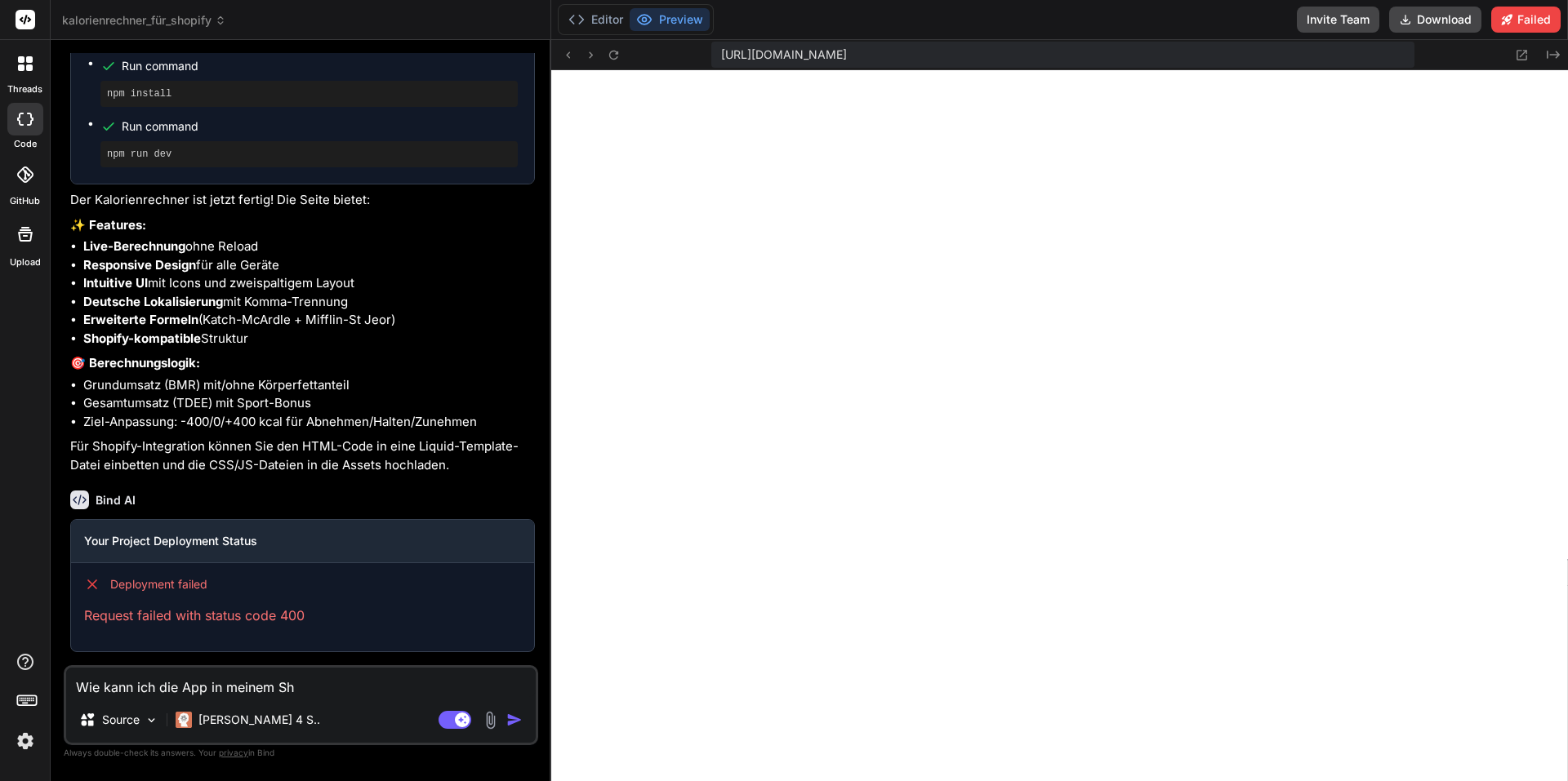
type textarea "Wie kann ich die App in meinem Sho"
type textarea "x"
type textarea "Wie kann ich die App in meinem Shop"
type textarea "x"
type textarea "Wie kann ich die App in meinem Shopi"
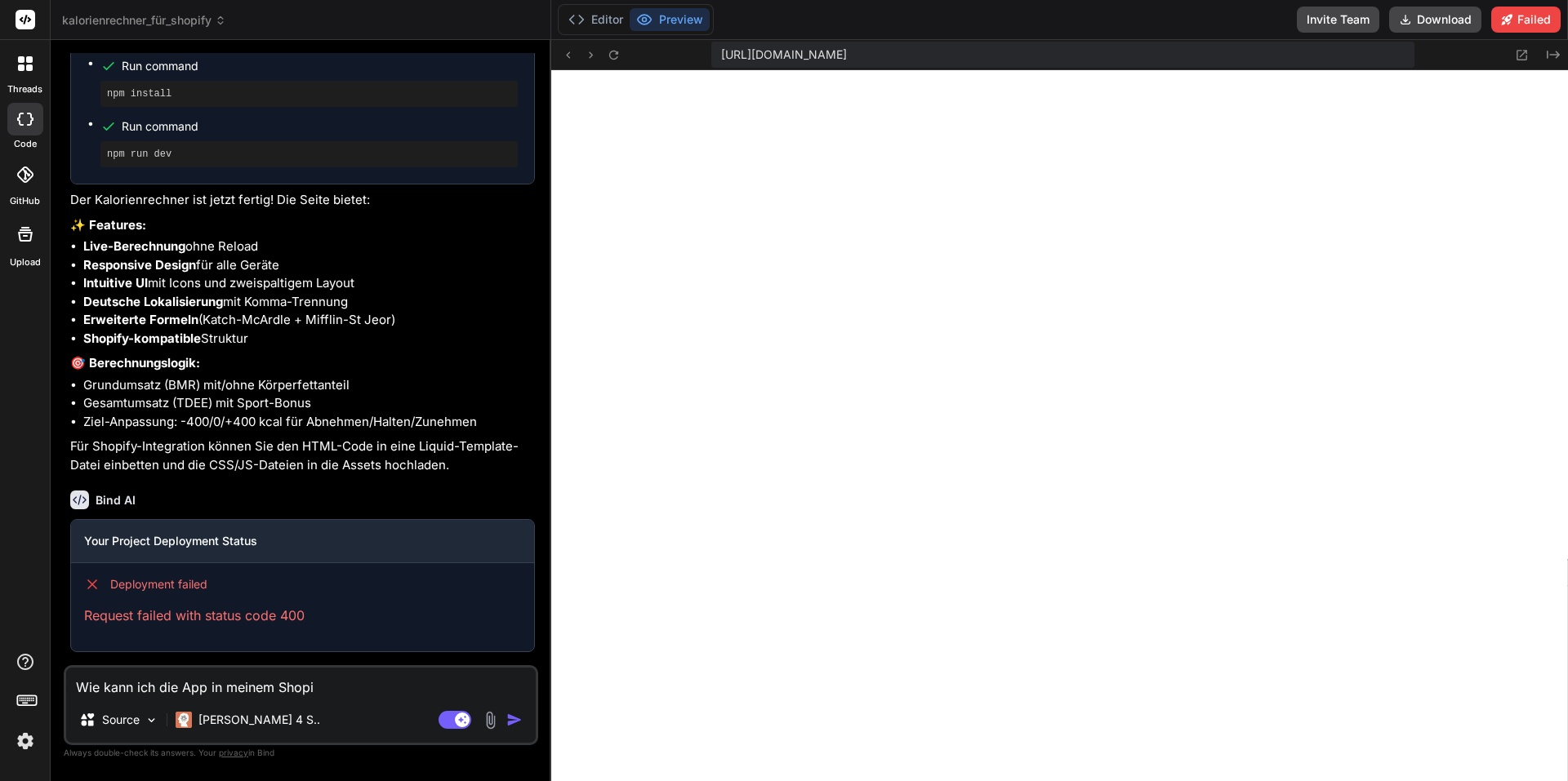
type textarea "x"
type textarea "Wie kann ich die App in meinem Shopif"
type textarea "x"
type textarea "Wie kann ich die App in meinem Shopify"
type textarea "x"
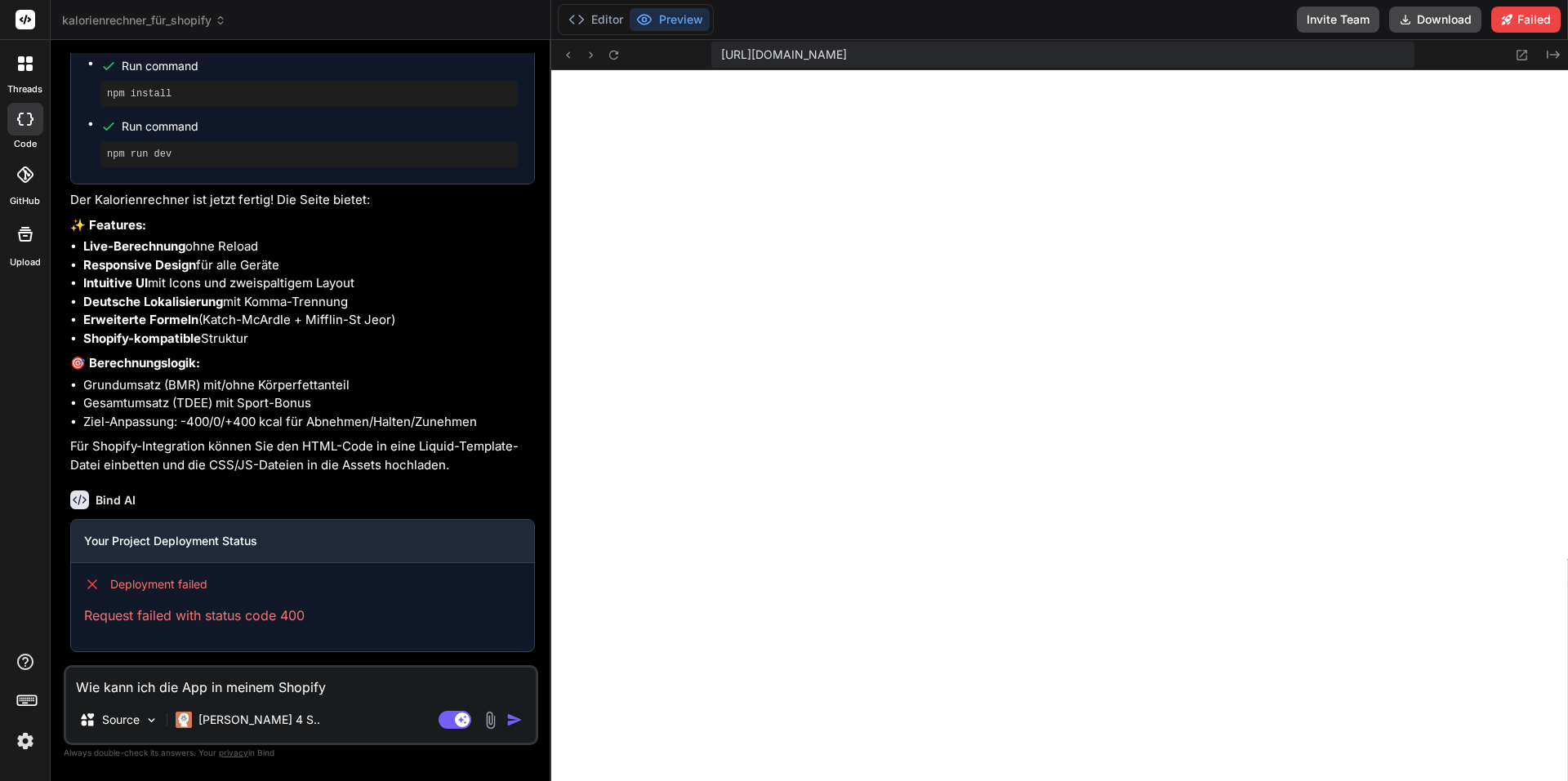
type textarea "Wie kann ich die App in meinem Shopify"
type textarea "x"
type textarea "Wie kann ich die App in meinem Shopify S"
type textarea "x"
type textarea "Wie kann ich die App in meinem Shopify Sh"
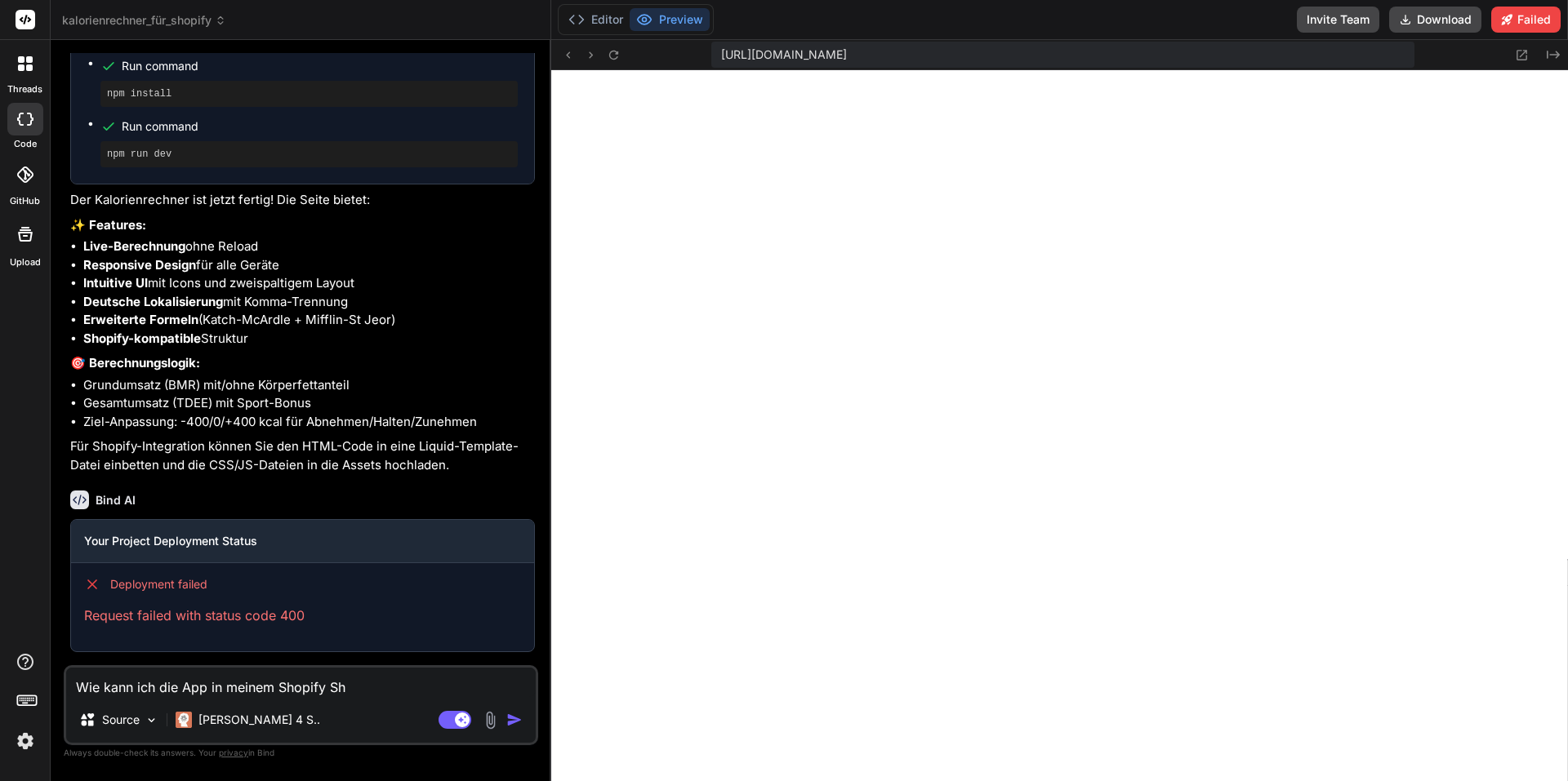
type textarea "x"
type textarea "Wie kann ich die App in meinem Shopify Sho"
type textarea "x"
type textarea "Wie kann ich die App in meinem Shopify Shop"
type textarea "x"
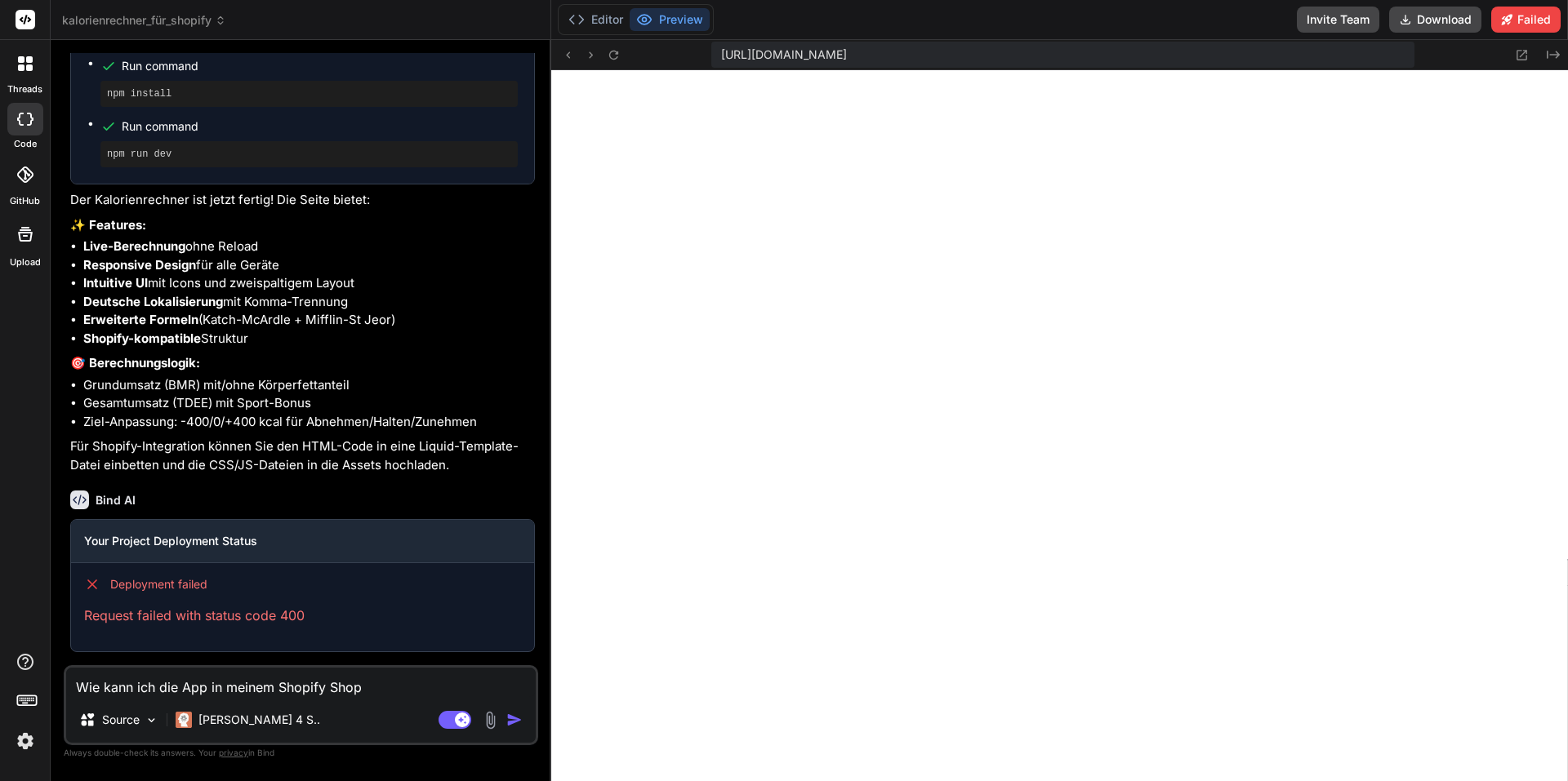
type textarea "Wie kann ich die App in meinem Shopify Shop"
type textarea "x"
type textarea "Wie kann ich die App in meinem Shopify Shop i"
type textarea "x"
type textarea "Wie kann ich die App in meinem Shopify Shop in"
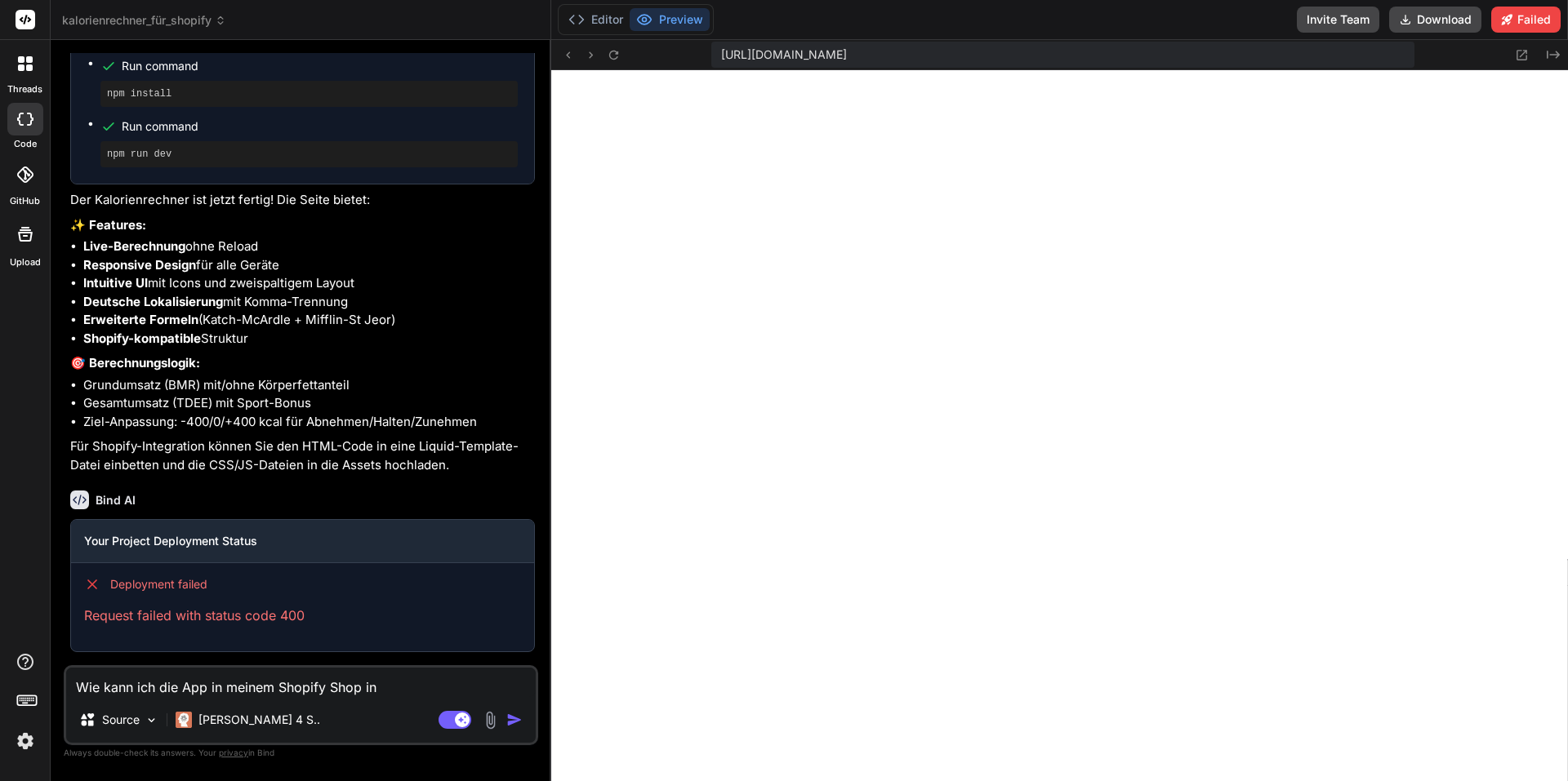
type textarea "x"
type textarea "Wie kann ich die App in meinem Shopify Shop ins"
type textarea "x"
type textarea "Wie kann ich die App in meinem Shopify Shop inst"
type textarea "x"
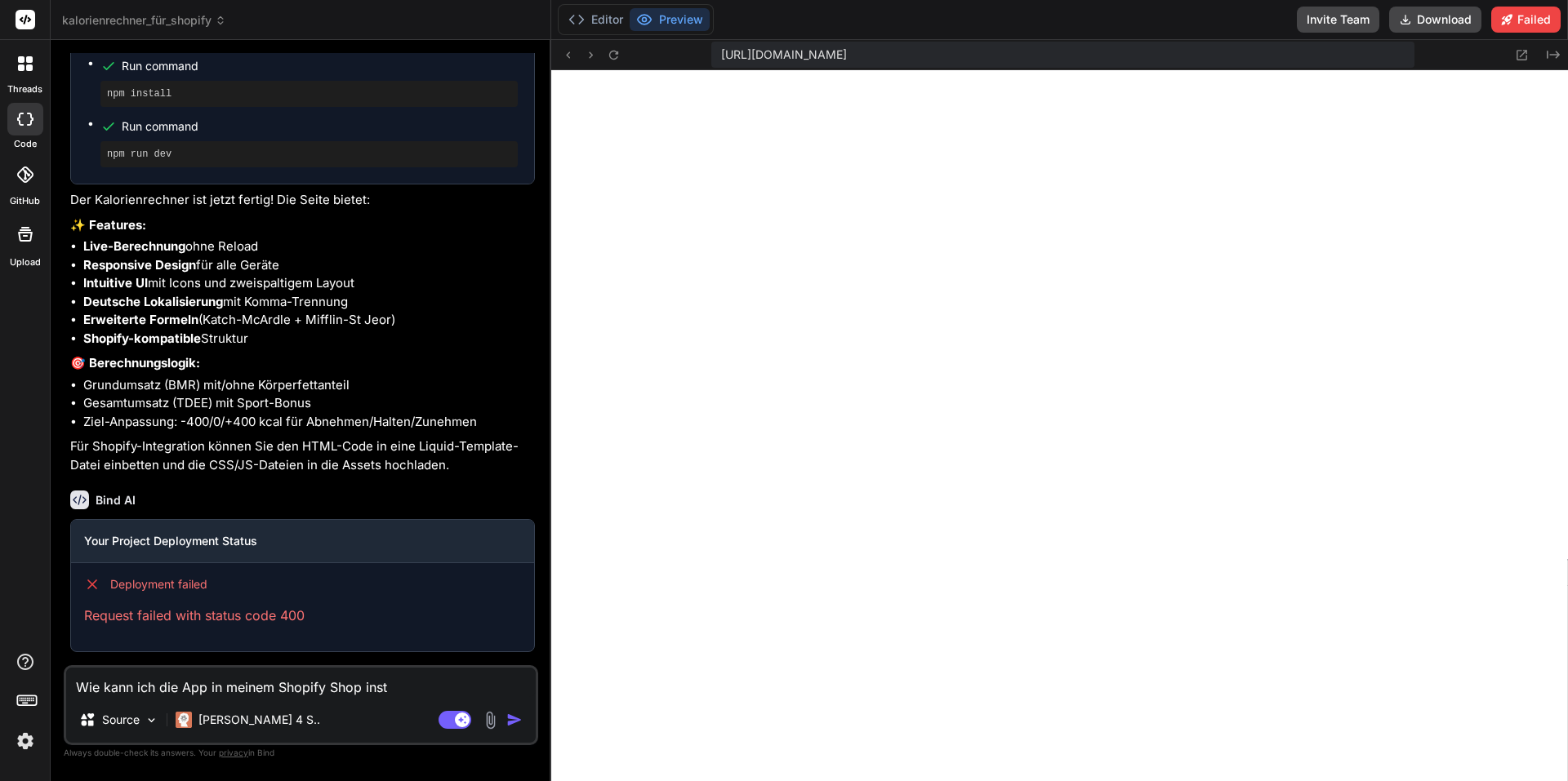
type textarea "Wie kann ich die App in meinem Shopify Shop insta"
type textarea "x"
type textarea "Wie kann ich die App in meinem Shopify Shop instal"
type textarea "x"
type textarea "Wie kann ich die App in meinem Shopify Shop install"
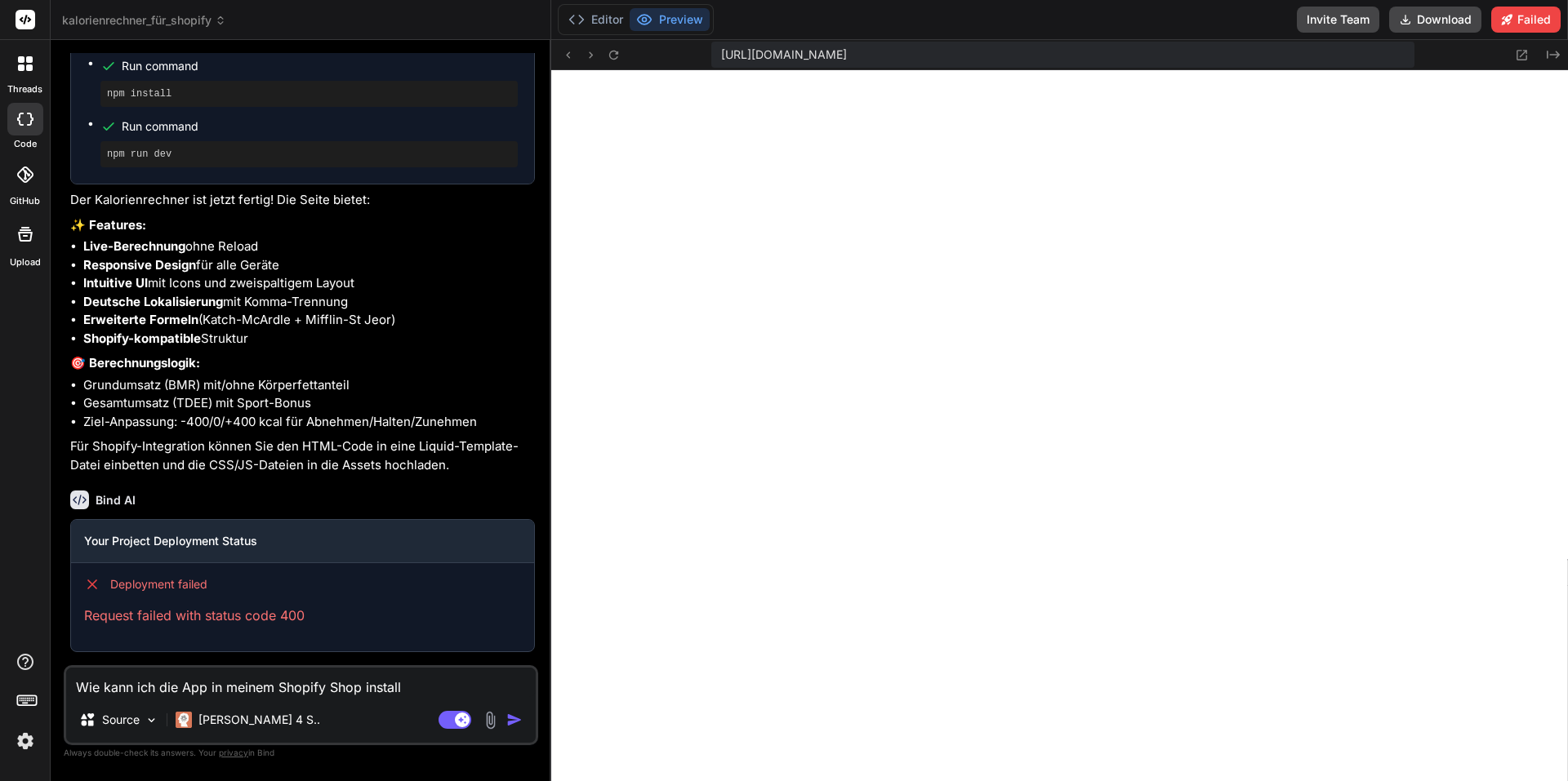
type textarea "x"
type textarea "Wie kann ich die App in meinem Shopify Shop installi"
type textarea "x"
type textarea "Wie kann ich die App in meinem Shopify Shop installie"
type textarea "x"
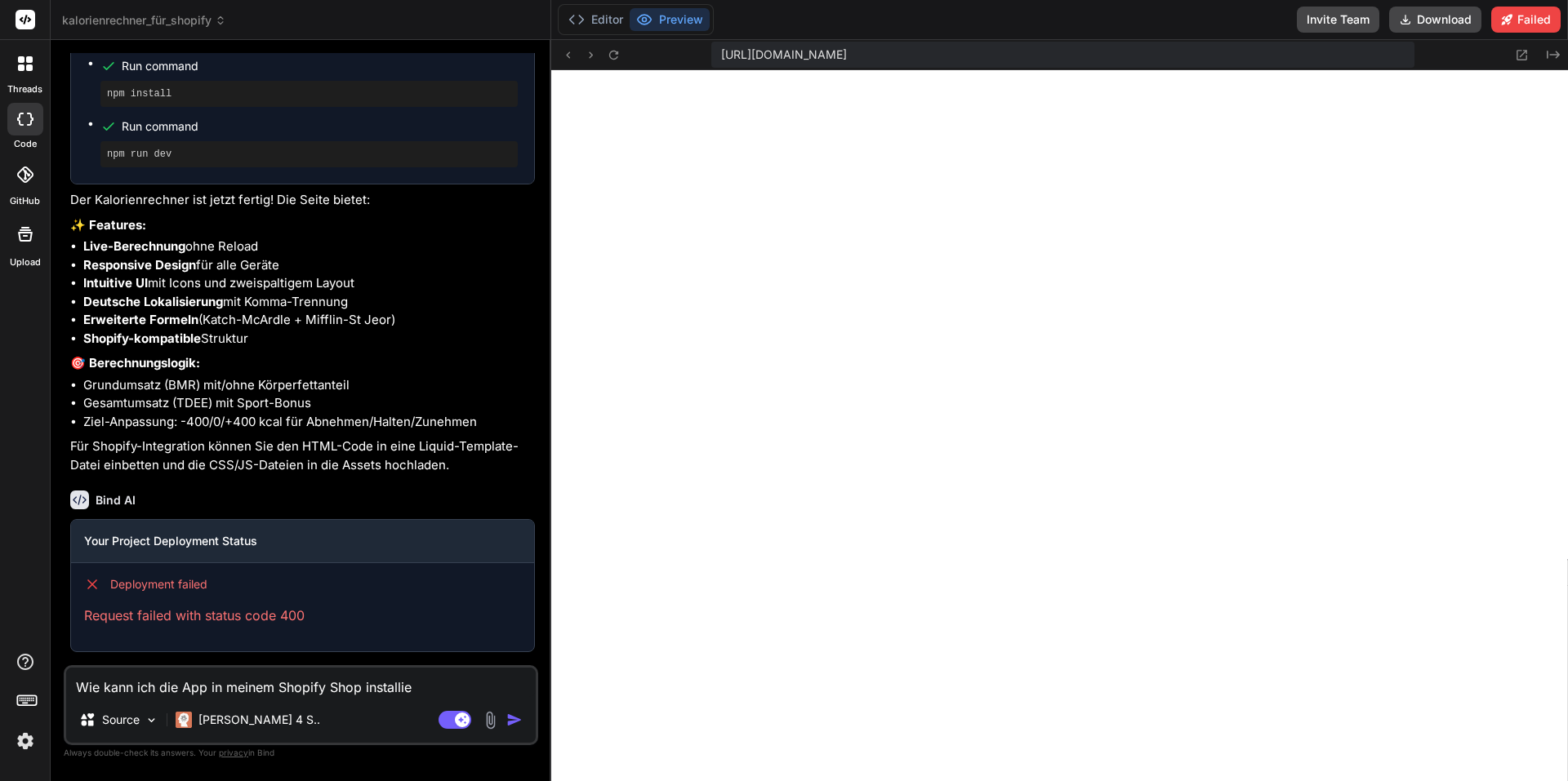
type textarea "Wie kann ich die App in meinem Shopify Shop installier"
type textarea "x"
type textarea "Wie kann ich die App in meinem Shopify Shop installiere"
type textarea "x"
type textarea "Wie kann ich die App in meinem Shopify Shop installieren"
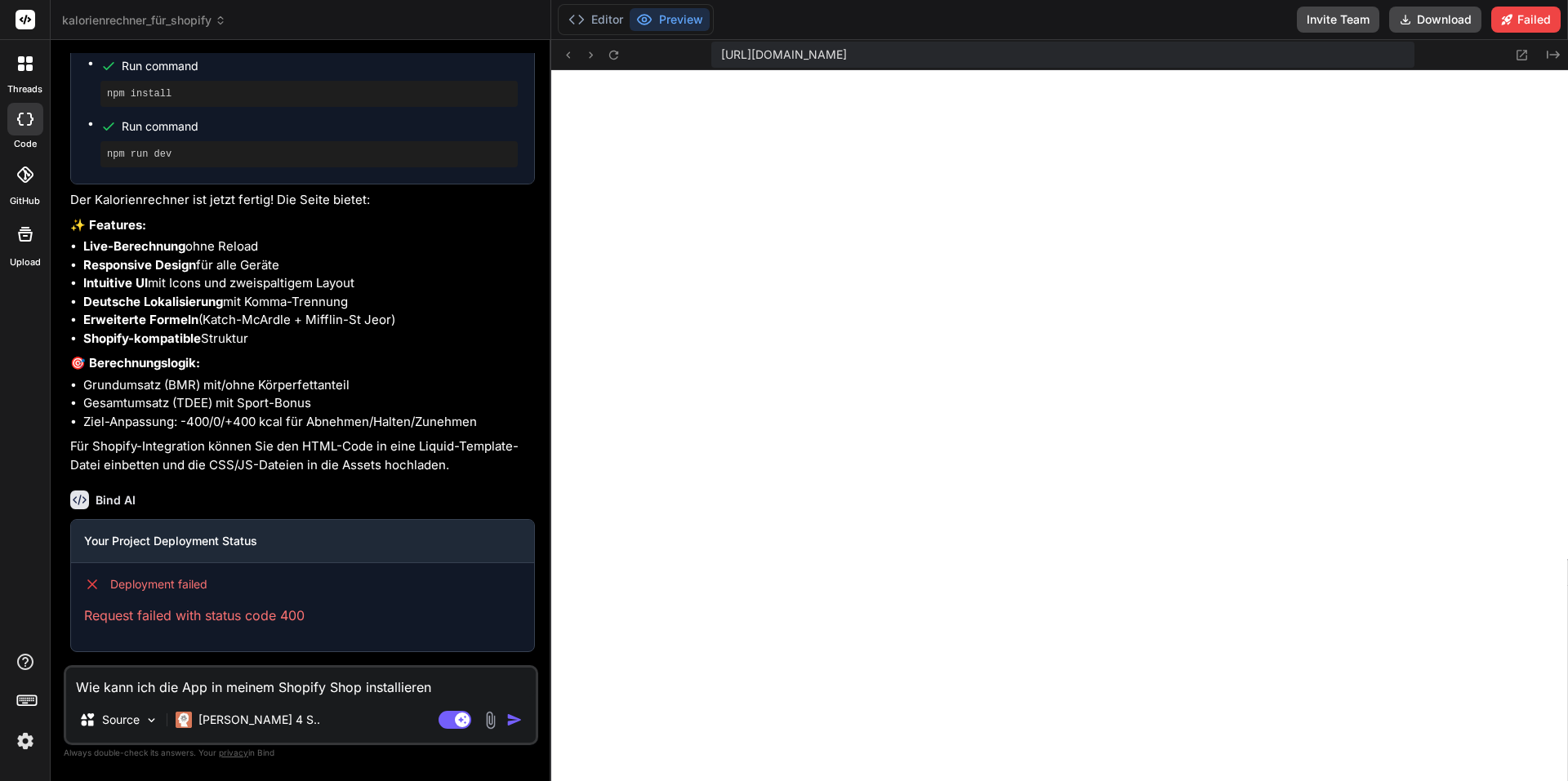
type textarea "x"
type textarea "Wie kann ich die App in meinem Shopify Shop installieren?"
type textarea "x"
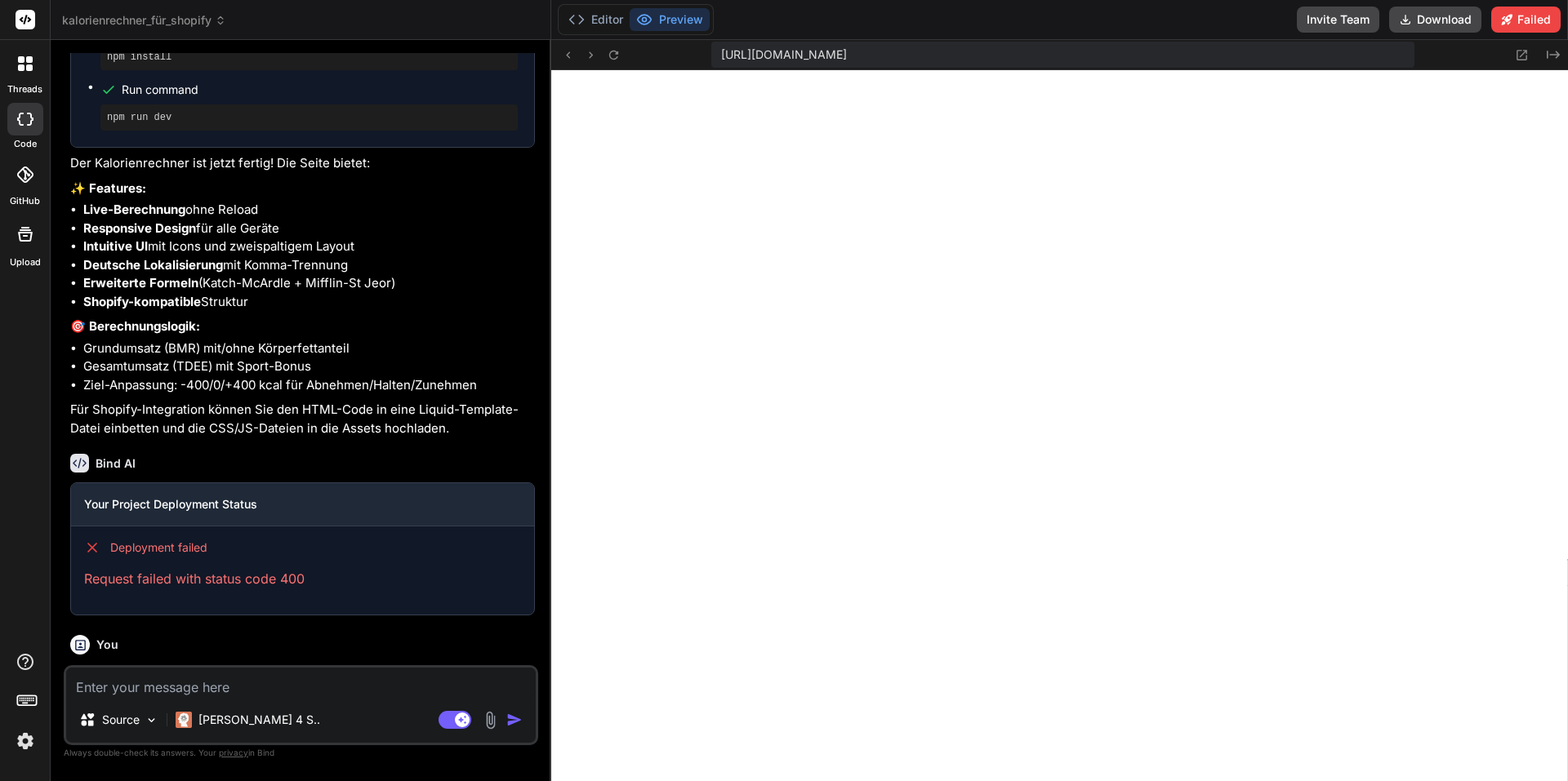
scroll to position [1290, 0]
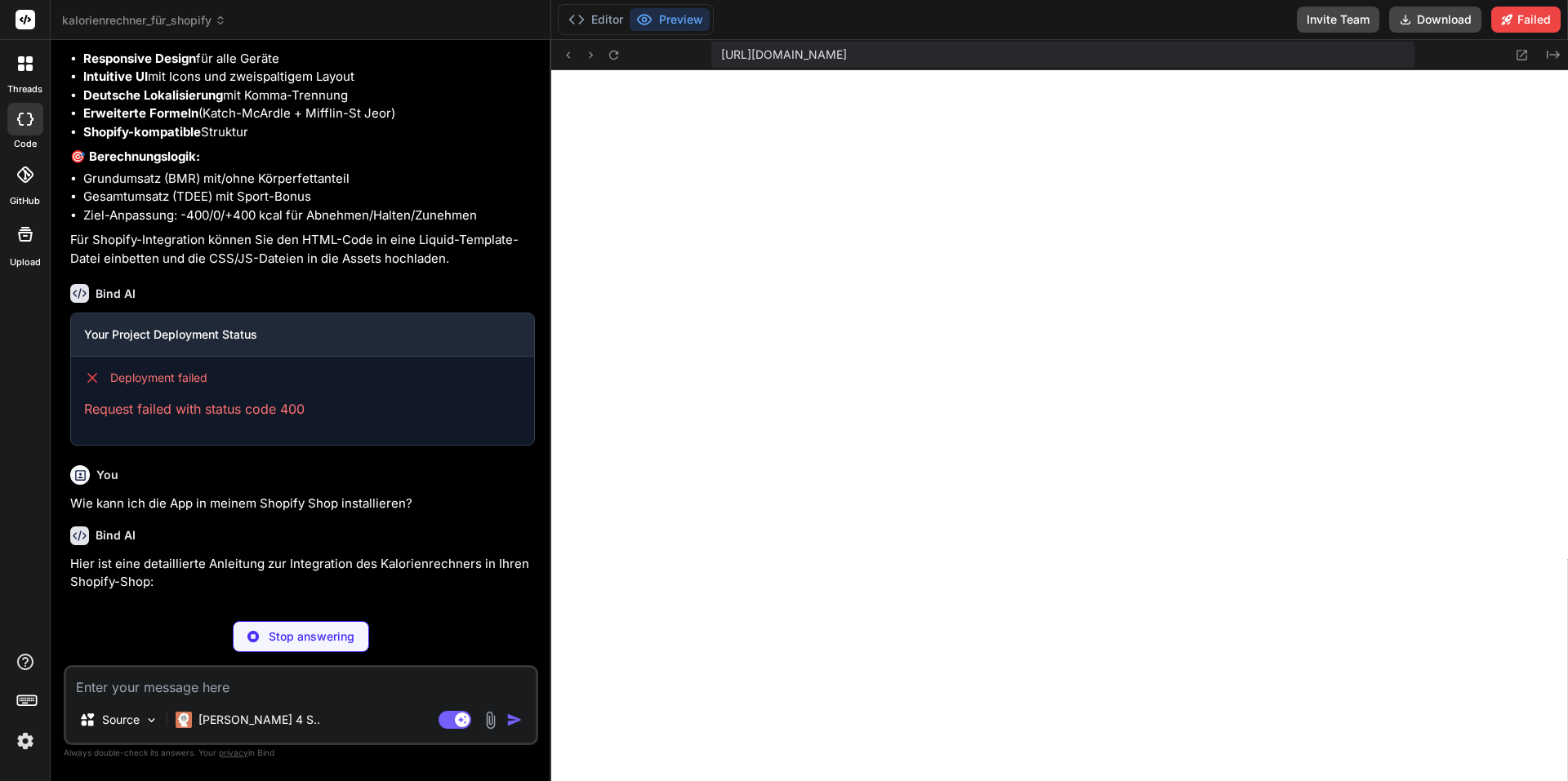
click at [445, 551] on div "Bind AI Hier ist eine detaillierte Anleitung zur Integration des Kalorienrechne…" at bounding box center [302, 616] width 464 height 206
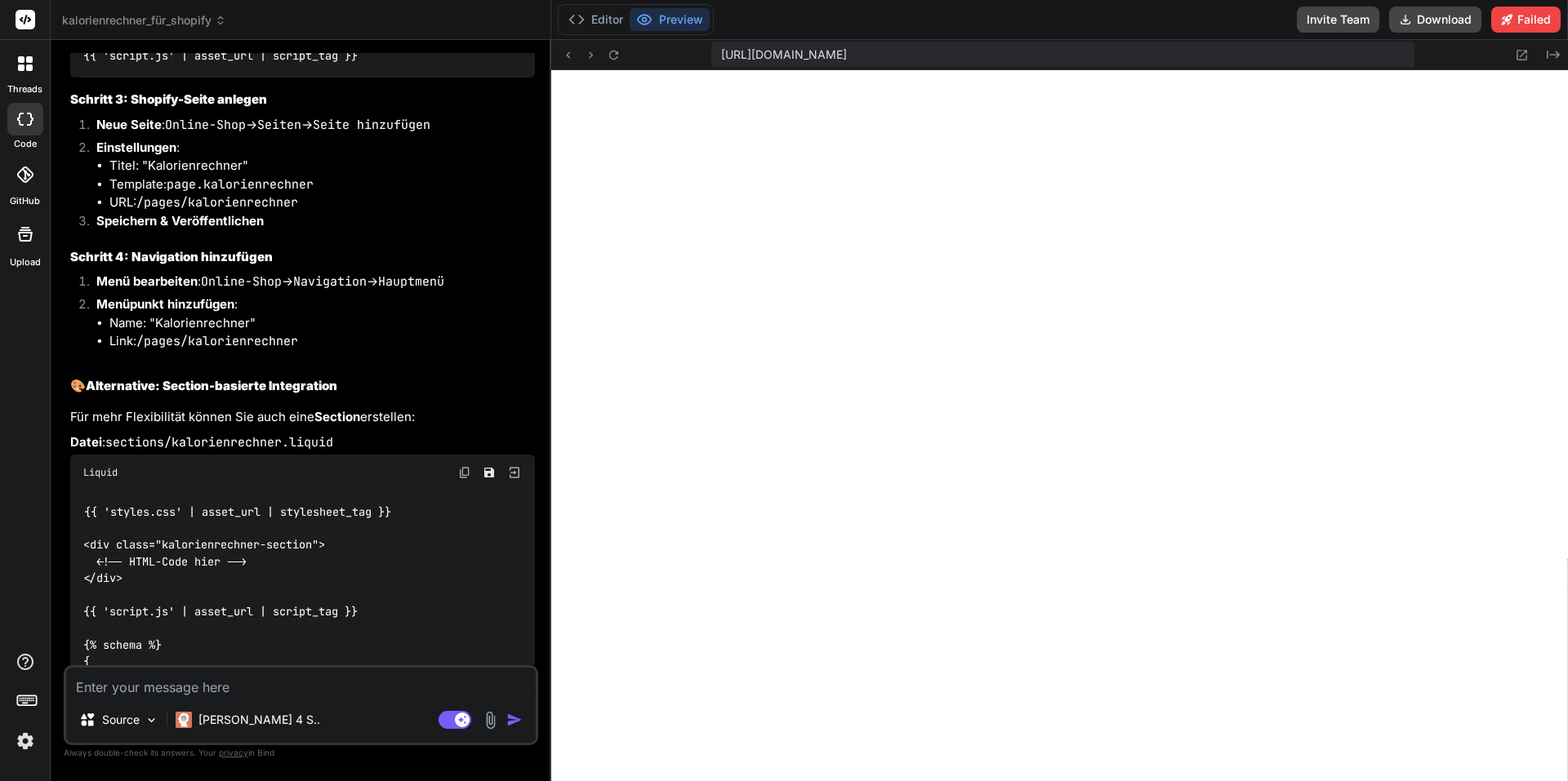
scroll to position [2278, 0]
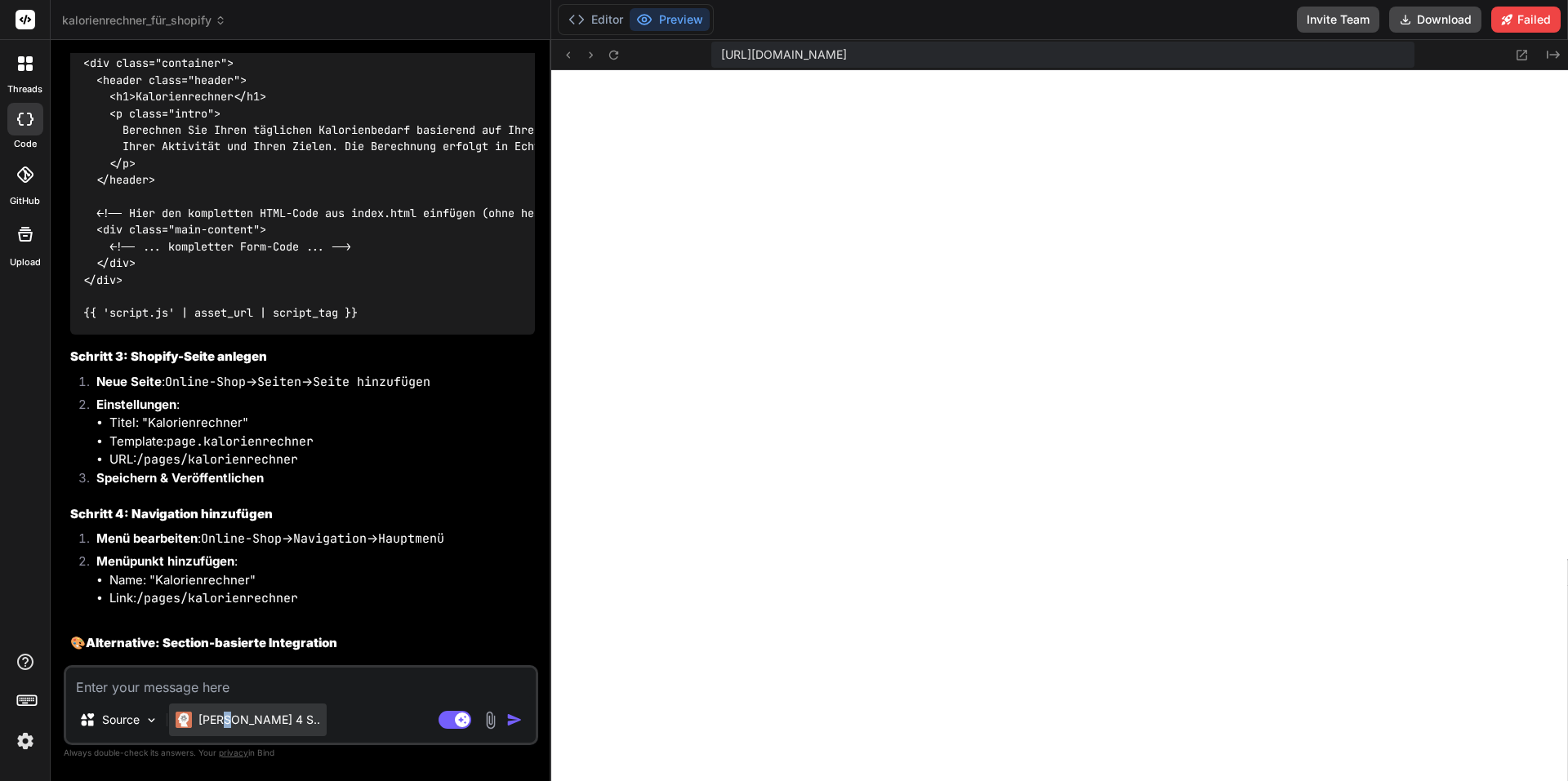
click at [226, 725] on p "[PERSON_NAME] 4 S.." at bounding box center [259, 719] width 121 height 17
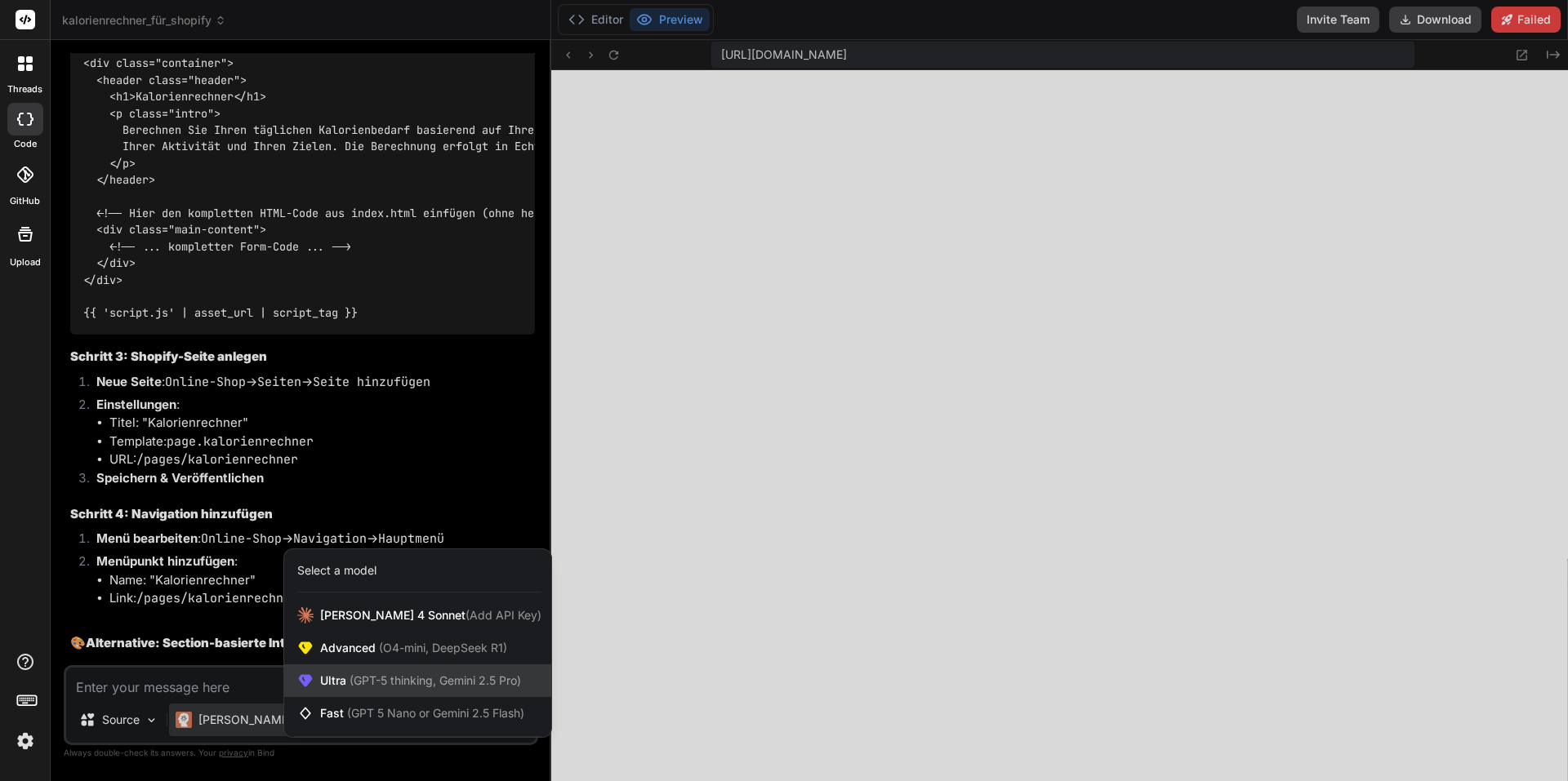
click at [454, 682] on span "(GPT-5 thinking, Gemini 2.5 Pro)" at bounding box center [433, 680] width 175 height 14
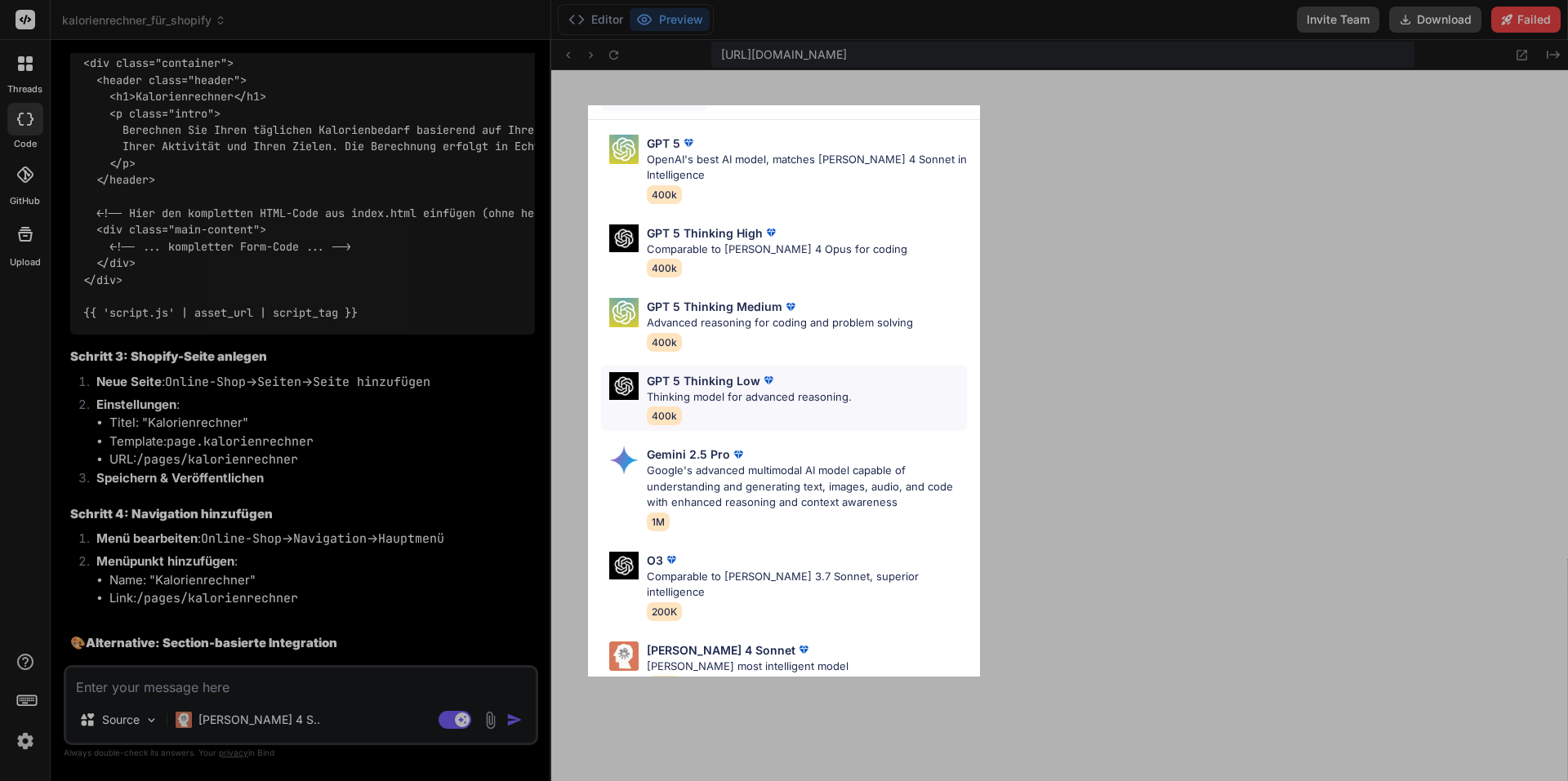
scroll to position [0, 0]
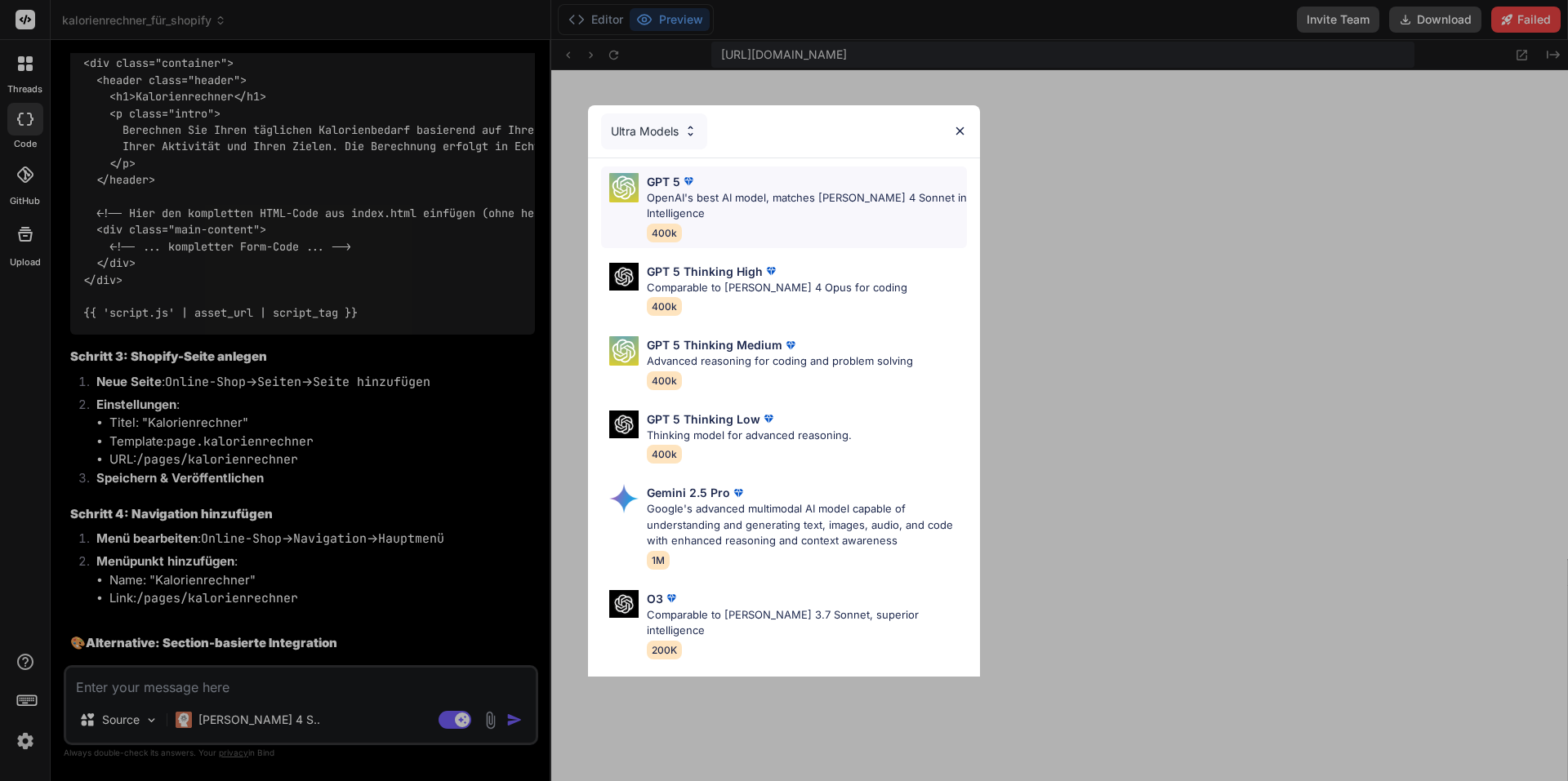
click at [706, 200] on p "OpenAI's best AI model, matches [PERSON_NAME] 4 Sonnet in Intelligence" at bounding box center [806, 206] width 320 height 32
type textarea "x"
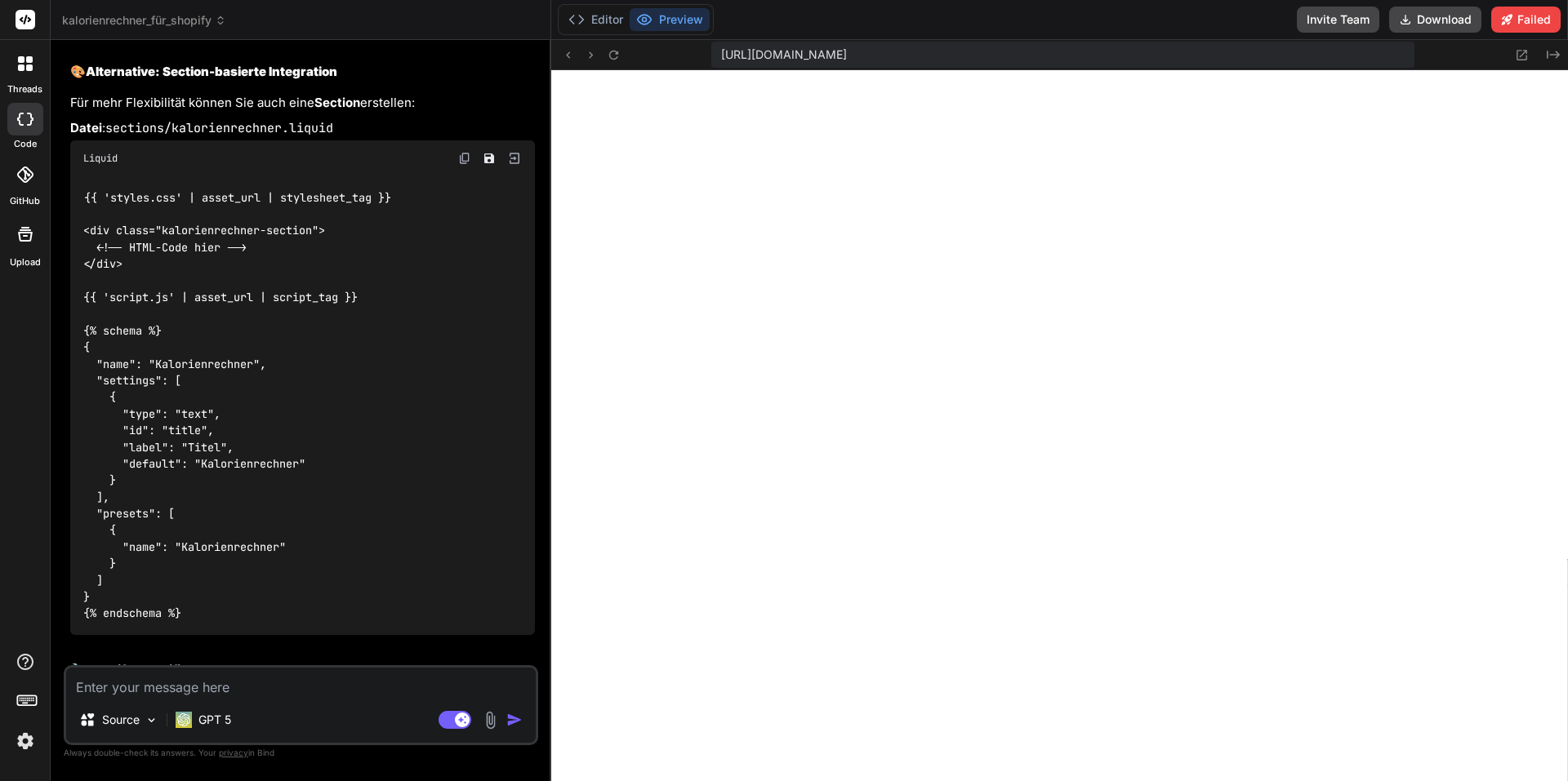
scroll to position [3258, 0]
